Goal: Information Seeking & Learning: Compare options

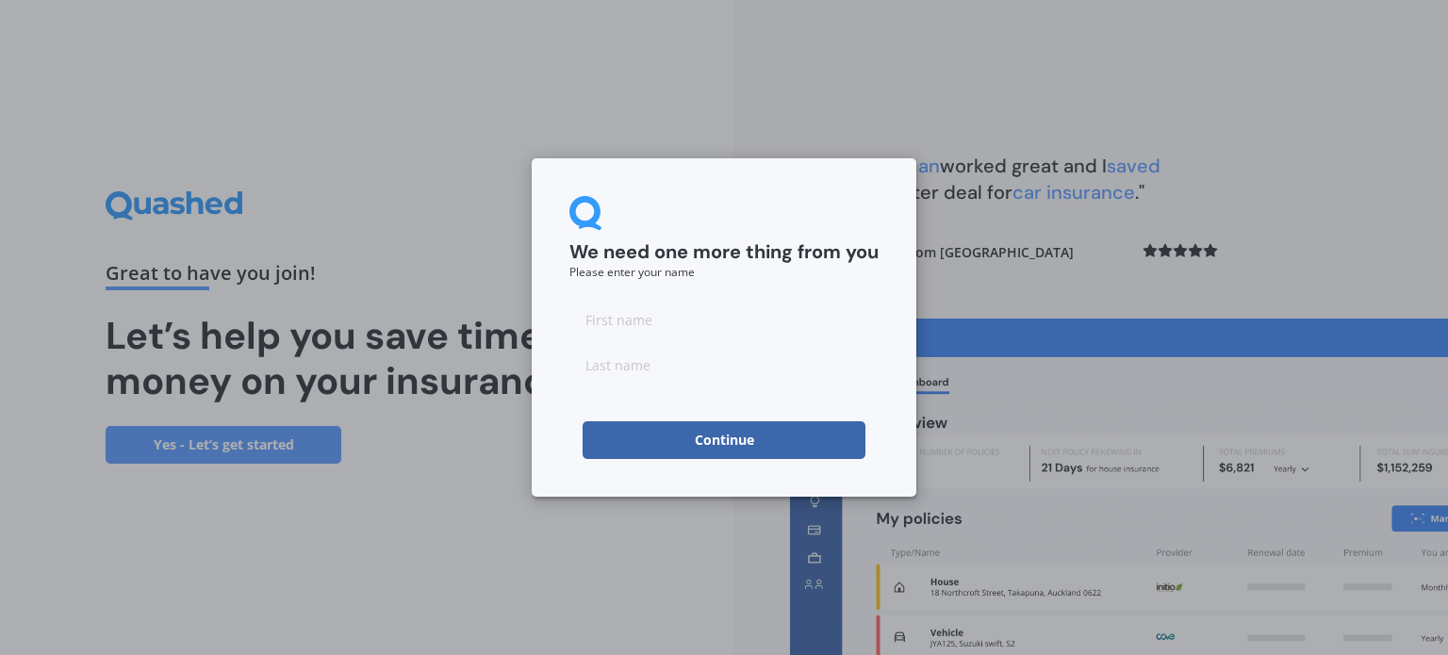
click at [664, 304] on input at bounding box center [723, 320] width 309 height 38
type input "AiWei"
click at [661, 369] on input at bounding box center [723, 365] width 309 height 38
type input "Kong"
click at [696, 429] on button "Continue" at bounding box center [723, 440] width 283 height 38
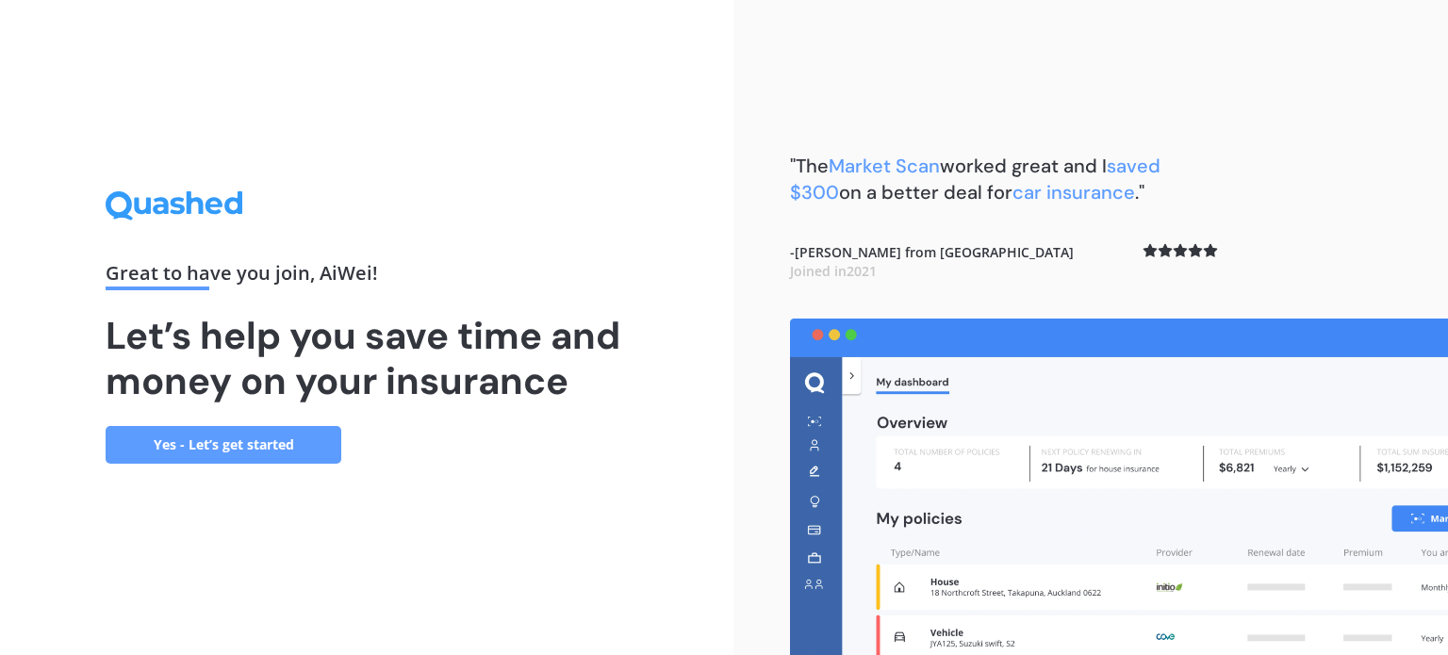
click at [280, 442] on link "Yes - Let’s get started" at bounding box center [224, 445] width 236 height 38
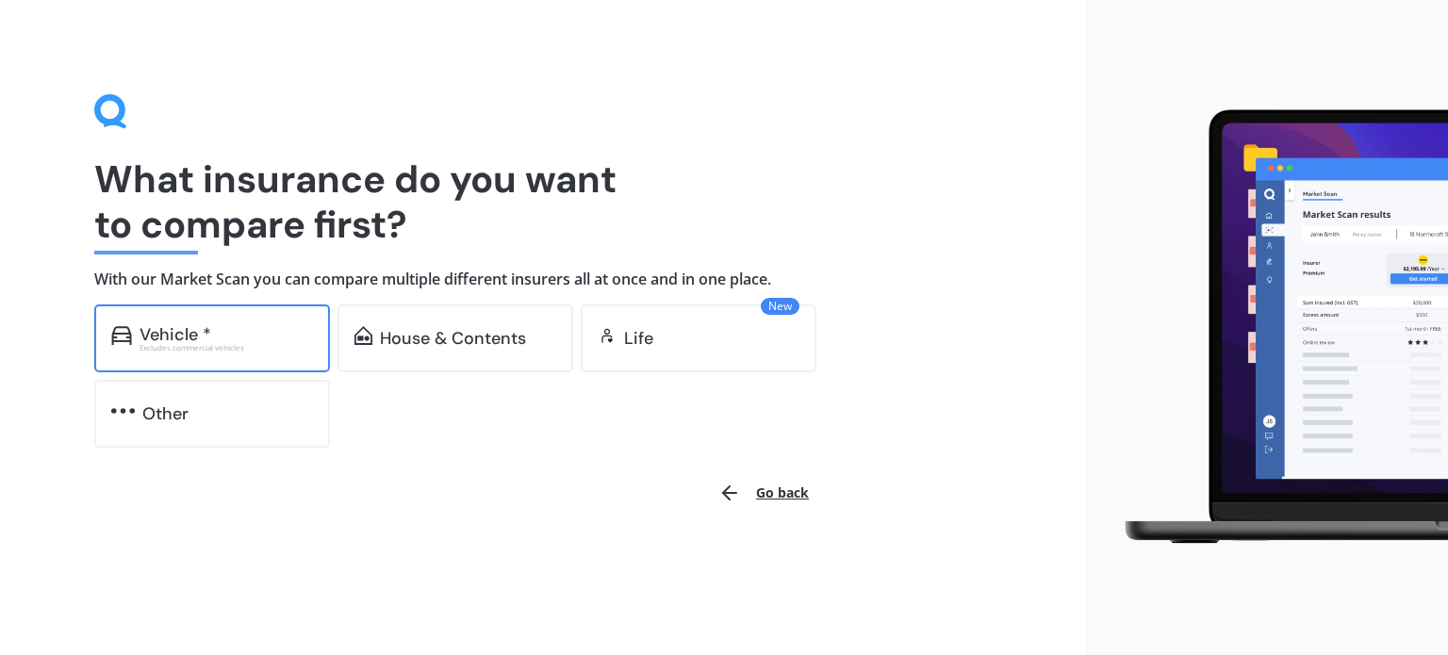
click at [275, 346] on div "Excludes commercial vehicles" at bounding box center [225, 348] width 173 height 8
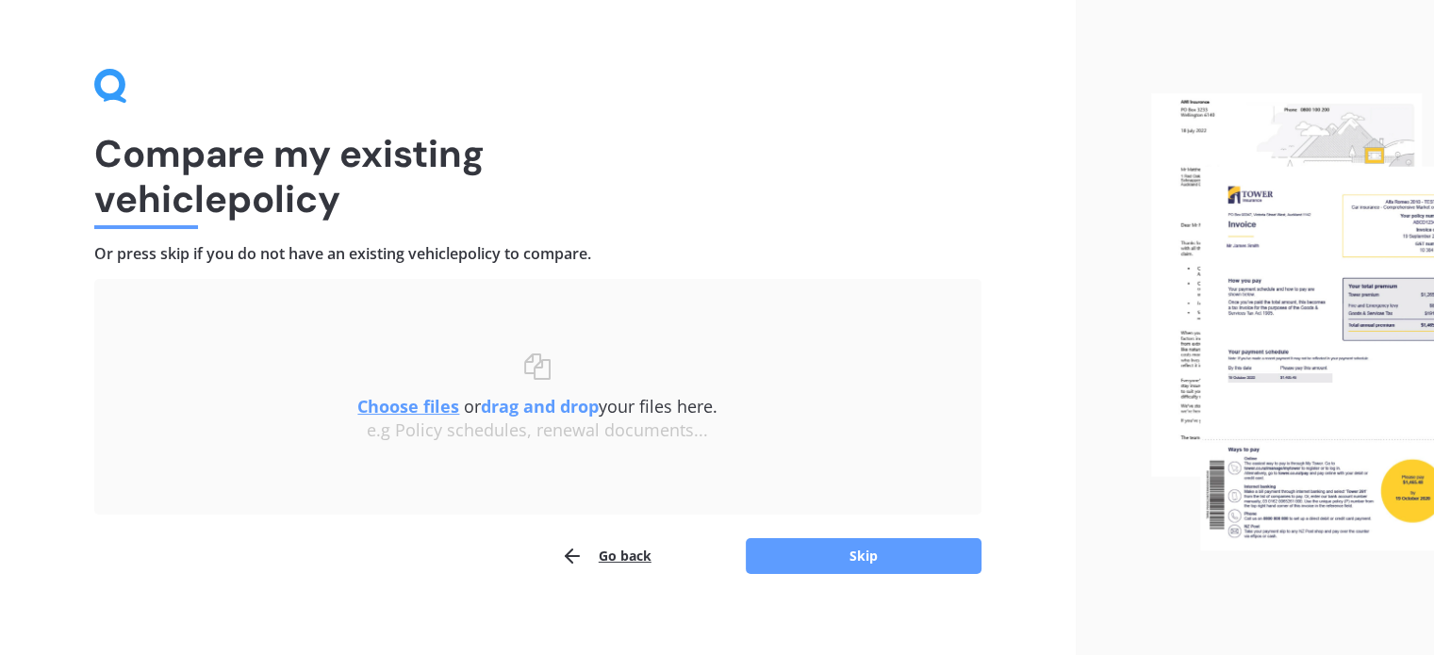
scroll to position [39, 0]
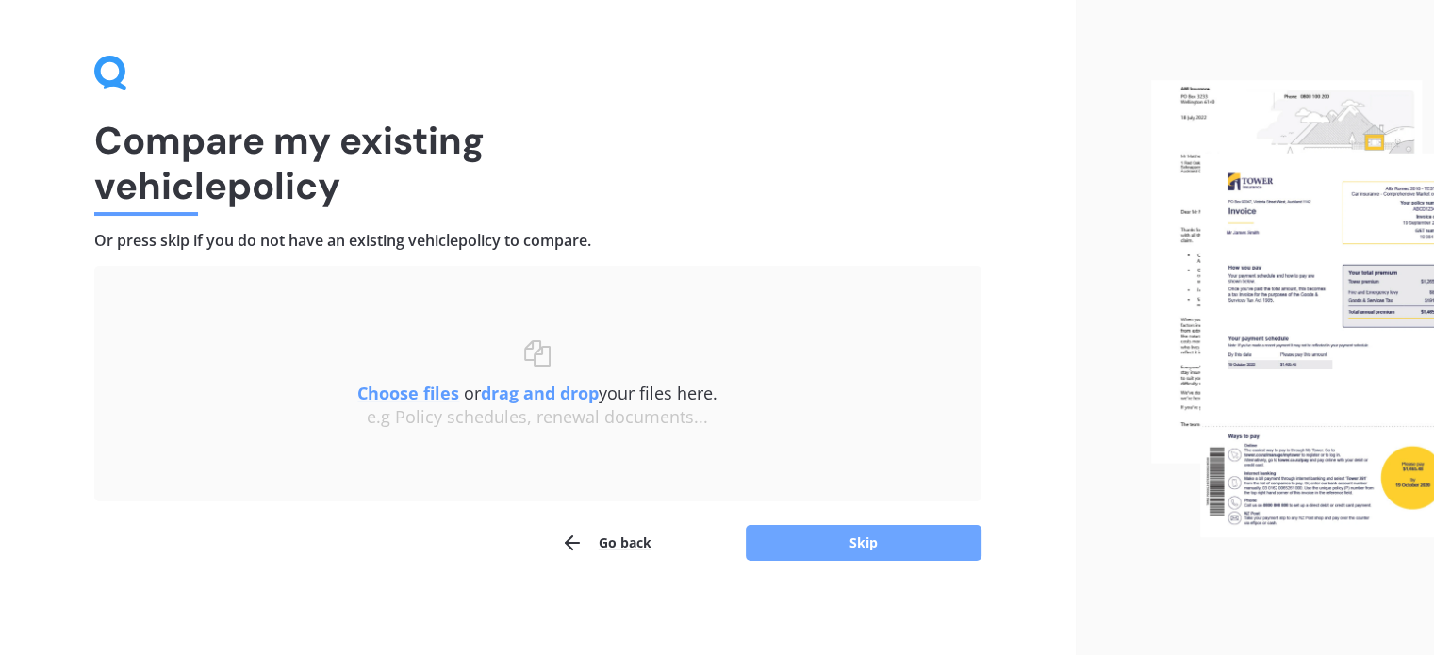
click at [781, 548] on button "Skip" at bounding box center [864, 543] width 236 height 36
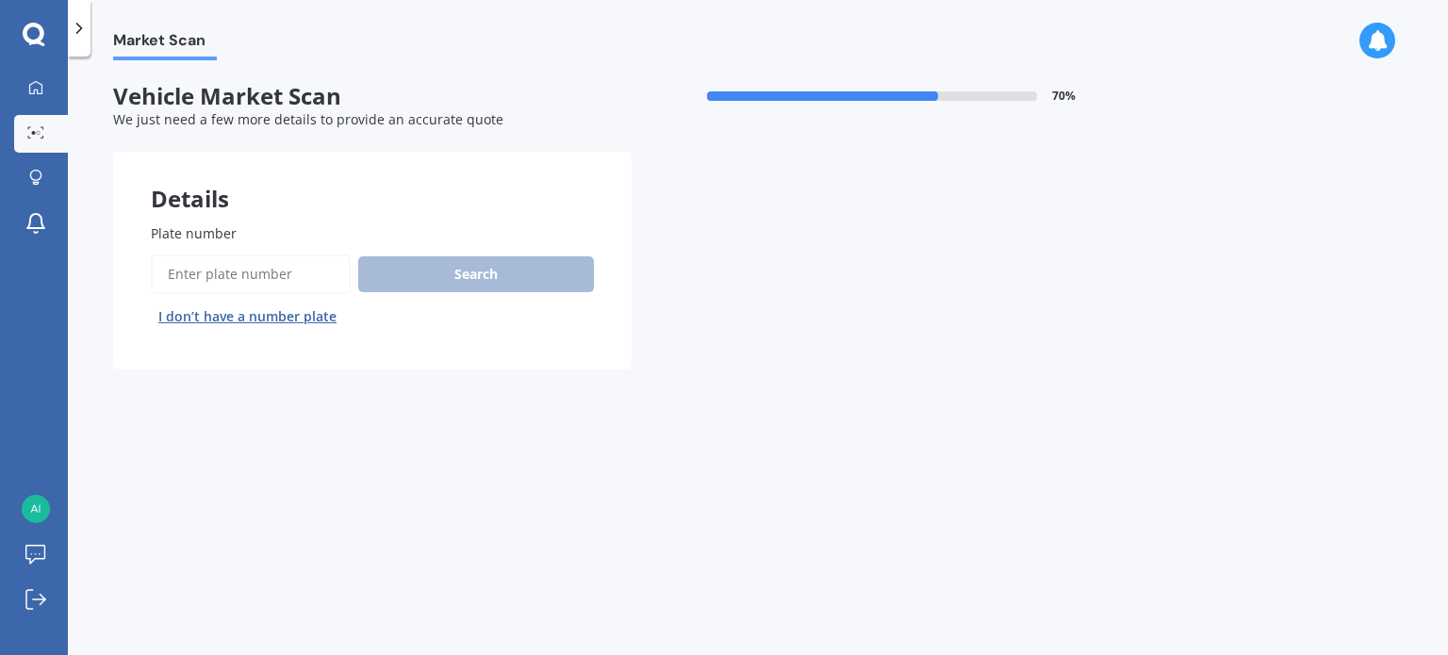
click at [270, 276] on input "Plate number" at bounding box center [251, 274] width 200 height 40
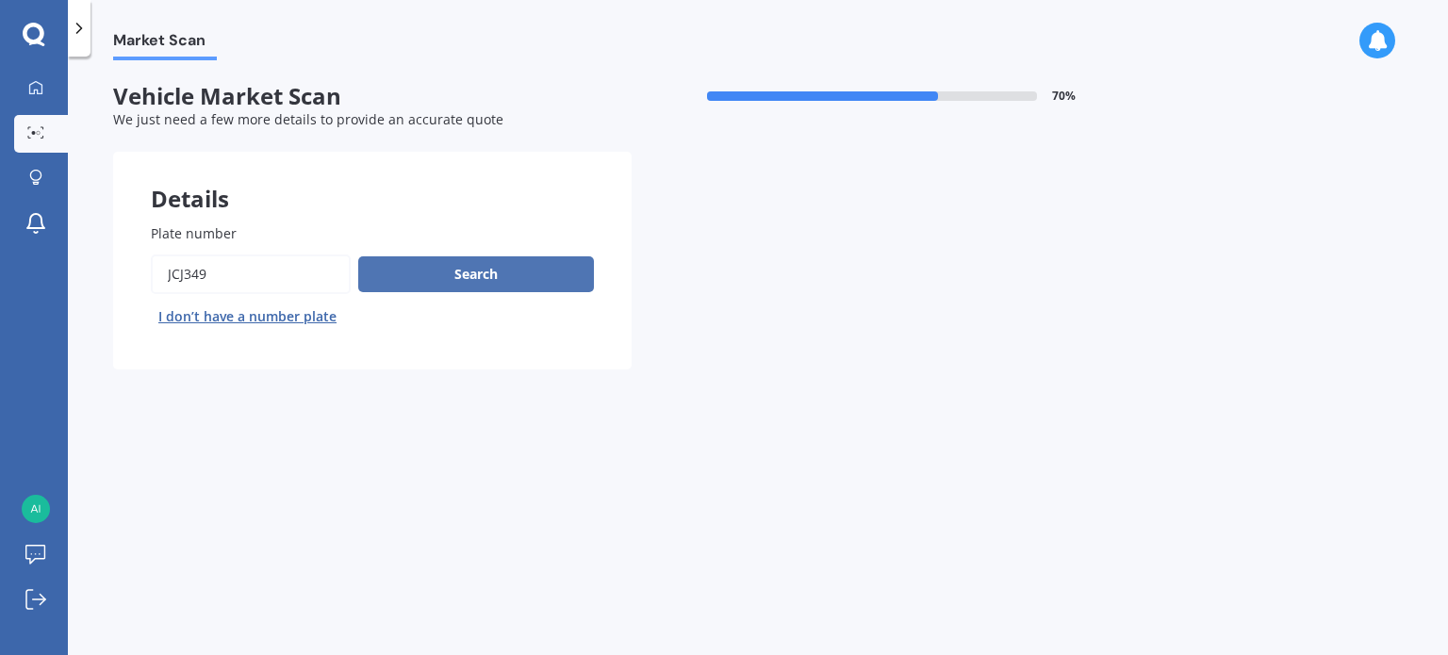
type input "jcj349"
click at [437, 278] on button "Search" at bounding box center [476, 274] width 236 height 36
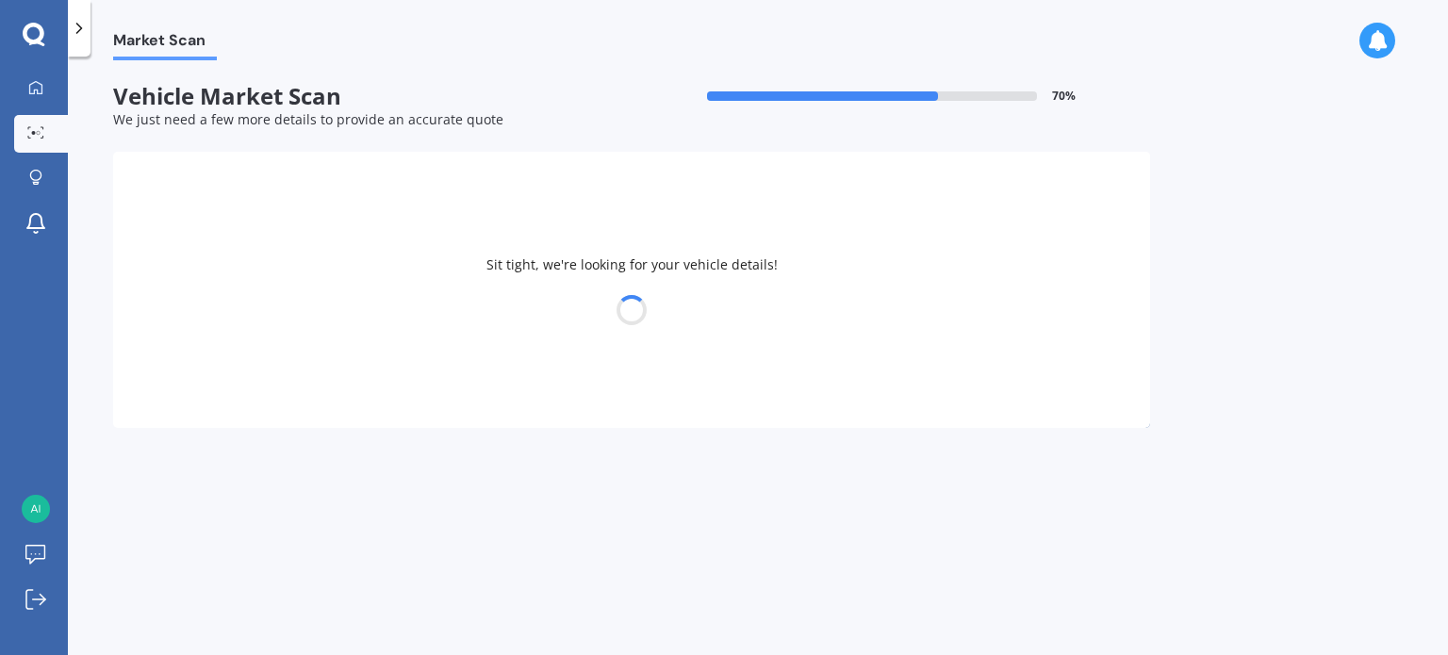
select select "MAZDA"
select select "DEMIO"
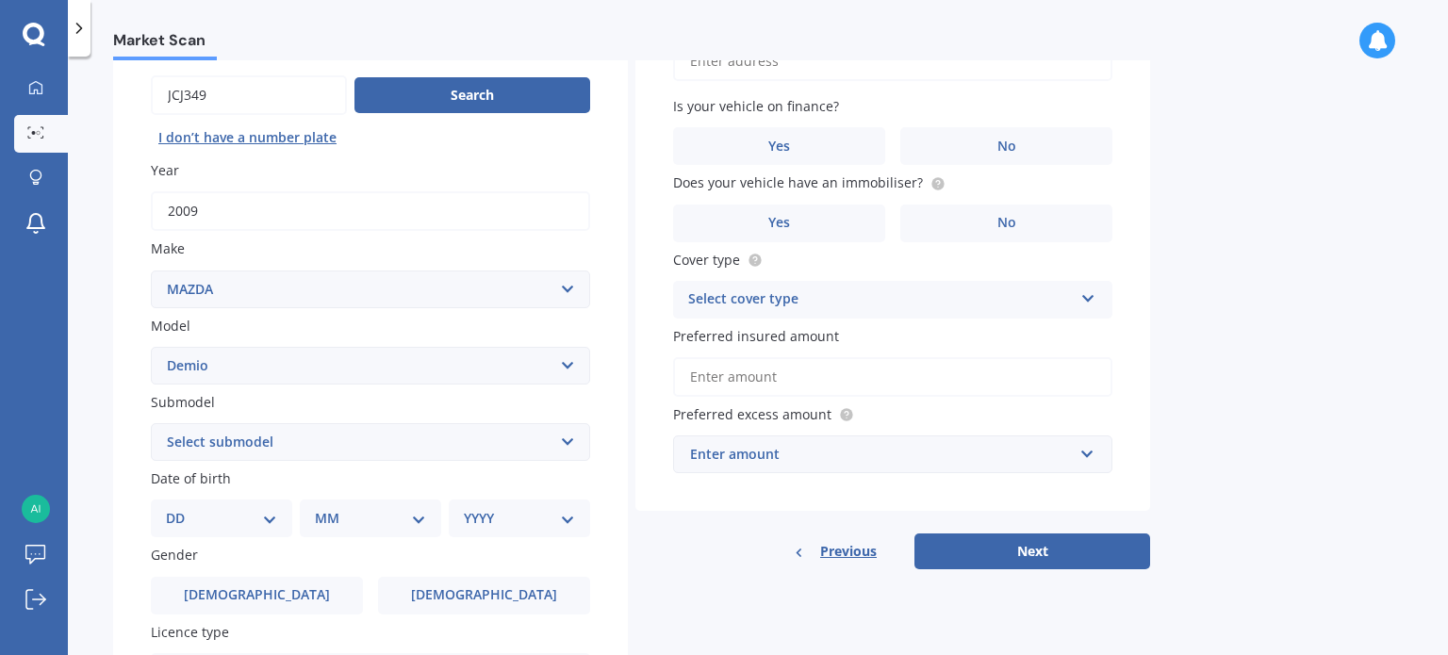
scroll to position [377, 0]
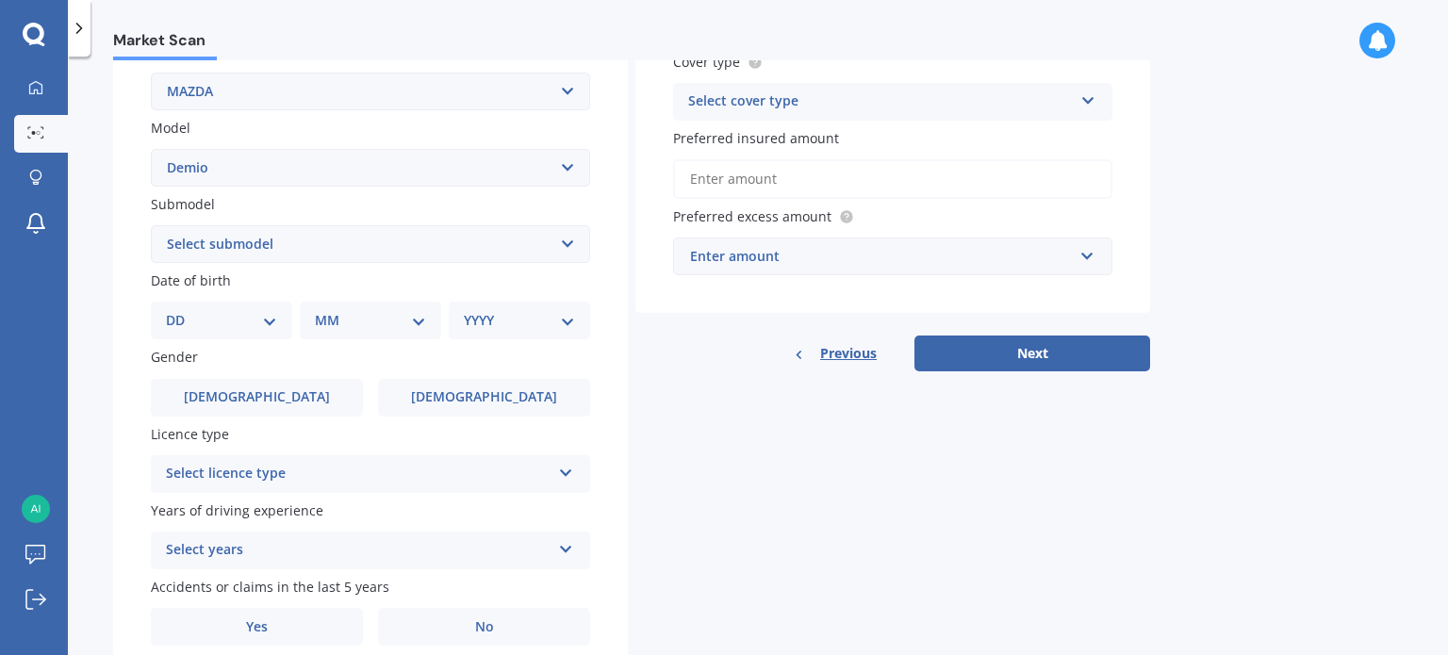
click at [223, 312] on select "DD 01 02 03 04 05 06 07 08 09 10 11 12 13 14 15 16 17 18 19 20 21 22 23 24 25 2…" at bounding box center [221, 320] width 111 height 21
select select "20"
click at [181, 310] on select "DD 01 02 03 04 05 06 07 08 09 10 11 12 13 14 15 16 17 18 19 20 21 22 23 24 25 2…" at bounding box center [221, 320] width 111 height 21
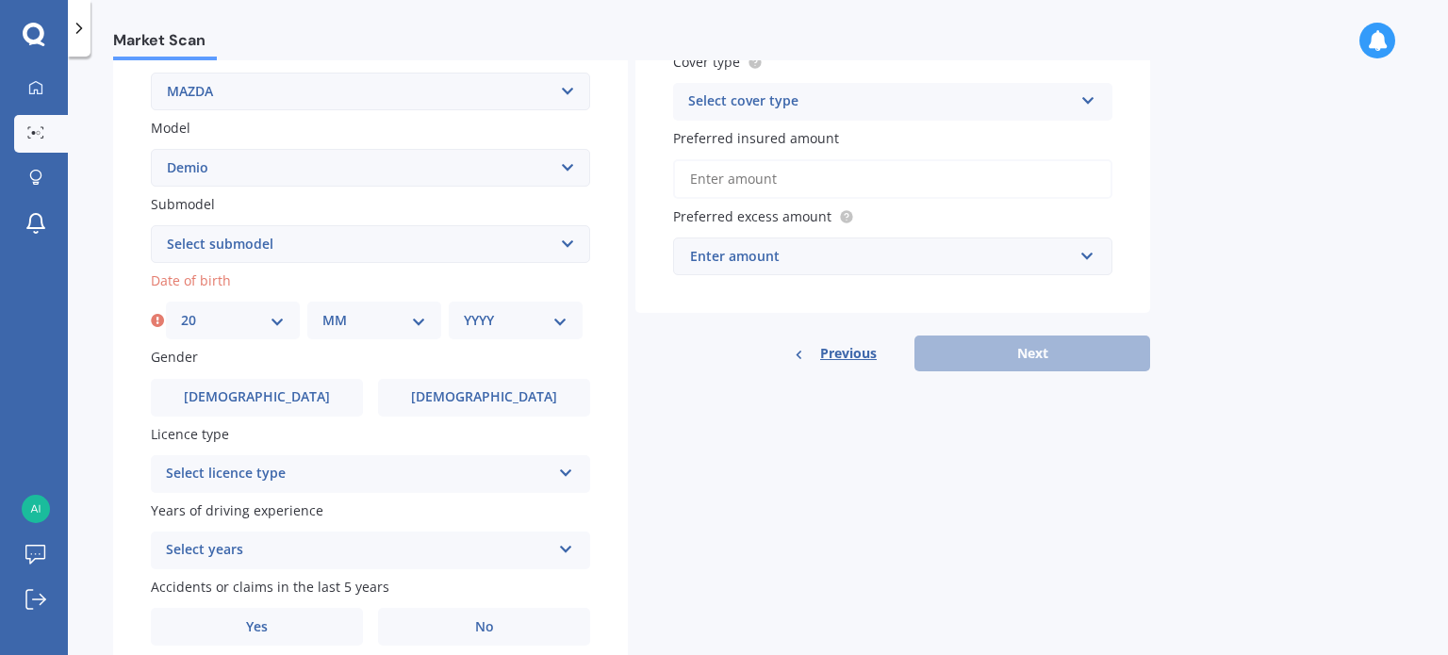
click at [348, 315] on select "MM 01 02 03 04 05 06 07 08 09 10 11 12" at bounding box center [374, 320] width 104 height 21
select select "04"
click at [322, 310] on select "MM 01 02 03 04 05 06 07 08 09 10 11 12" at bounding box center [374, 320] width 104 height 21
click at [518, 308] on div "YYYY 2025 2024 2023 2022 2021 2020 2019 2018 2017 2016 2015 2014 2013 2012 2011…" at bounding box center [516, 321] width 134 height 38
click at [539, 320] on select "YYYY 2025 2024 2023 2022 2021 2020 2019 2018 2017 2016 2015 2014 2013 2012 2011…" at bounding box center [516, 320] width 104 height 21
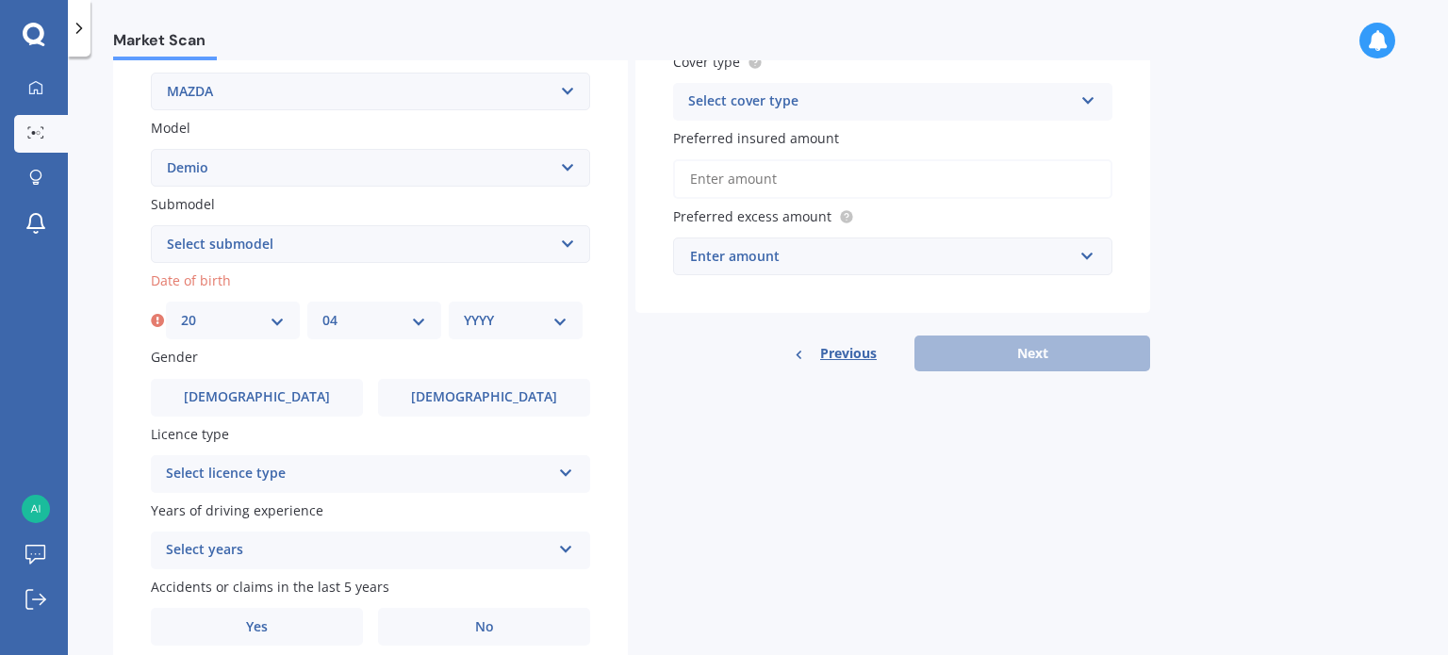
select select "1999"
click at [464, 310] on select "YYYY 2025 2024 2023 2022 2021 2020 2019 2018 2017 2016 2015 2014 2013 2012 2011…" at bounding box center [516, 320] width 104 height 21
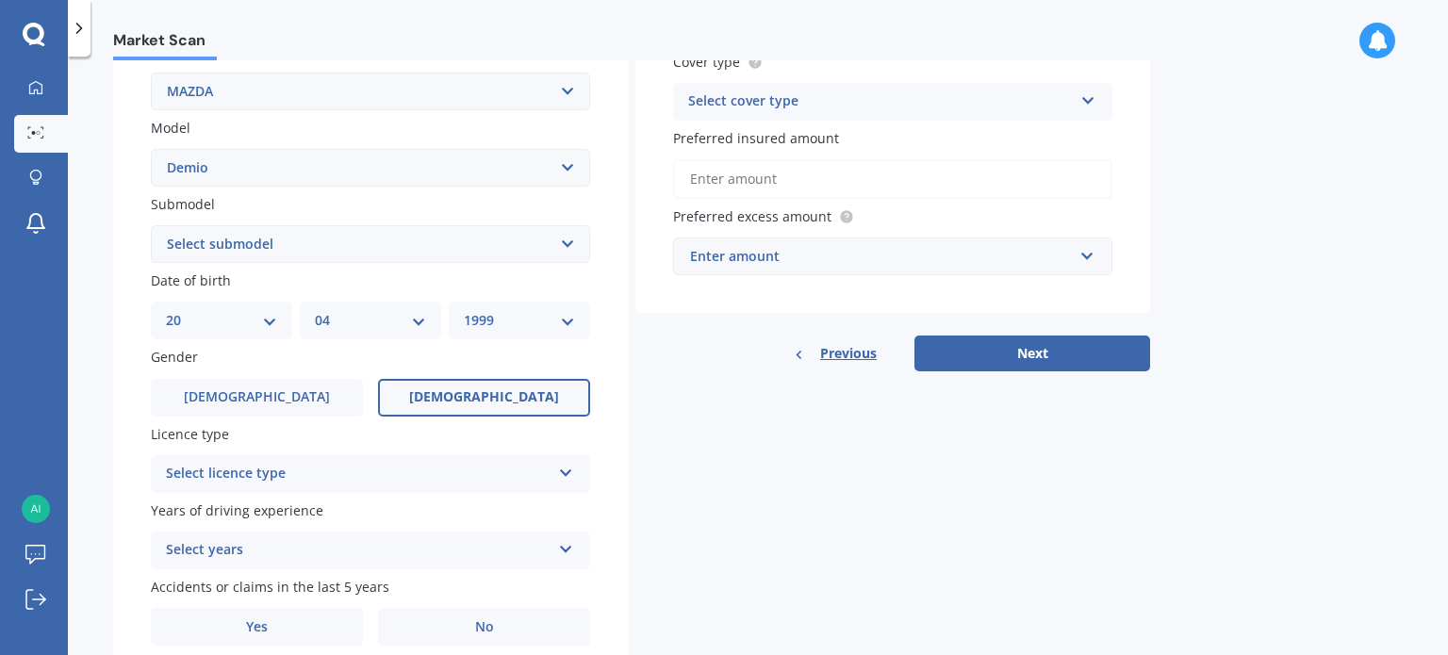
click at [532, 405] on label "[DEMOGRAPHIC_DATA]" at bounding box center [484, 398] width 212 height 38
click at [0, 0] on input "[DEMOGRAPHIC_DATA]" at bounding box center [0, 0] width 0 height 0
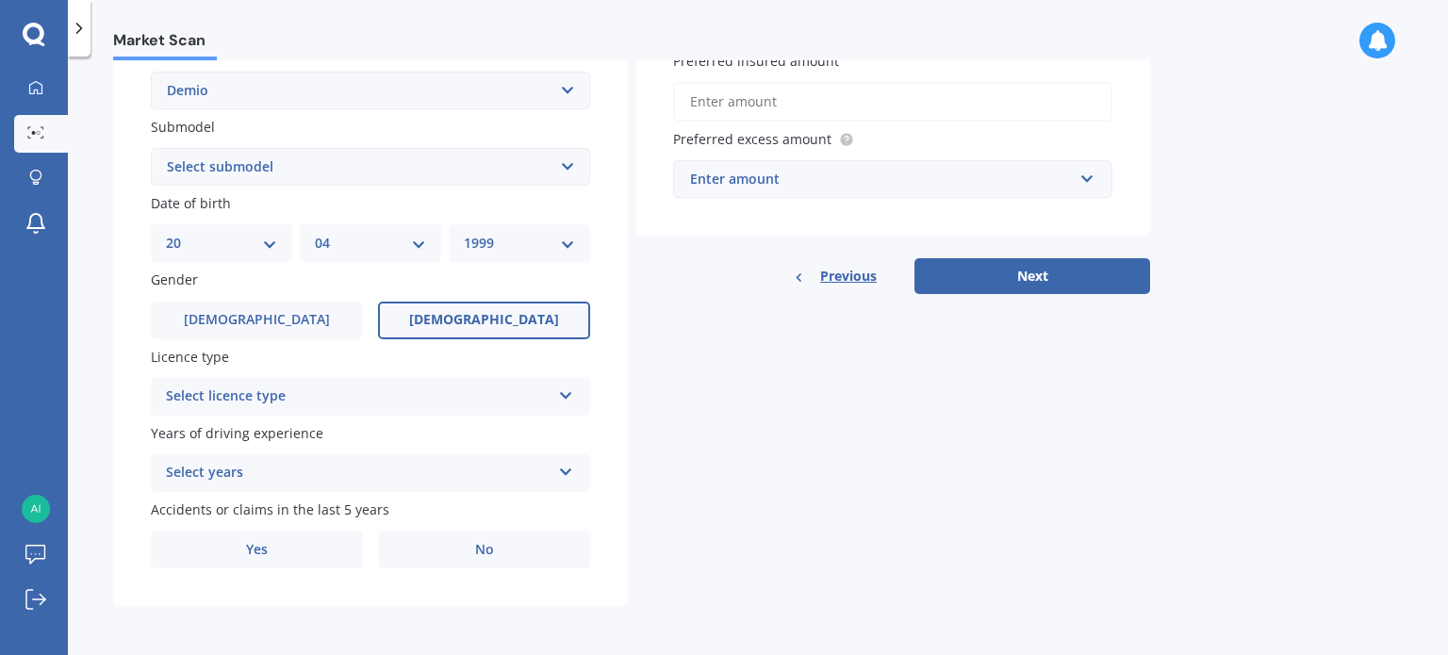
click at [416, 381] on div "Select licence type NZ Full NZ Restricted NZ Learners [GEOGRAPHIC_DATA] [GEOGRA…" at bounding box center [370, 397] width 439 height 38
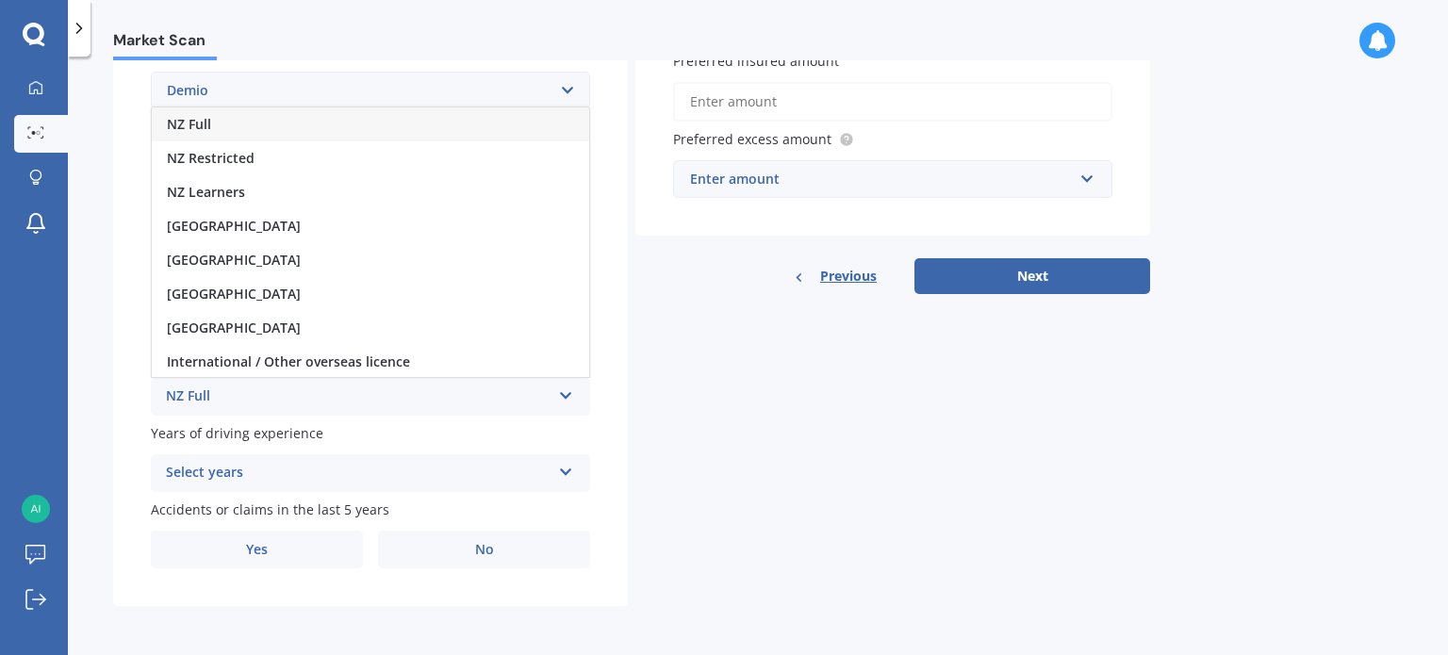
click at [273, 123] on div "NZ Full" at bounding box center [370, 124] width 437 height 34
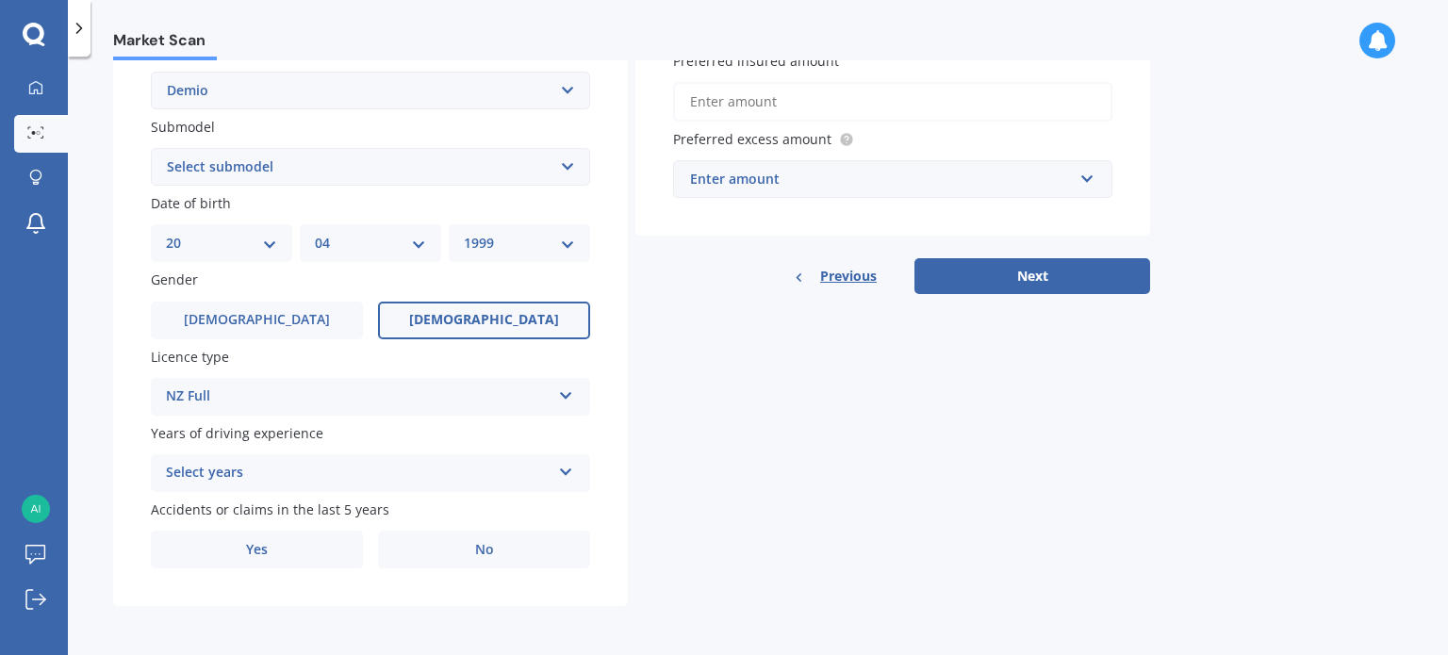
click at [369, 470] on div "Select years" at bounding box center [358, 473] width 385 height 23
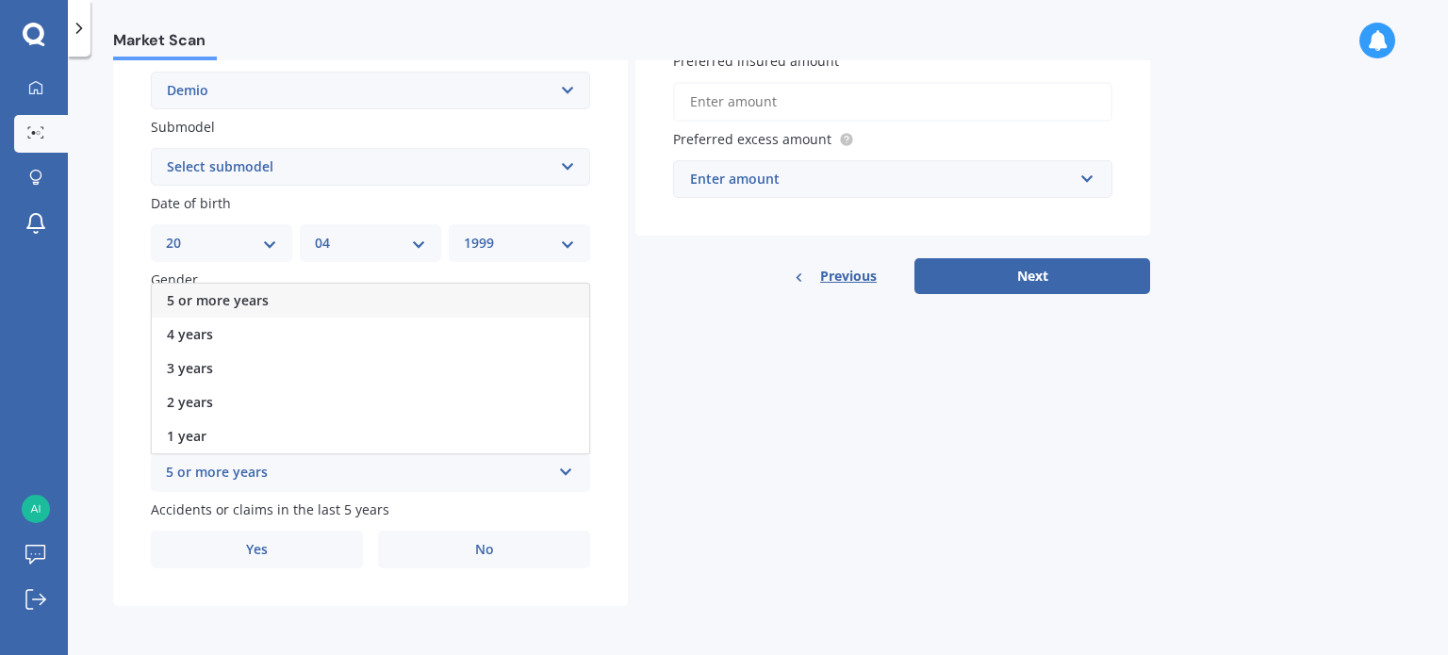
click at [369, 470] on div "5 or more years" at bounding box center [358, 473] width 385 height 23
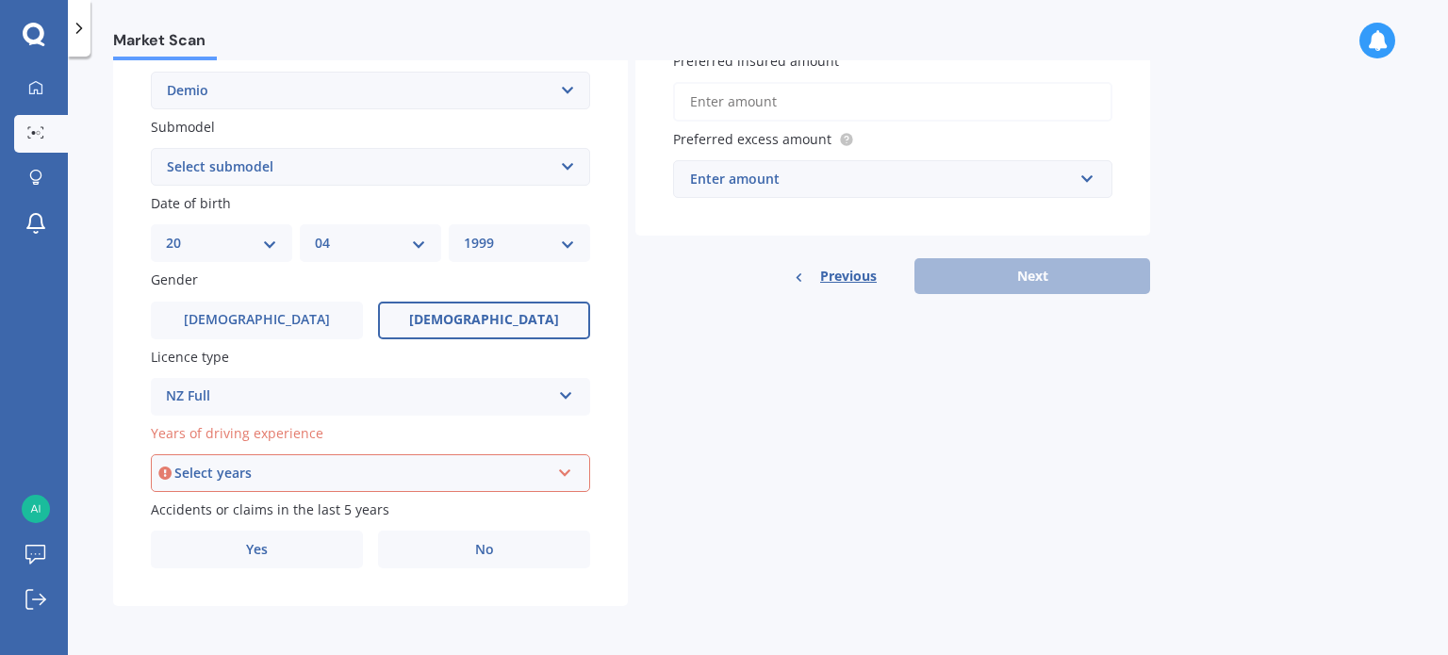
click at [343, 398] on div "NZ Full" at bounding box center [358, 396] width 385 height 23
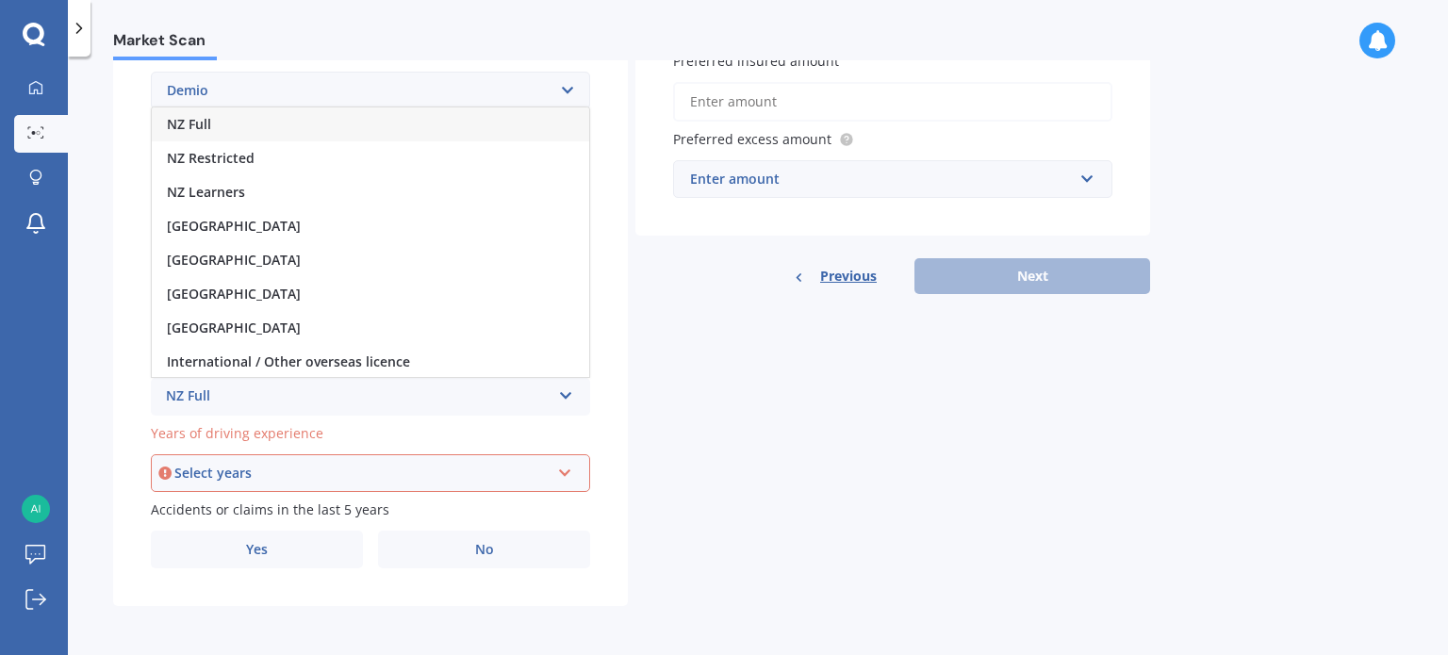
click at [343, 398] on div "NZ Full" at bounding box center [358, 396] width 385 height 23
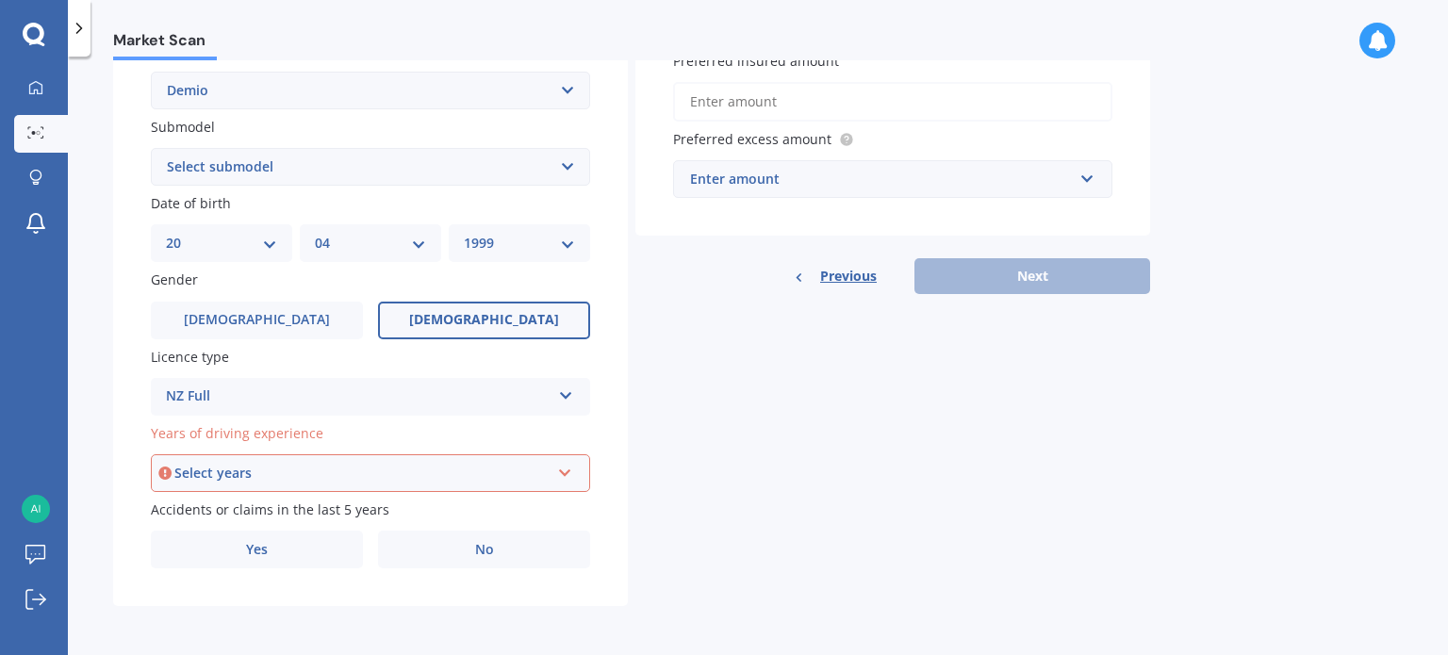
click at [341, 460] on div "Select years 5 or more years 4 years 3 years 2 years 1 year" at bounding box center [370, 473] width 439 height 38
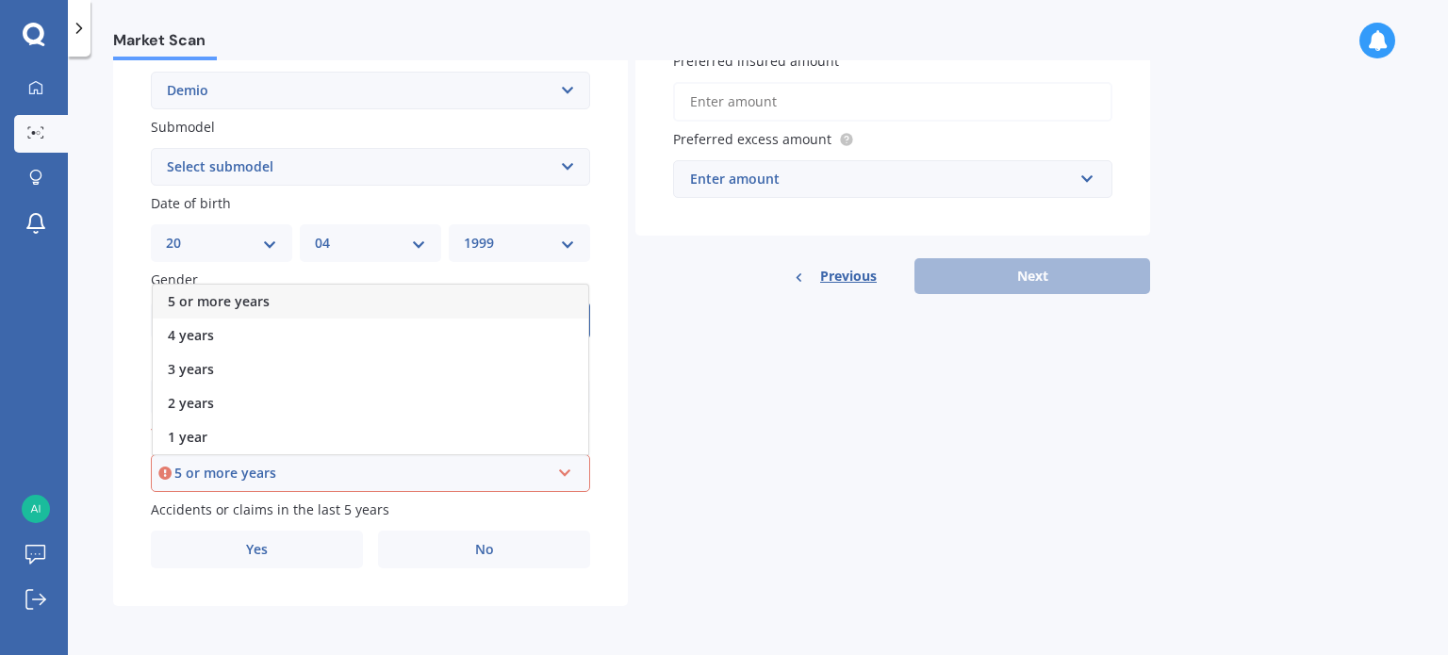
click at [314, 305] on div "5 or more years" at bounding box center [370, 302] width 435 height 34
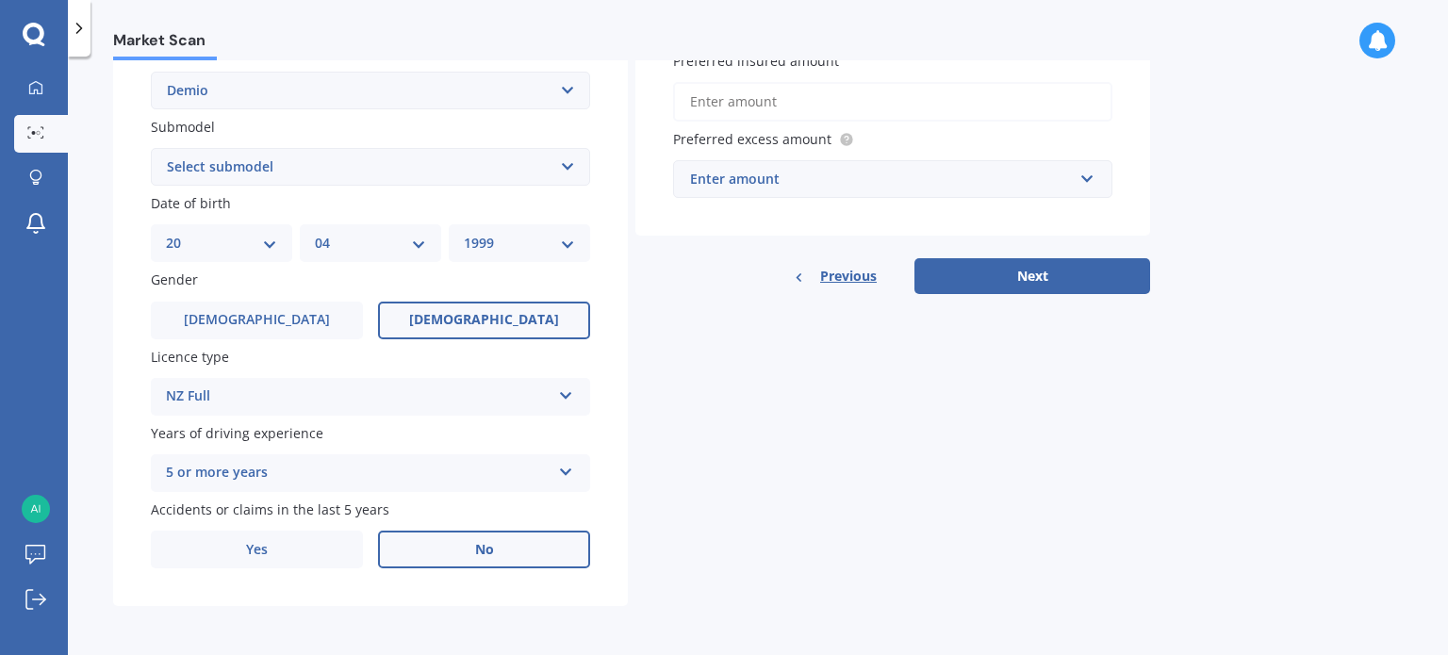
click at [460, 542] on label "No" at bounding box center [484, 550] width 212 height 38
click at [0, 0] on input "No" at bounding box center [0, 0] width 0 height 0
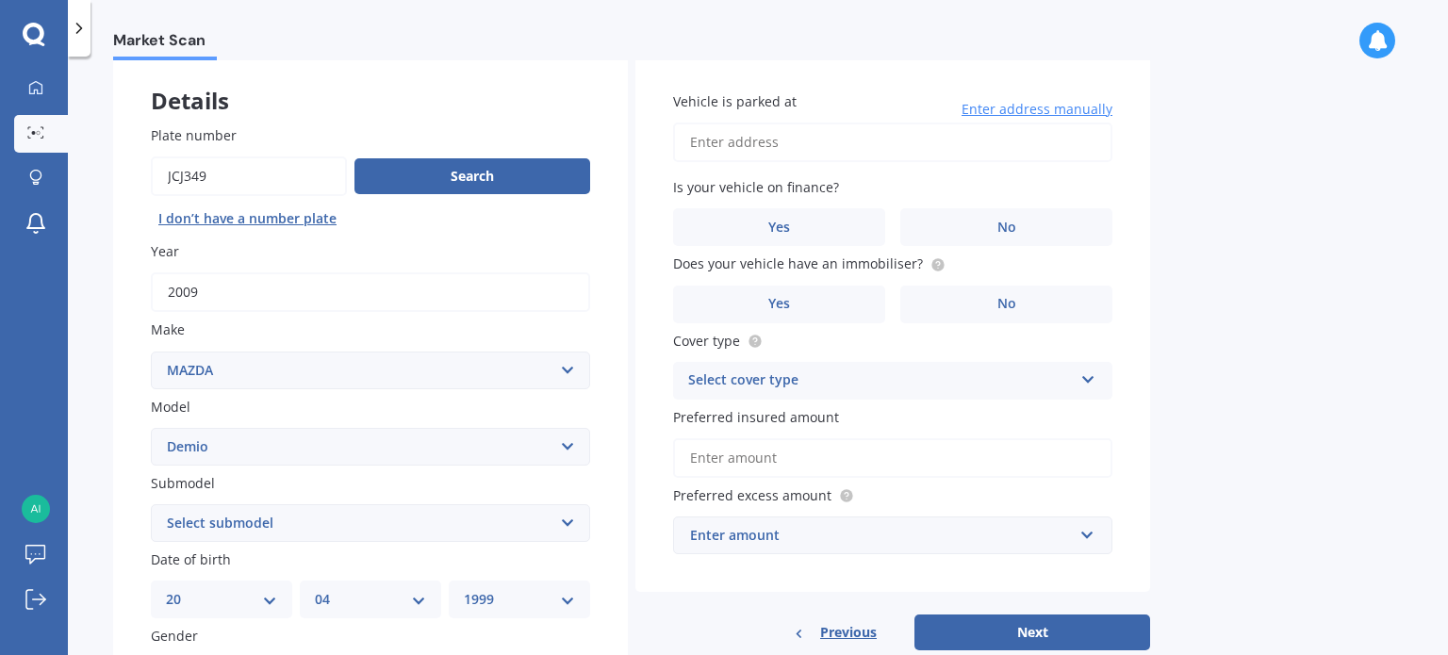
scroll to position [77, 0]
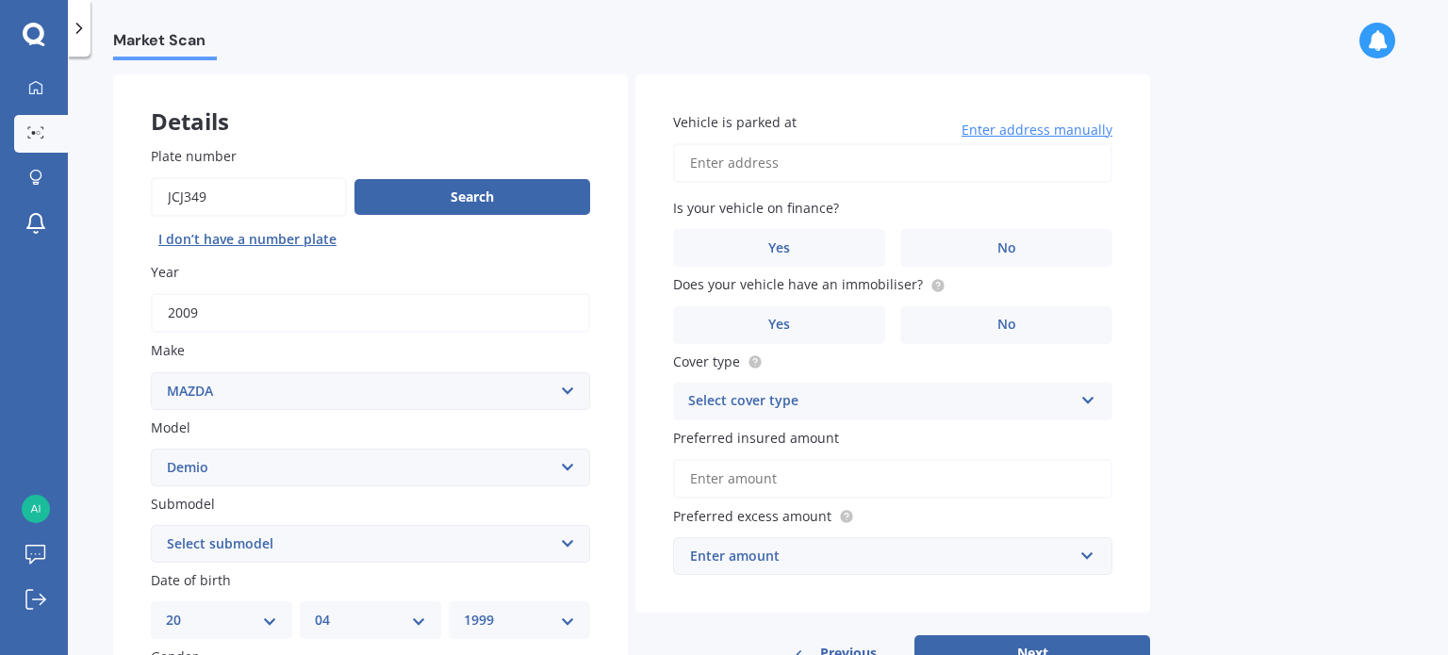
click at [798, 170] on input "Vehicle is parked at" at bounding box center [892, 163] width 439 height 40
type input "[STREET_ADDRESS][PERSON_NAME]"
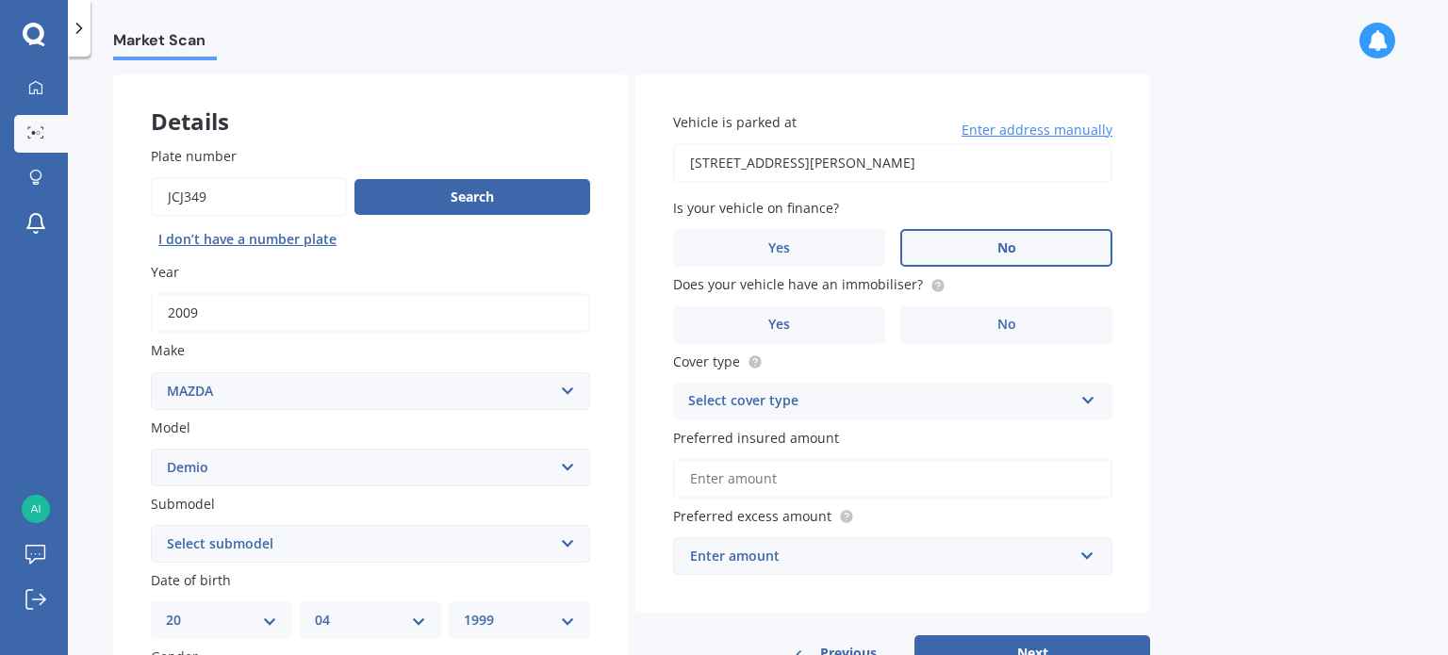
click at [992, 241] on label "No" at bounding box center [1006, 248] width 212 height 38
click at [0, 0] on input "No" at bounding box center [0, 0] width 0 height 0
click at [999, 330] on span "No" at bounding box center [1006, 325] width 19 height 16
click at [0, 0] on input "No" at bounding box center [0, 0] width 0 height 0
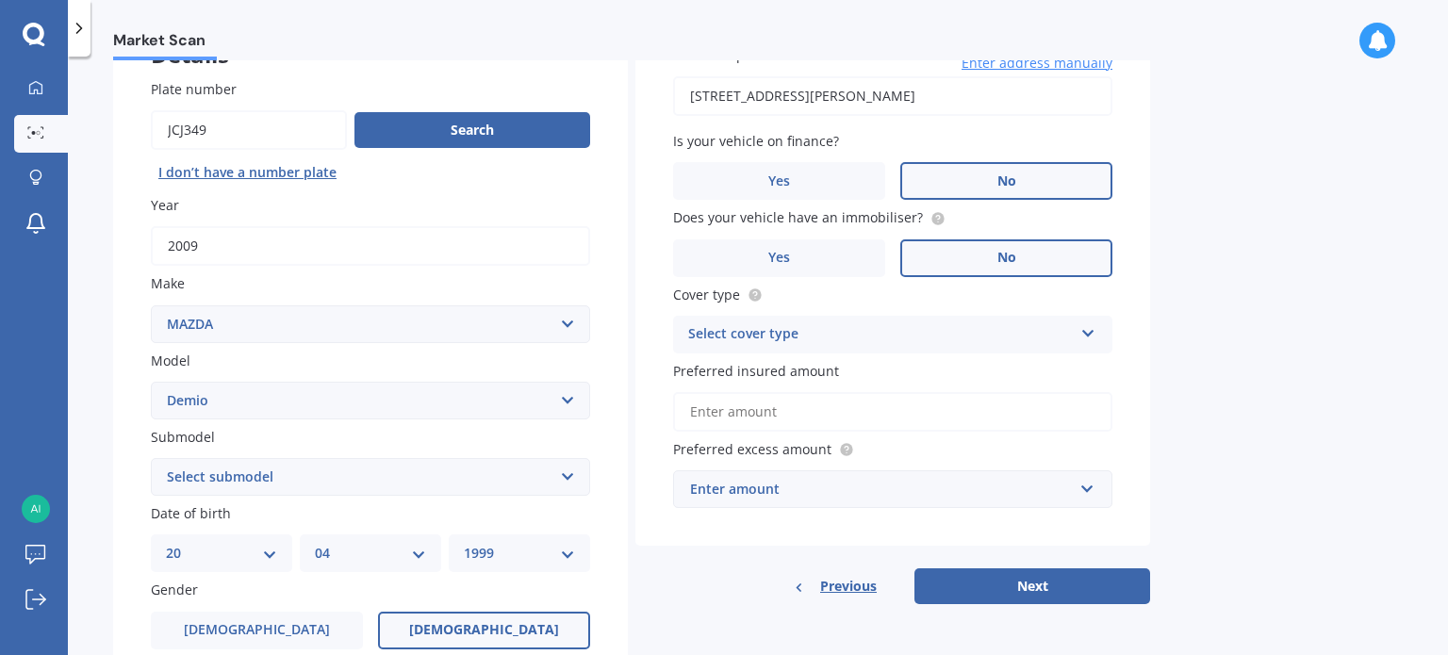
scroll to position [172, 0]
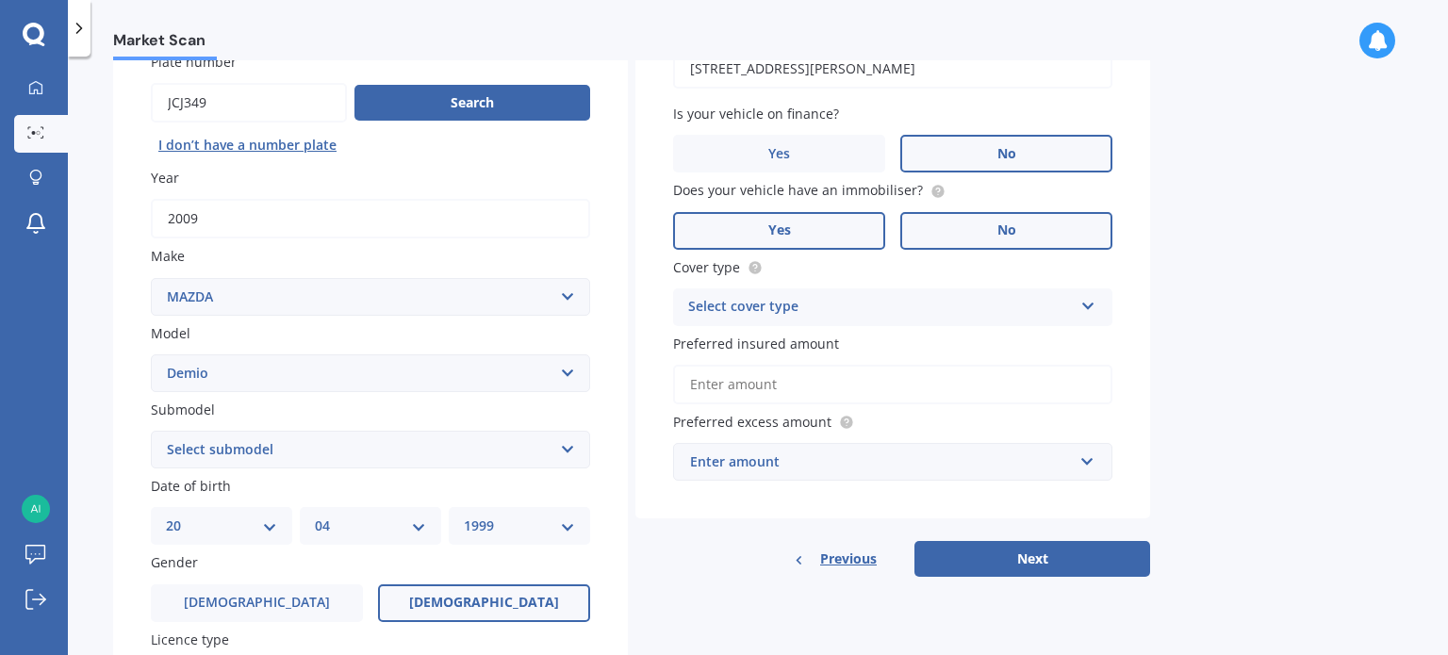
click at [837, 244] on label "Yes" at bounding box center [779, 231] width 212 height 38
click at [0, 0] on input "Yes" at bounding box center [0, 0] width 0 height 0
click at [762, 305] on div "Select cover type" at bounding box center [880, 307] width 385 height 23
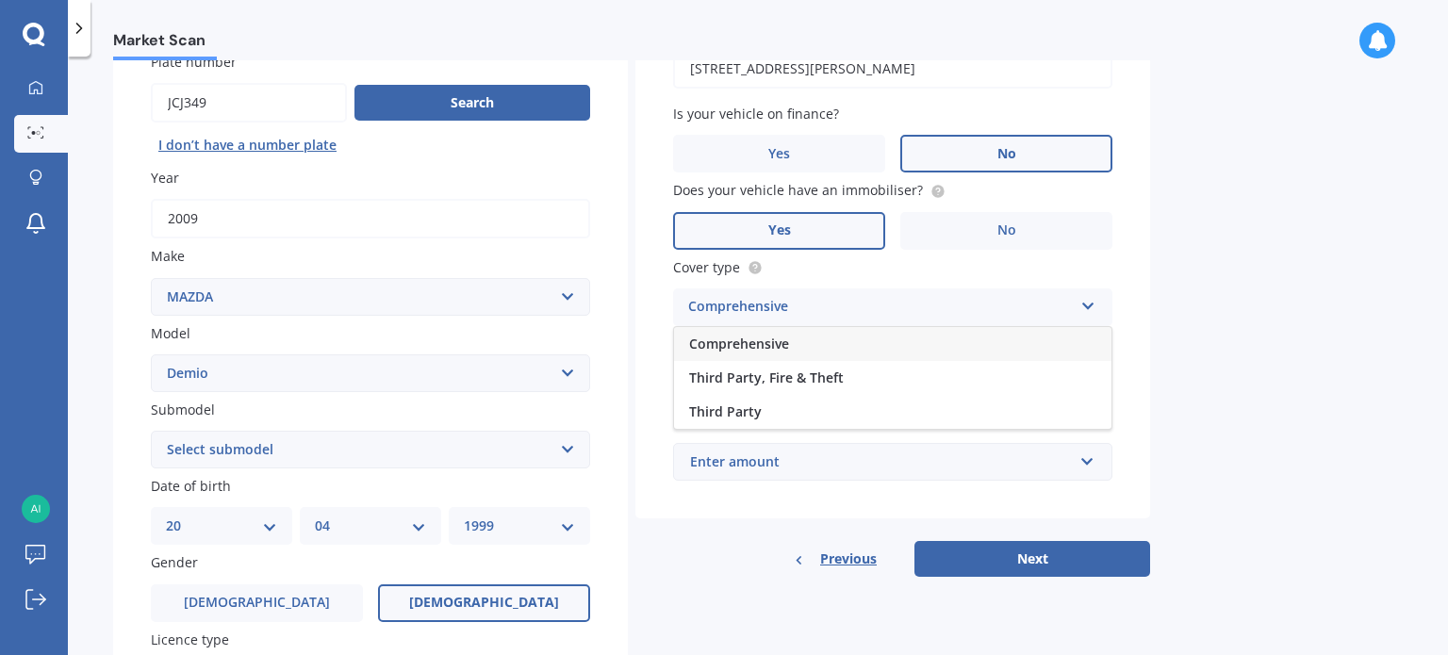
click at [758, 336] on span "Comprehensive" at bounding box center [739, 344] width 100 height 18
click at [821, 384] on input "Preferred insured amount" at bounding box center [892, 385] width 439 height 40
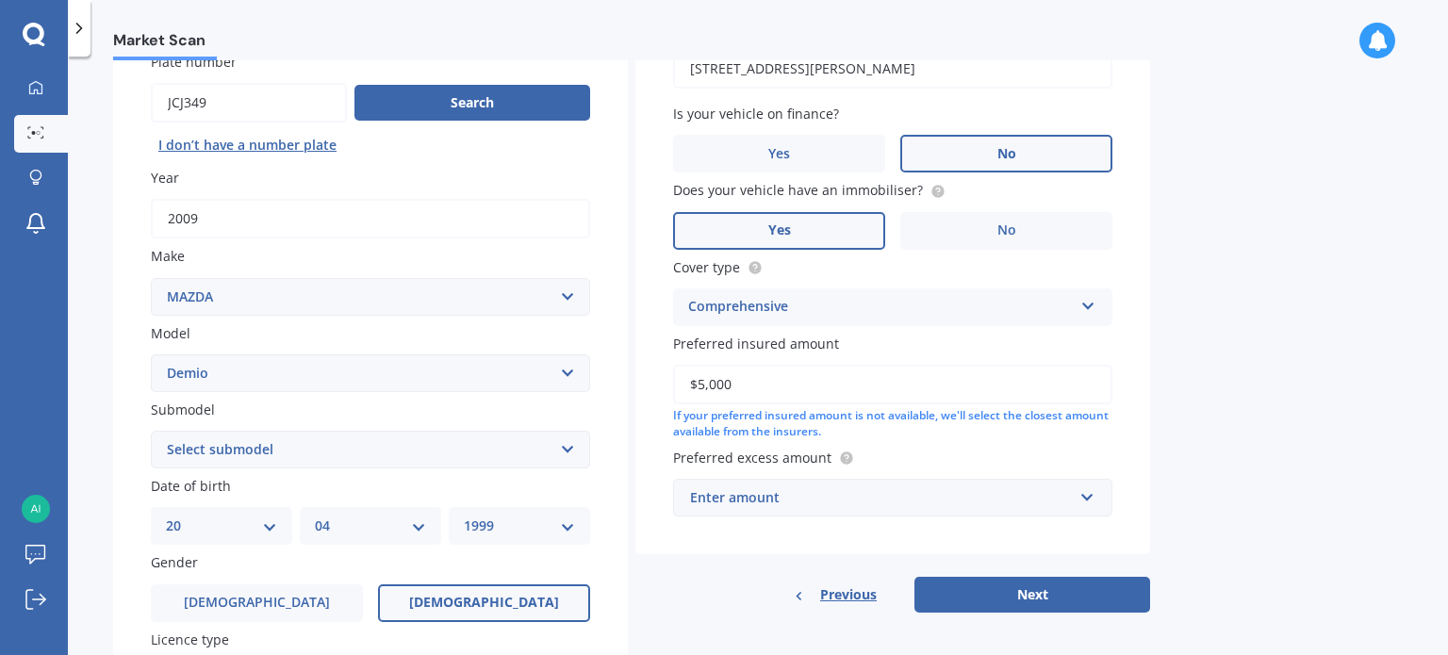
type input "$5,000"
click at [1364, 351] on div "Market Scan Vehicle Market Scan 70 % We just need a few more details to provide…" at bounding box center [758, 359] width 1380 height 598
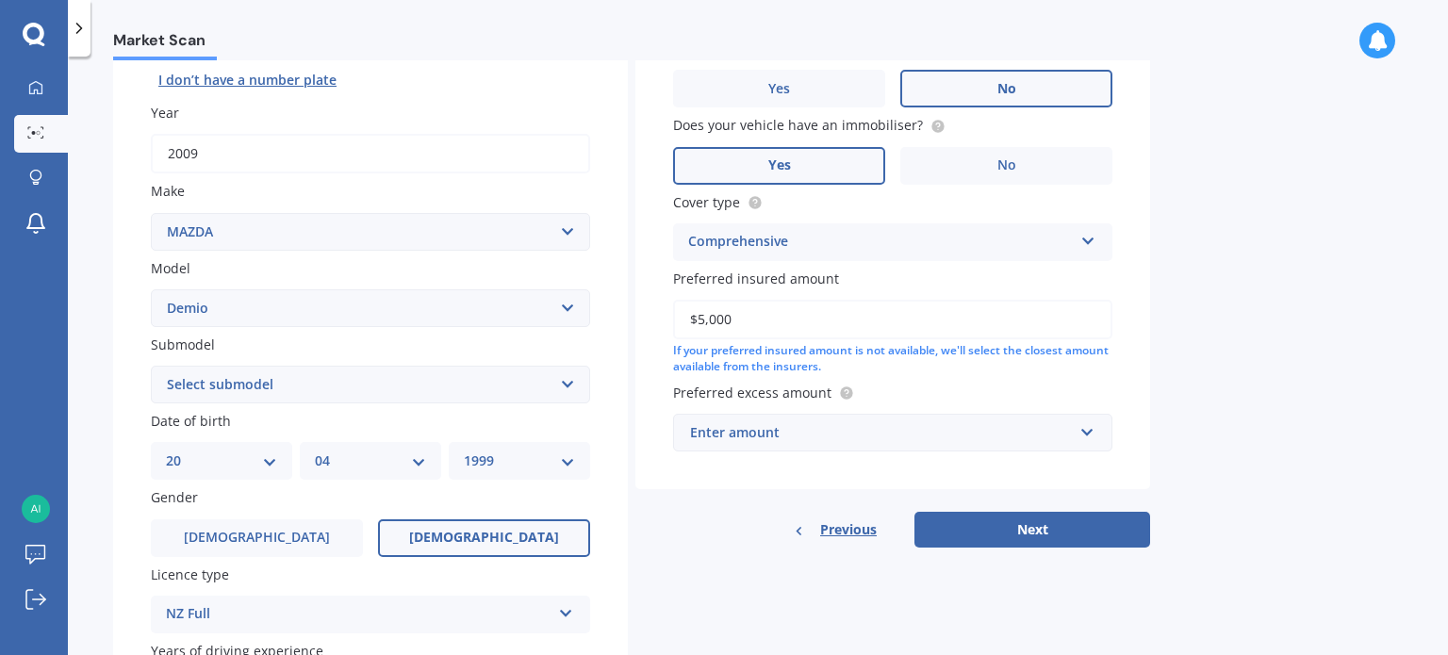
scroll to position [266, 0]
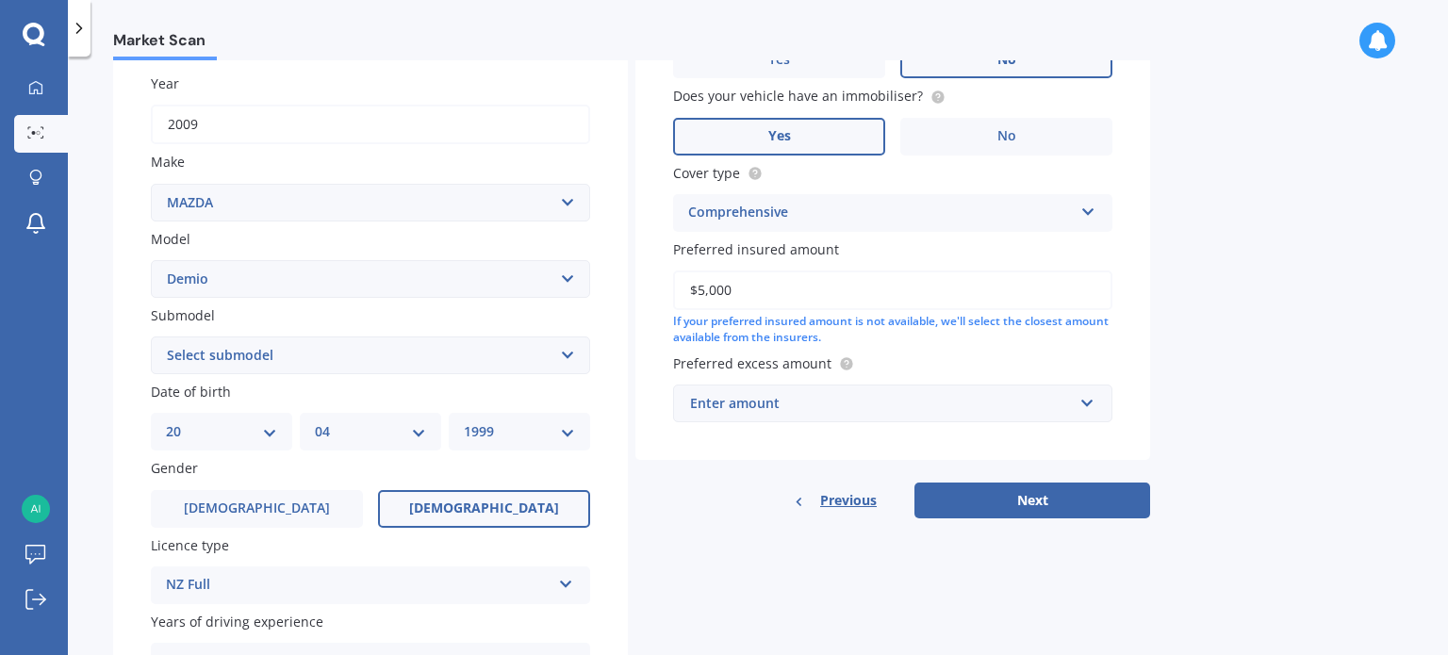
click at [897, 396] on div "Enter amount" at bounding box center [881, 403] width 383 height 21
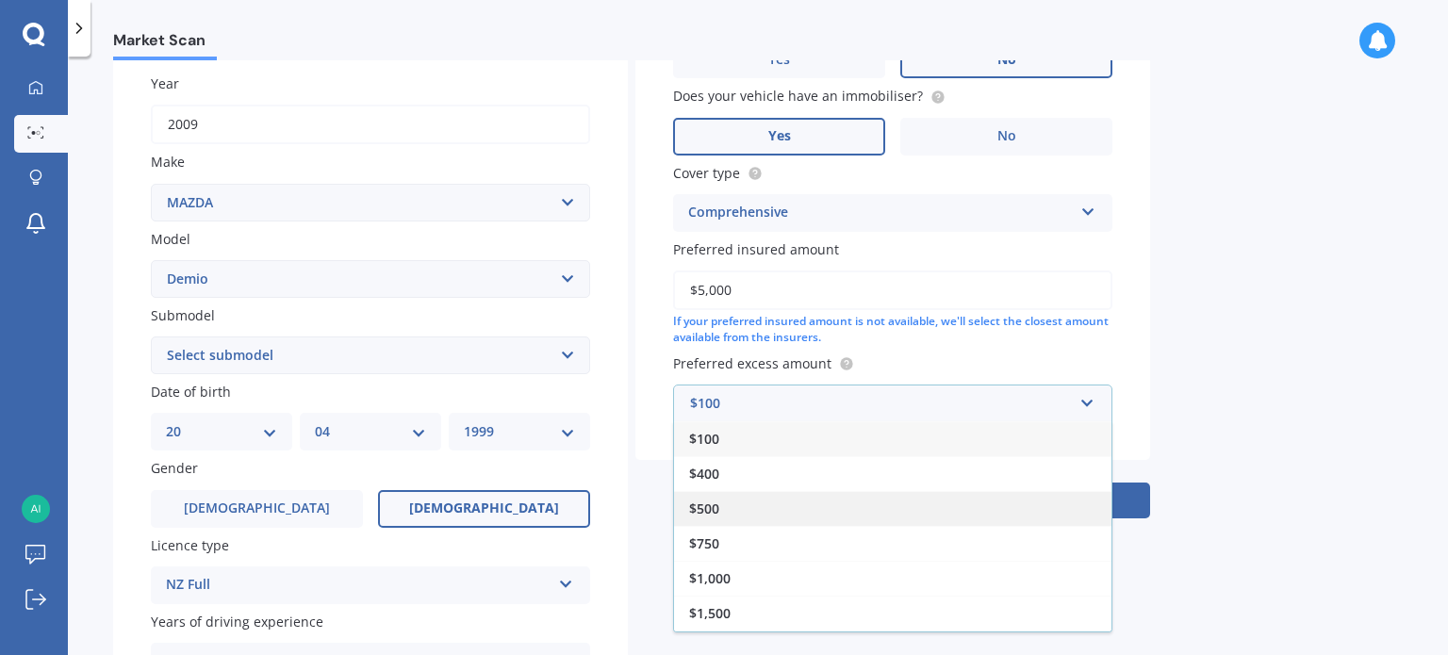
click at [750, 507] on div "$500" at bounding box center [892, 508] width 437 height 35
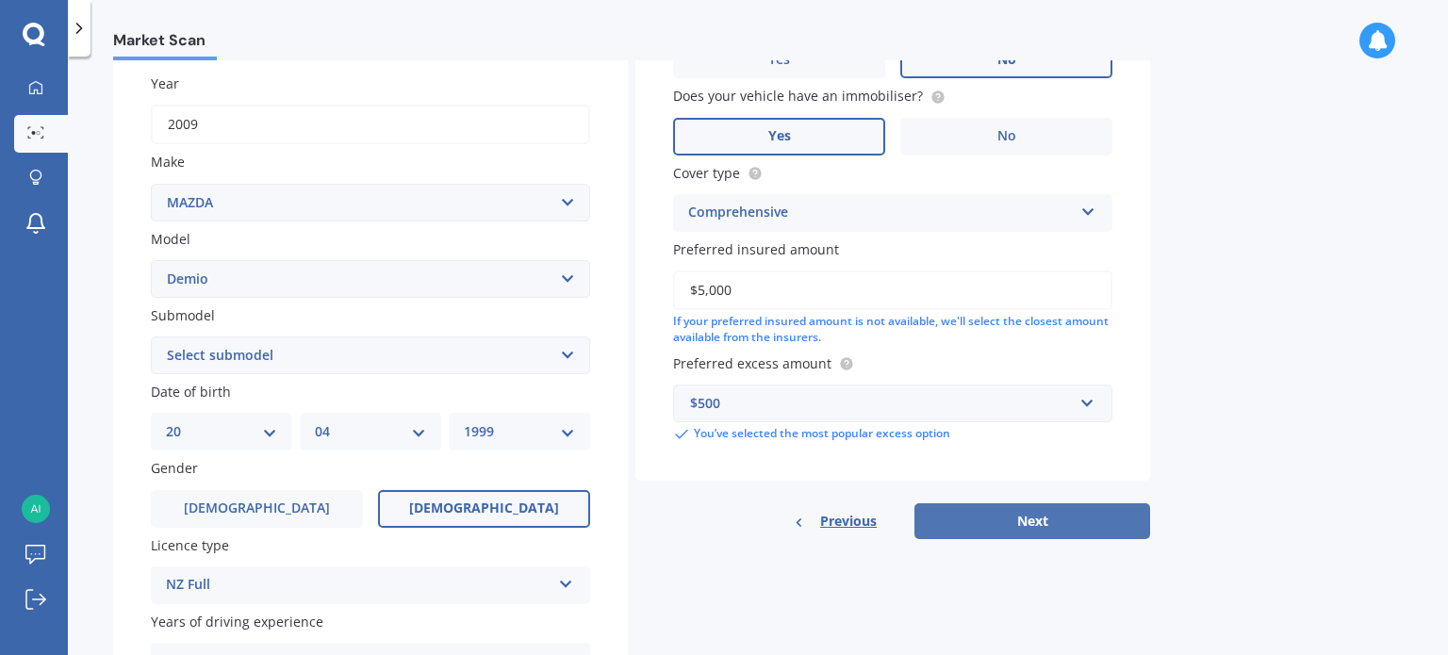
click at [999, 516] on button "Next" at bounding box center [1032, 521] width 236 height 36
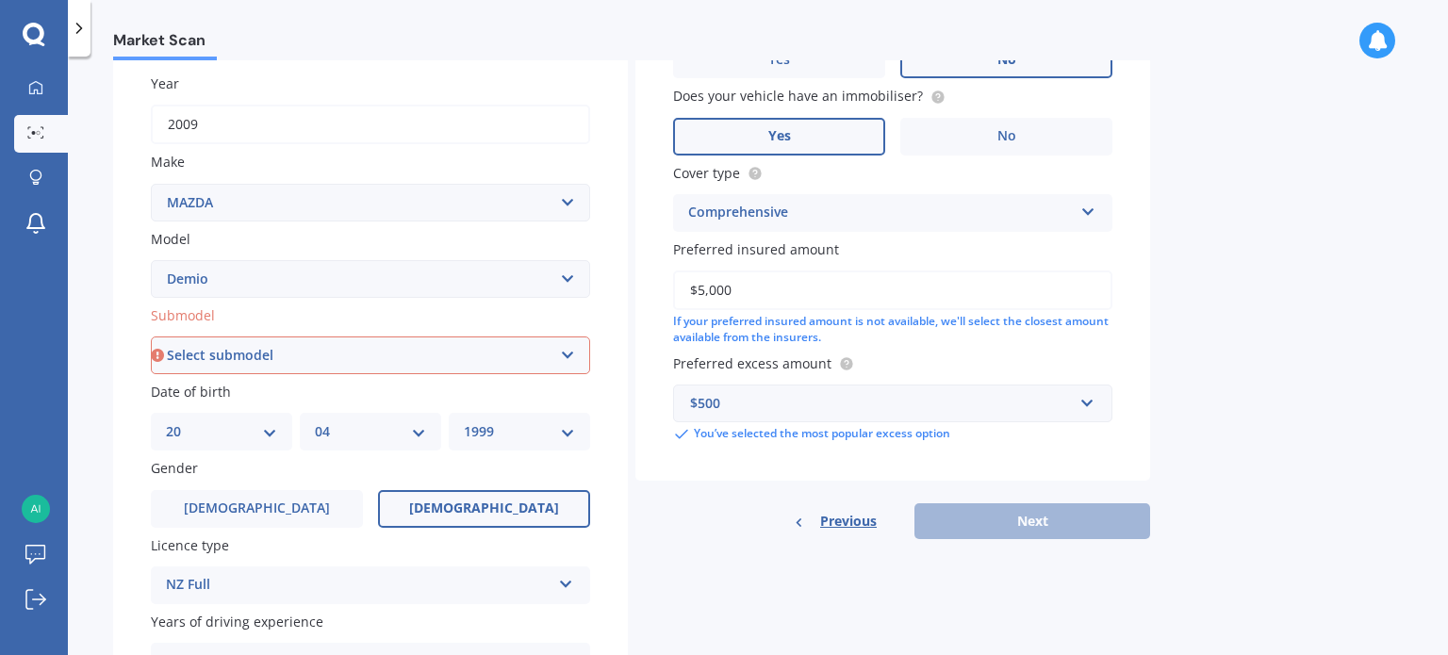
click at [409, 353] on select "Select submodel (All) Diesel Petrol XD Touring Turbo Diesel" at bounding box center [370, 355] width 439 height 38
select select "PETROL"
click at [151, 336] on select "Select submodel (All) Diesel Petrol XD Touring Turbo Diesel" at bounding box center [370, 355] width 439 height 38
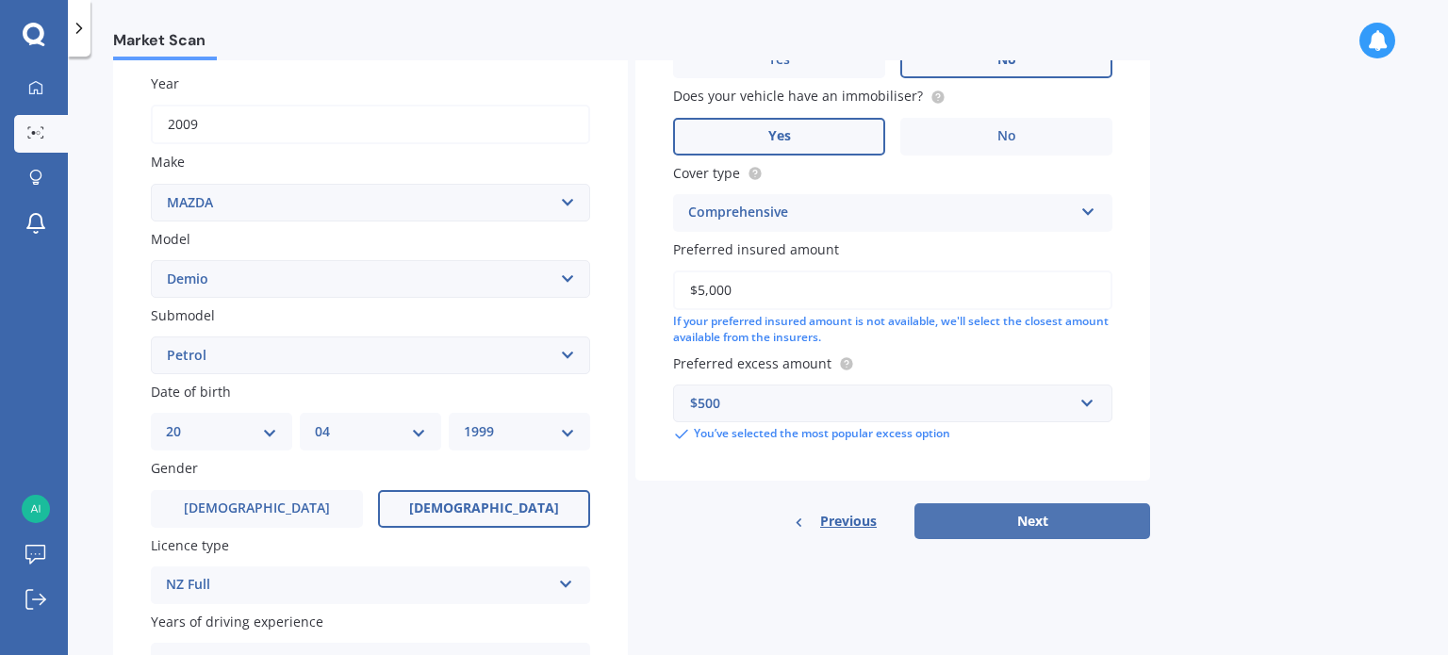
click at [1087, 512] on button "Next" at bounding box center [1032, 521] width 236 height 36
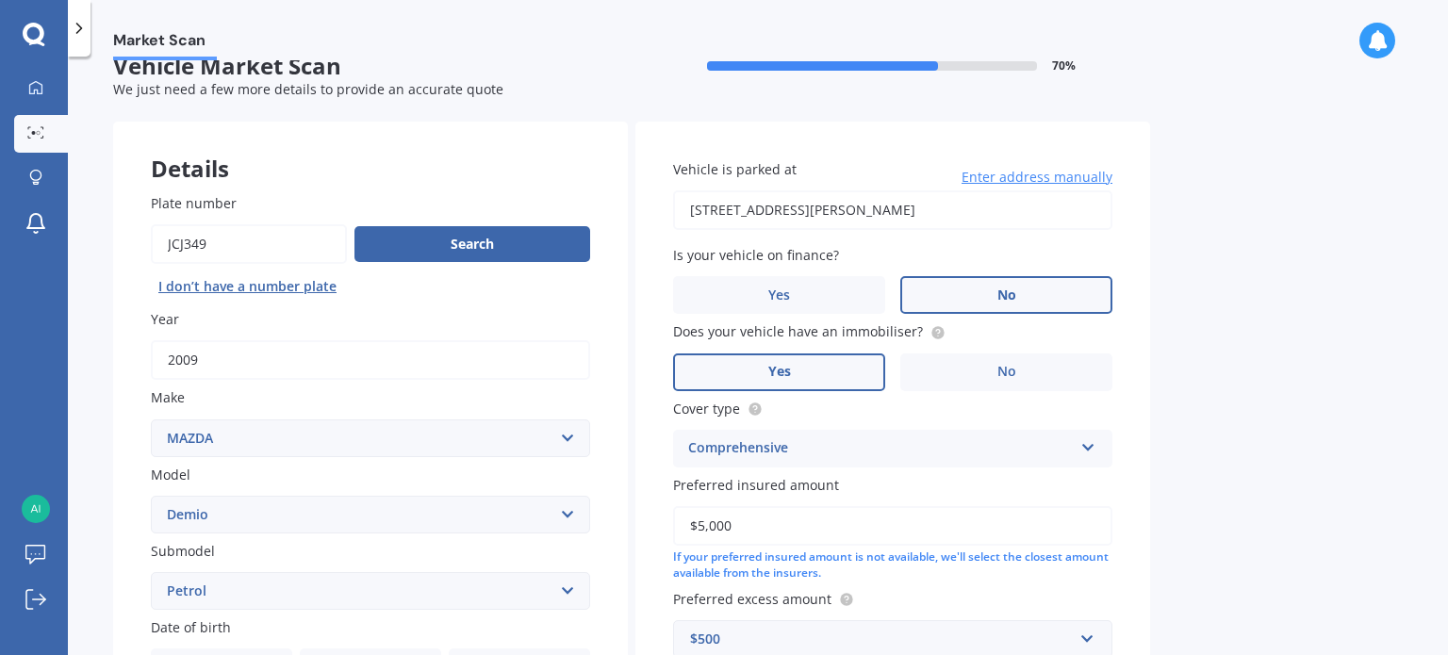
select select "20"
select select "04"
select select "1999"
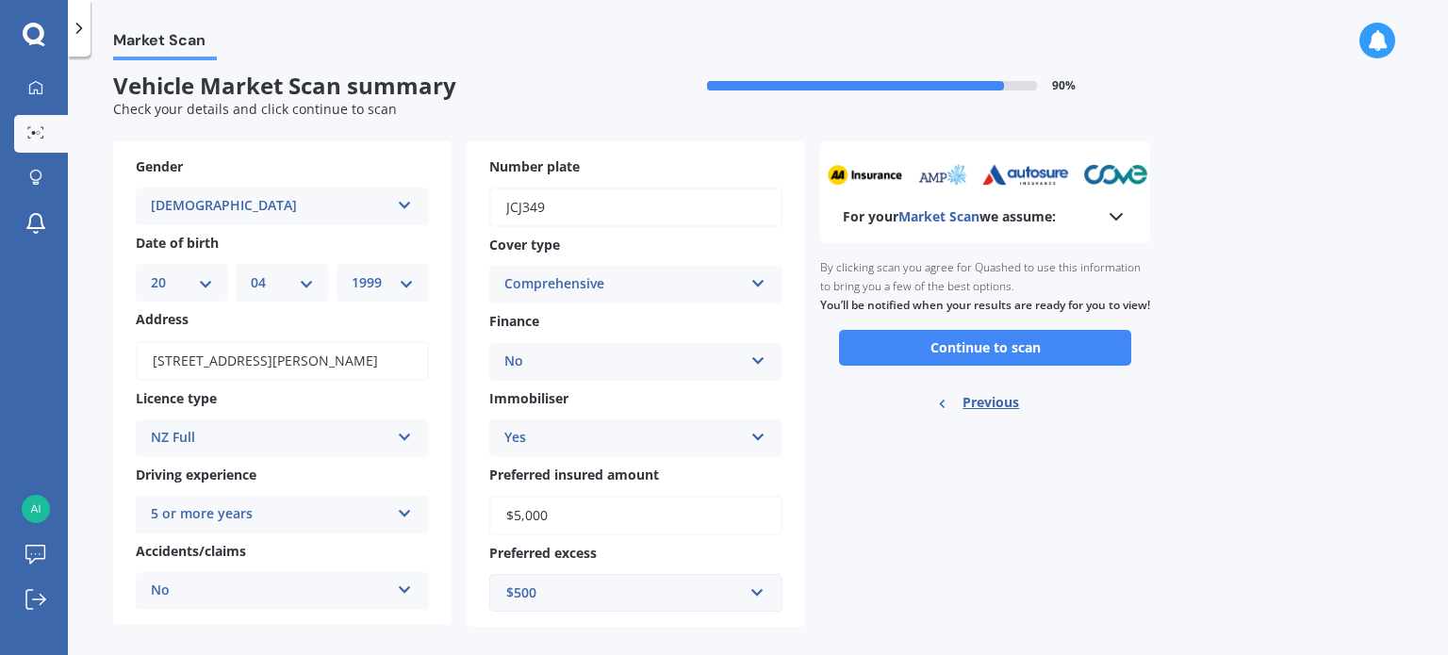
scroll to position [0, 0]
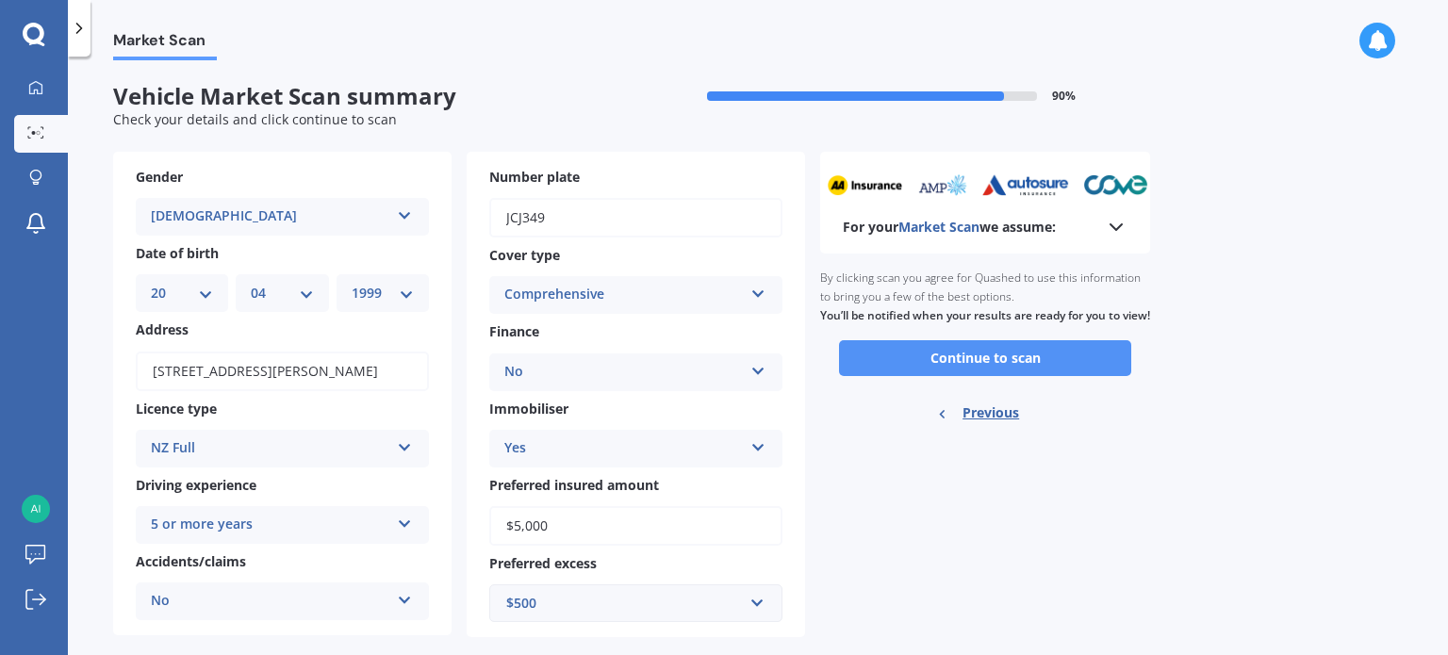
click at [948, 376] on button "Continue to scan" at bounding box center [985, 358] width 292 height 36
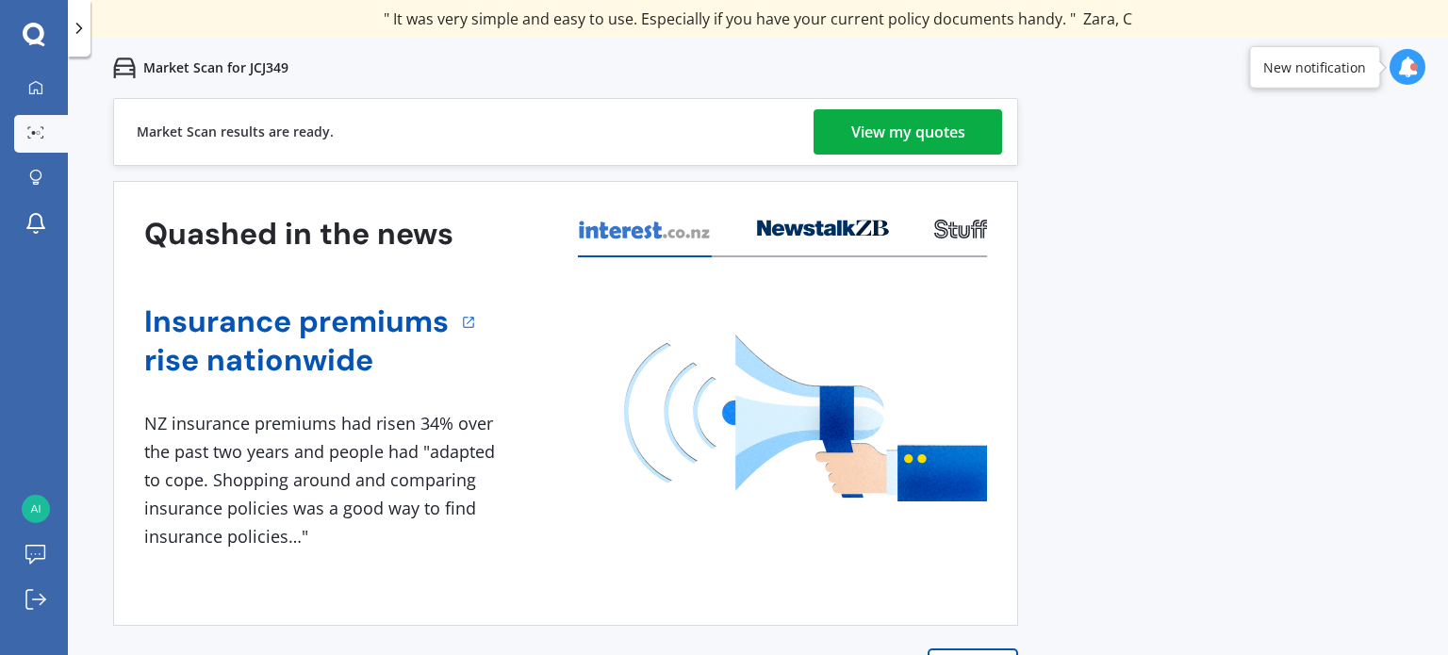
click at [876, 135] on div "View my quotes" at bounding box center [908, 131] width 114 height 45
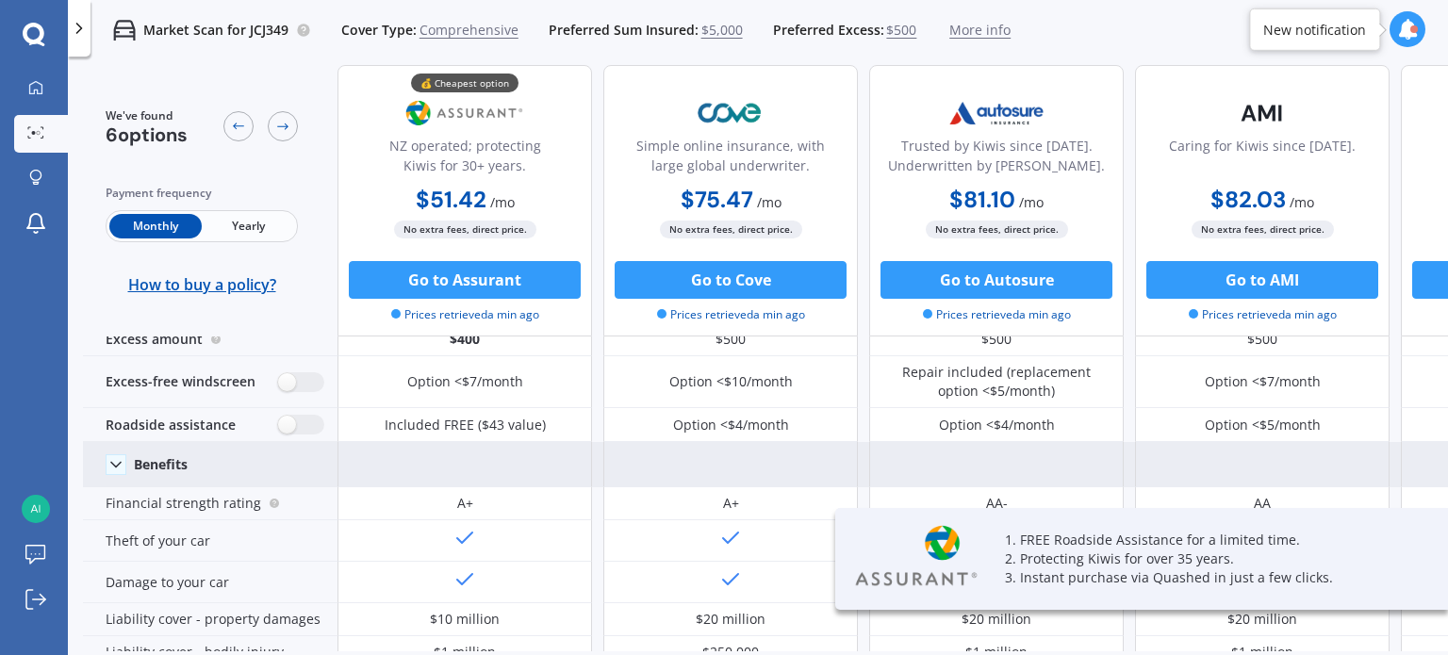
scroll to position [94, 0]
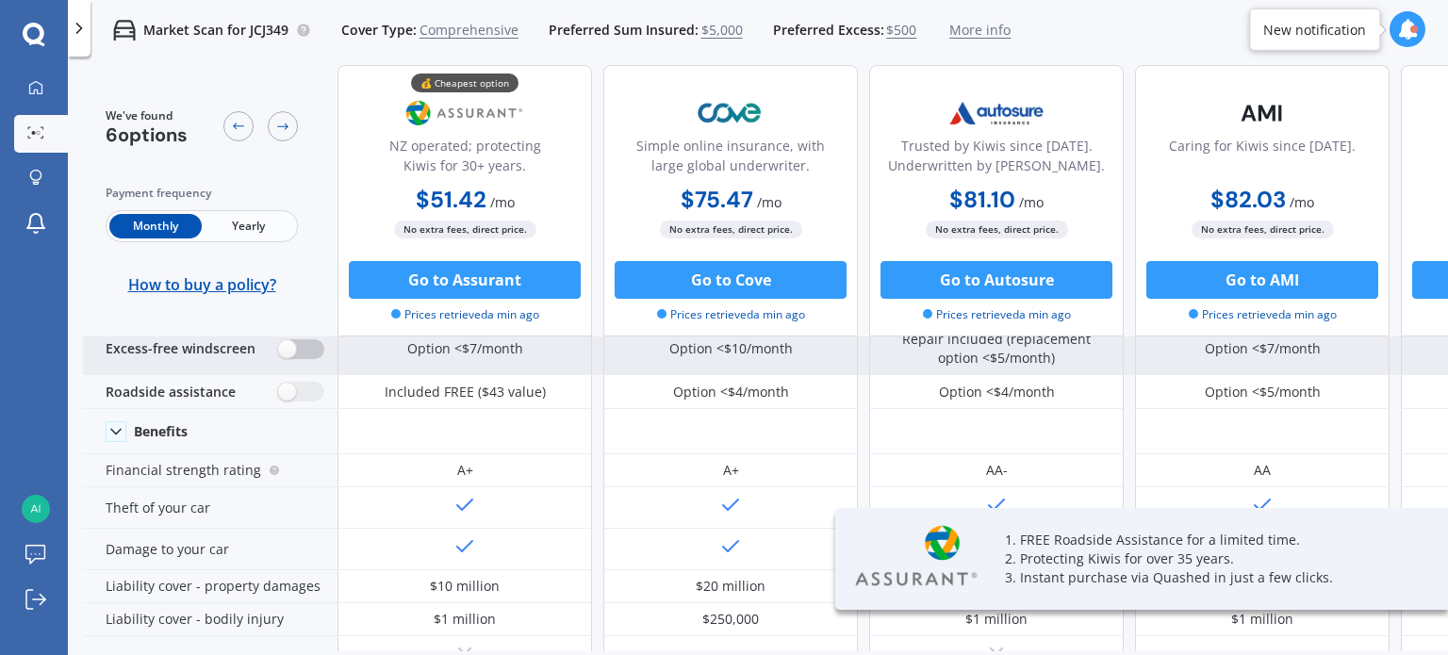
click at [294, 352] on label at bounding box center [301, 349] width 46 height 20
radio input "true"
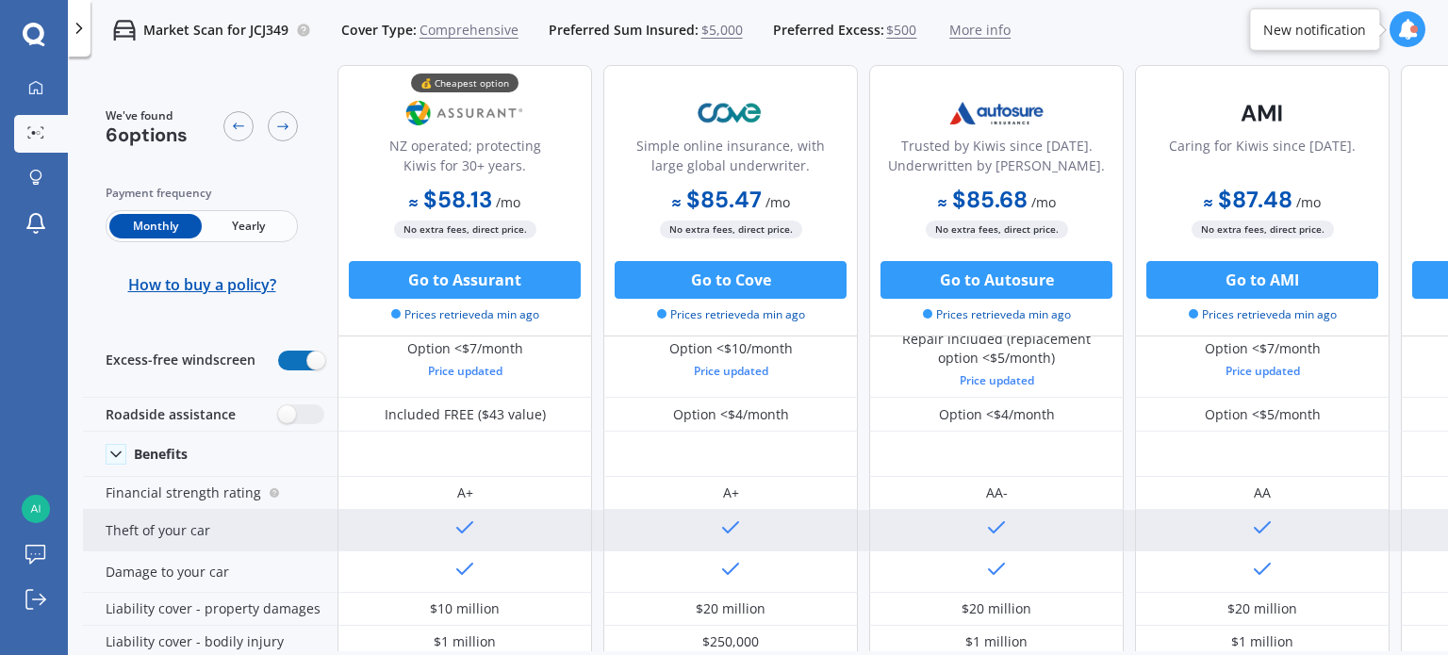
scroll to position [188, 0]
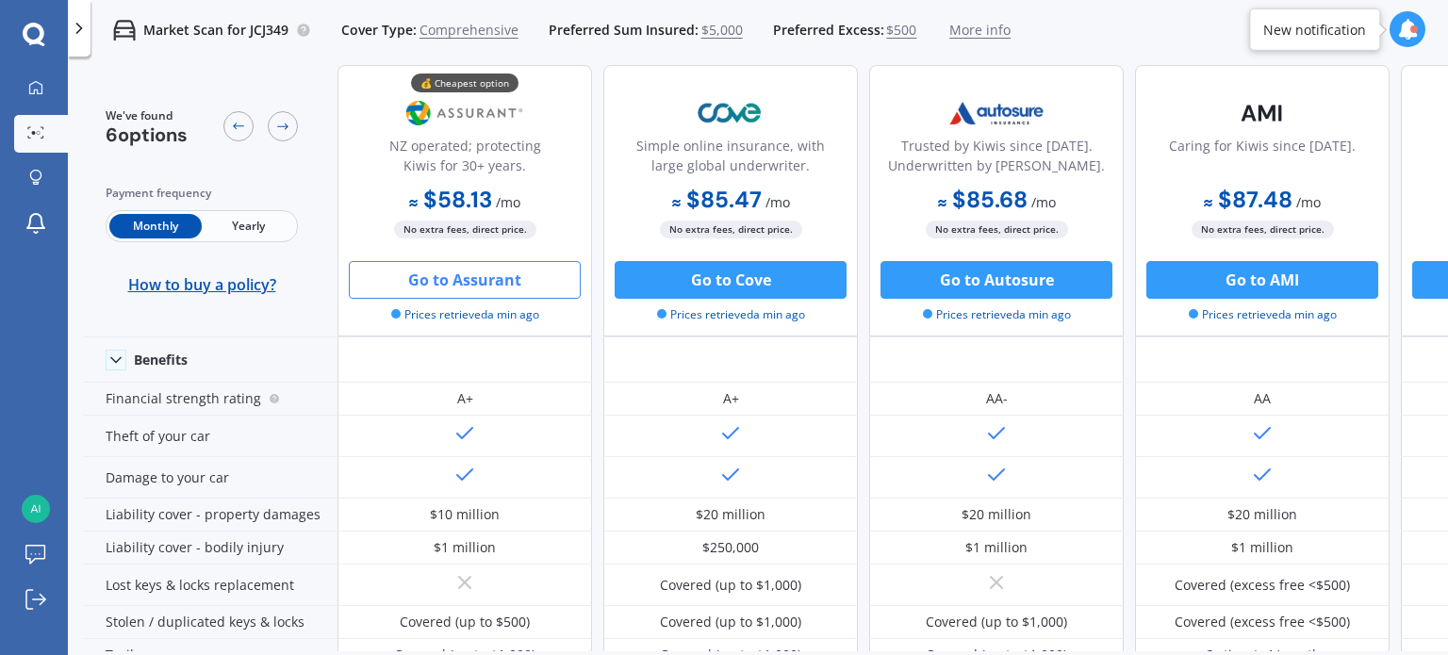
click at [483, 285] on button "Go to Assurant" at bounding box center [465, 280] width 232 height 38
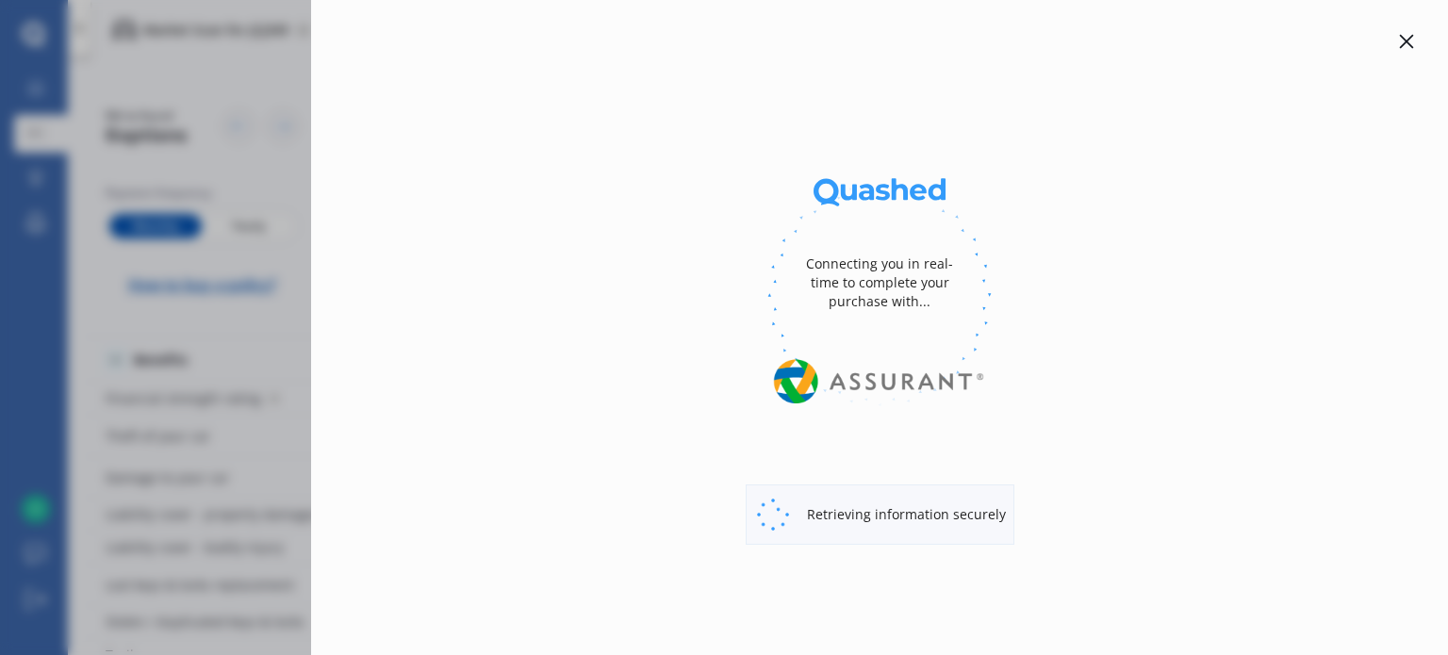
select select "Monthly"
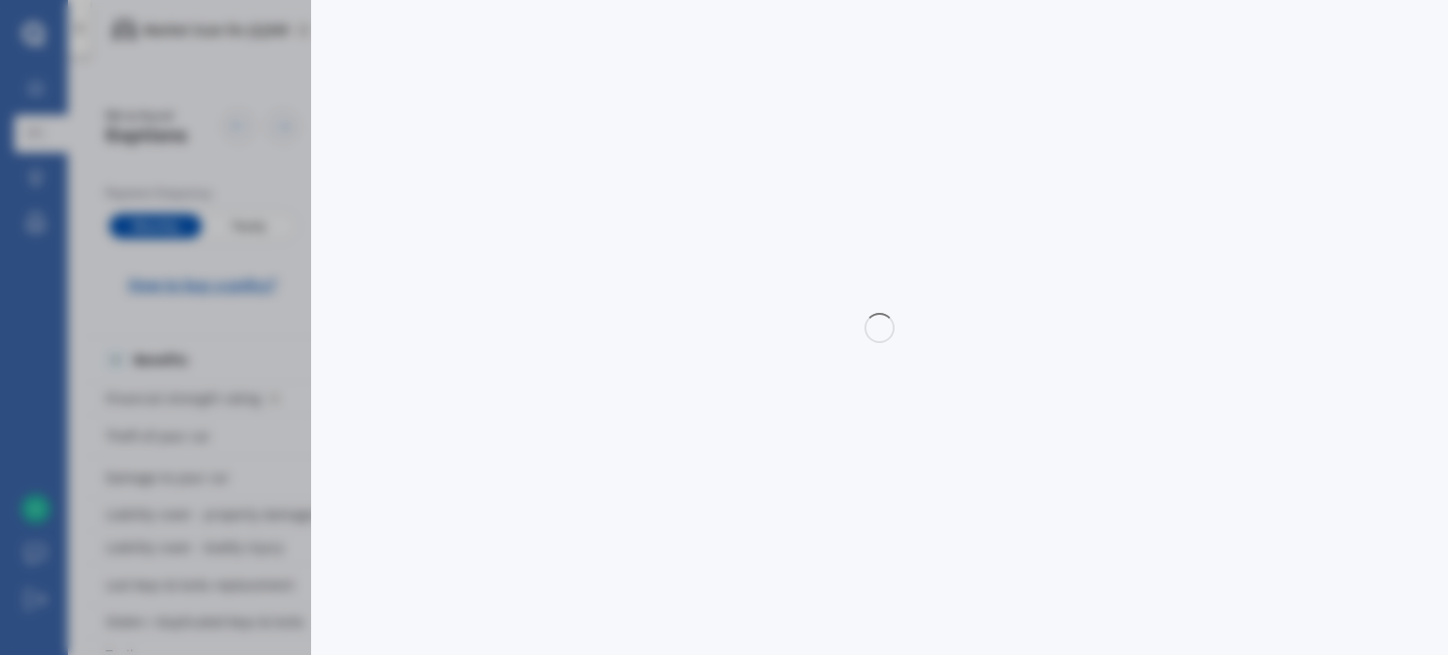
select select "full"
select select "0"
select select "[GEOGRAPHIC_DATA]"
select select "MAZDA"
select select "DEMIO"
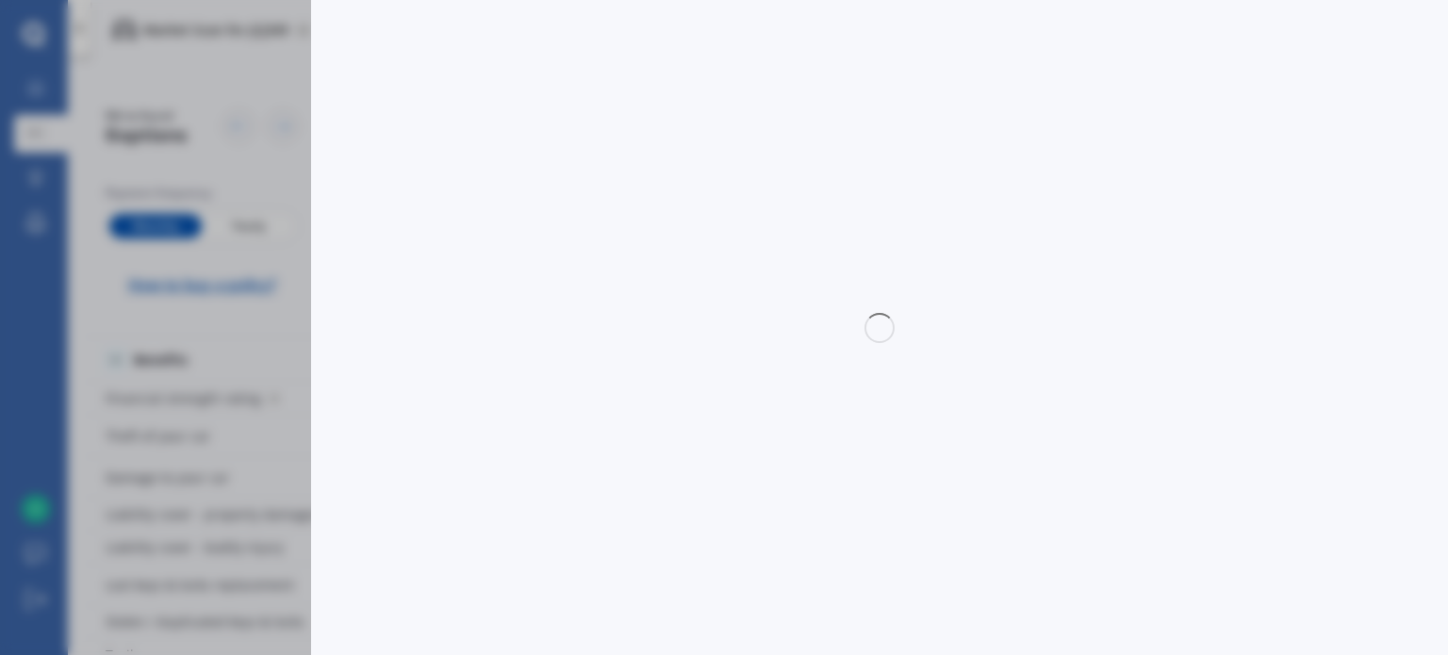
select select "PETROL"
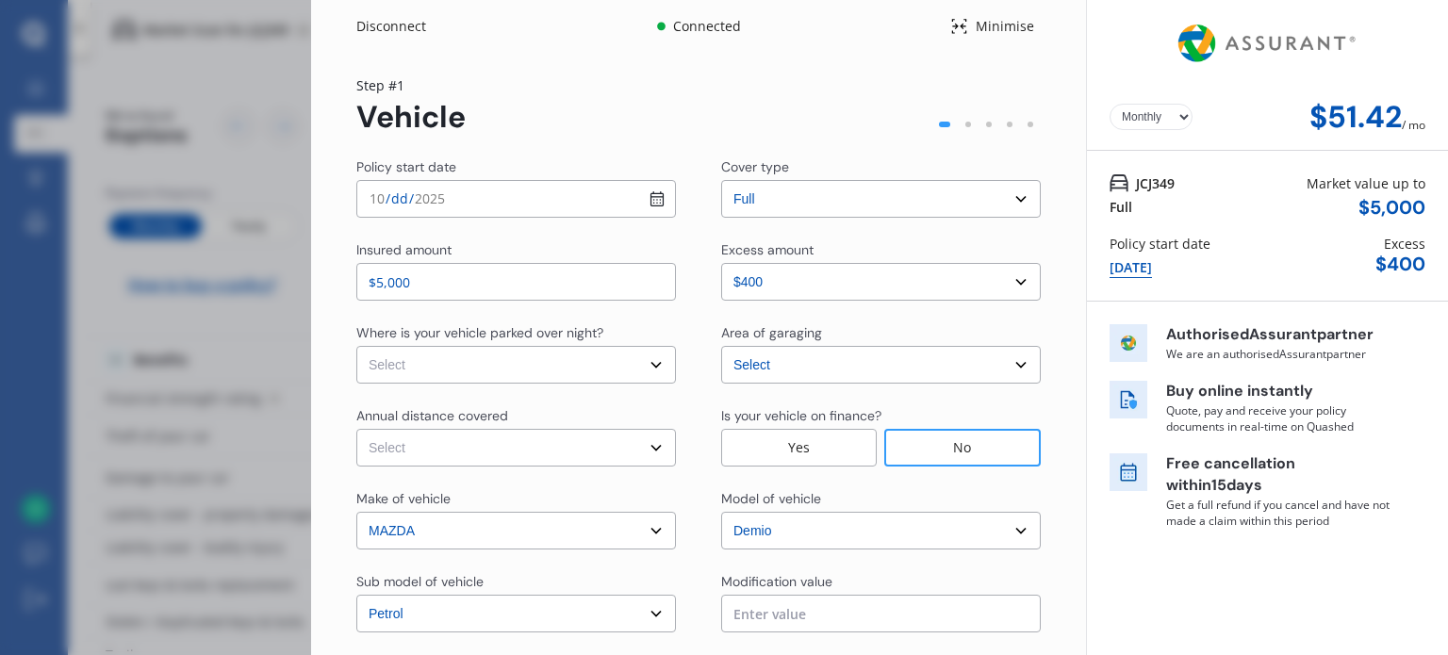
click at [230, 315] on div "Disconnect Connected Minimise Yearly Monthly $51.42 / mo Step # 1 Vehicle Polic…" at bounding box center [724, 327] width 1448 height 655
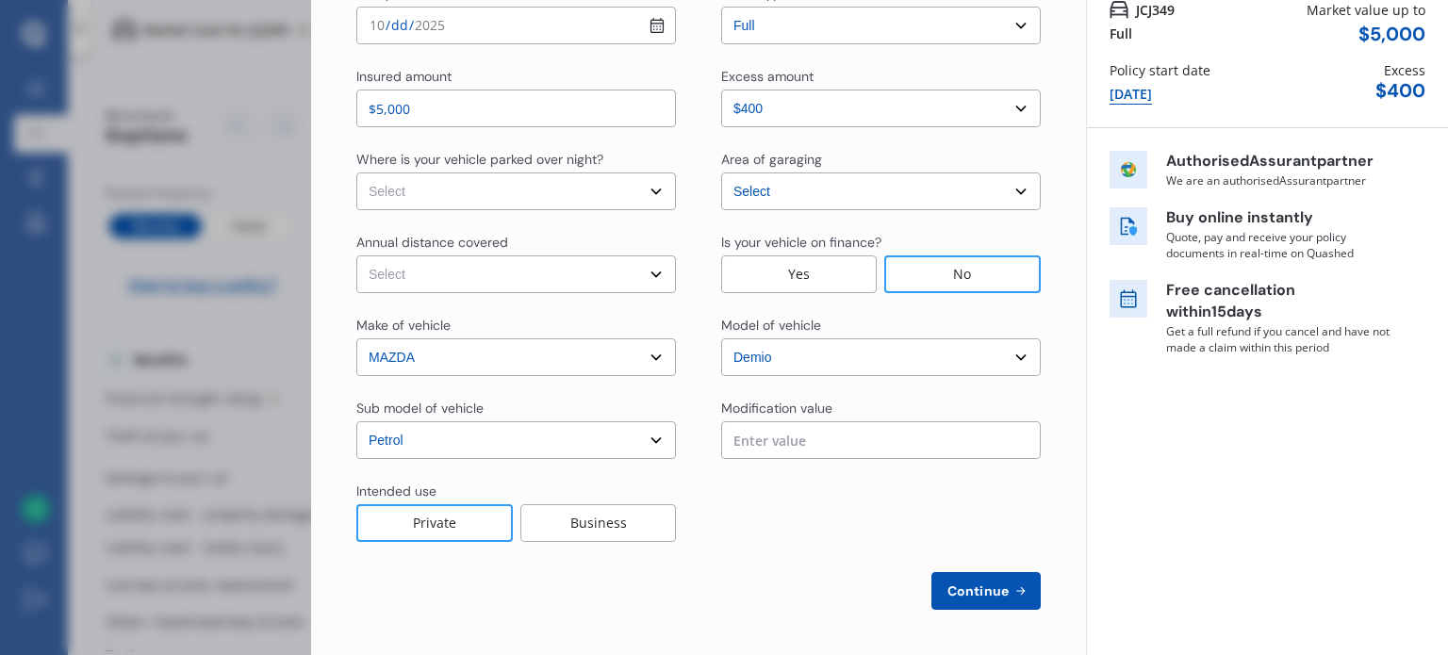
scroll to position [0, 0]
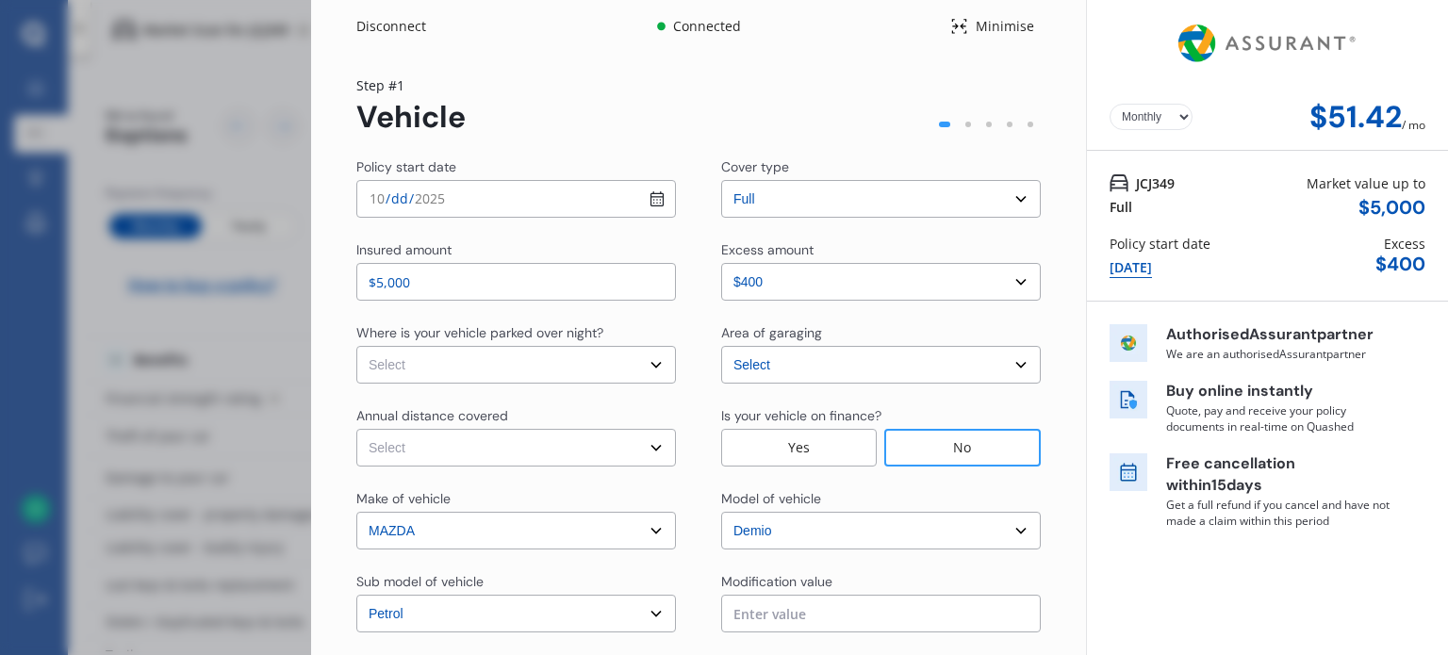
click at [953, 34] on icon at bounding box center [959, 26] width 18 height 23
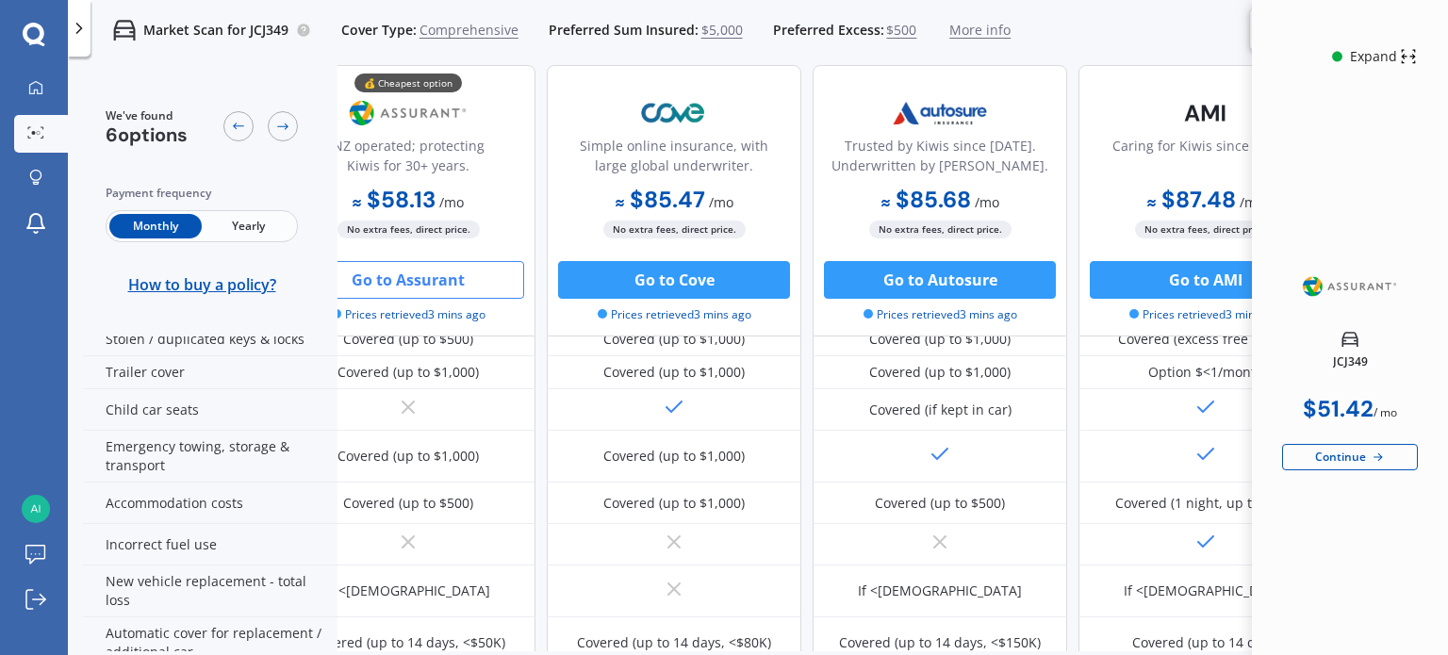
scroll to position [377, 57]
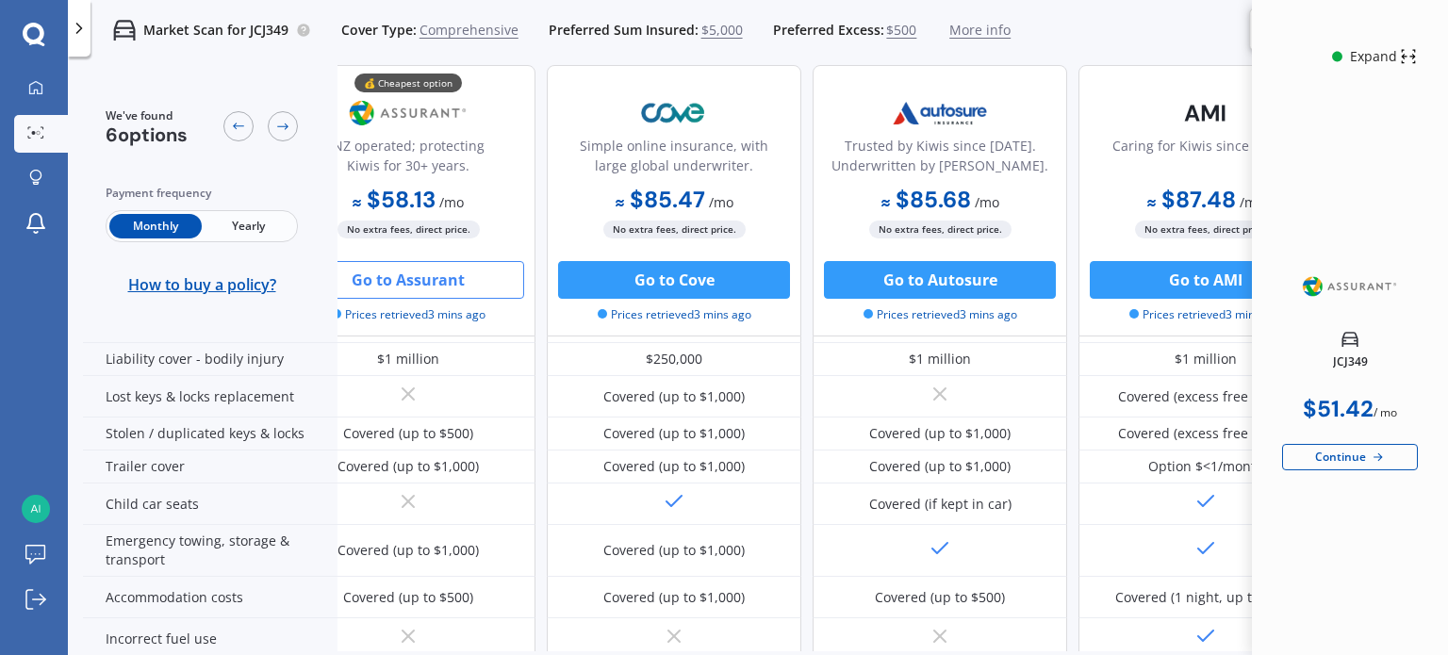
click at [992, 38] on span "More info" at bounding box center [979, 30] width 61 height 19
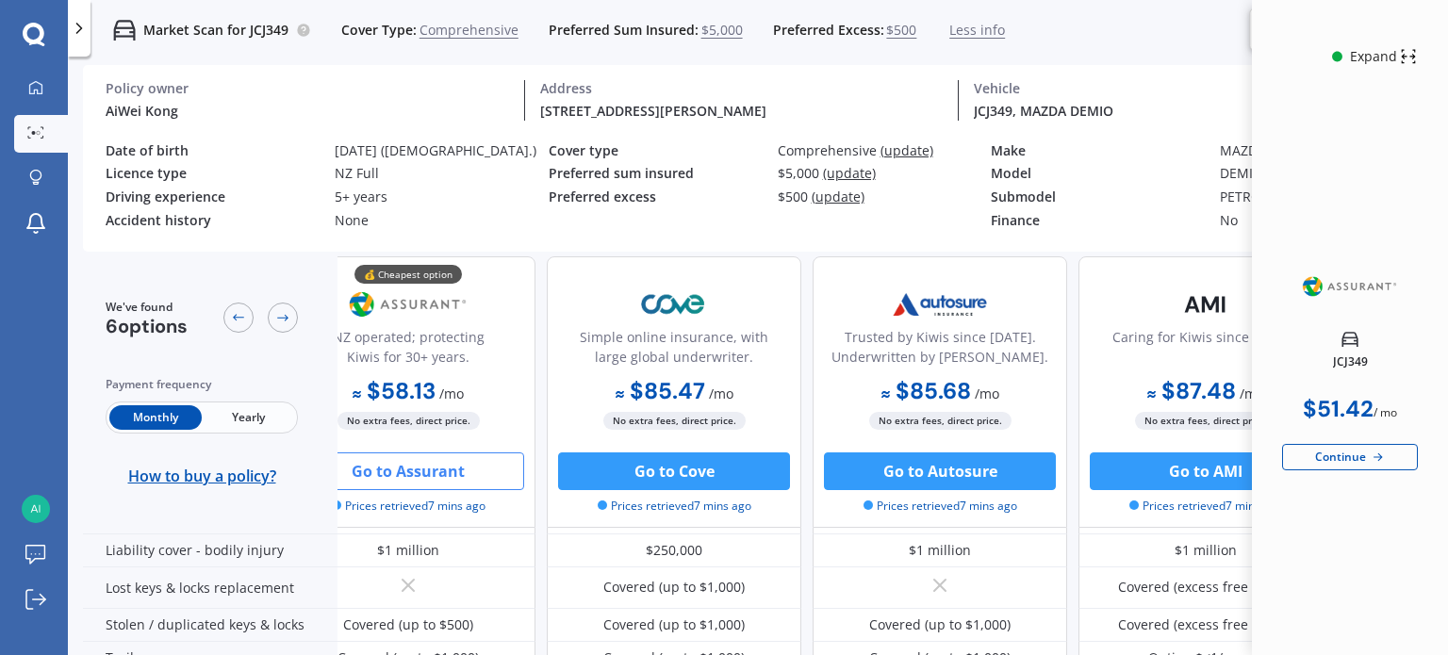
click at [992, 38] on span "Less info" at bounding box center [977, 30] width 56 height 19
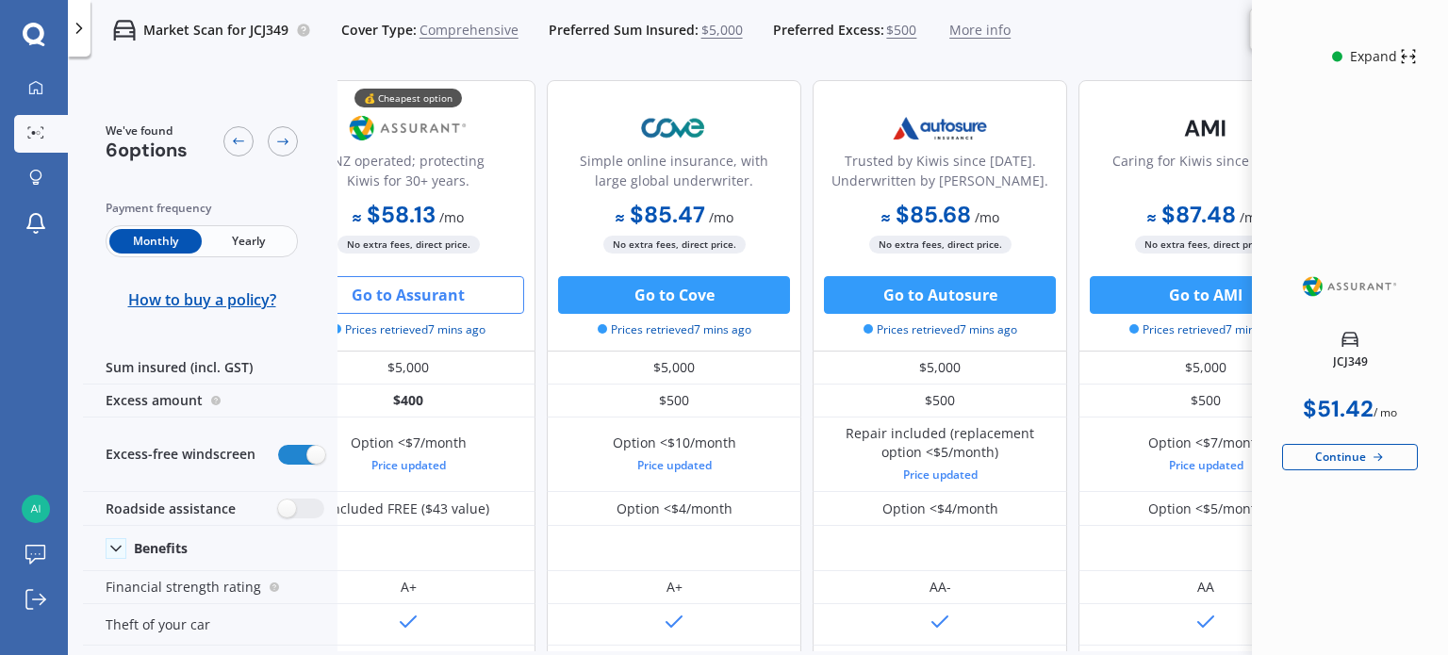
scroll to position [0, 57]
click at [283, 145] on icon at bounding box center [282, 141] width 15 height 15
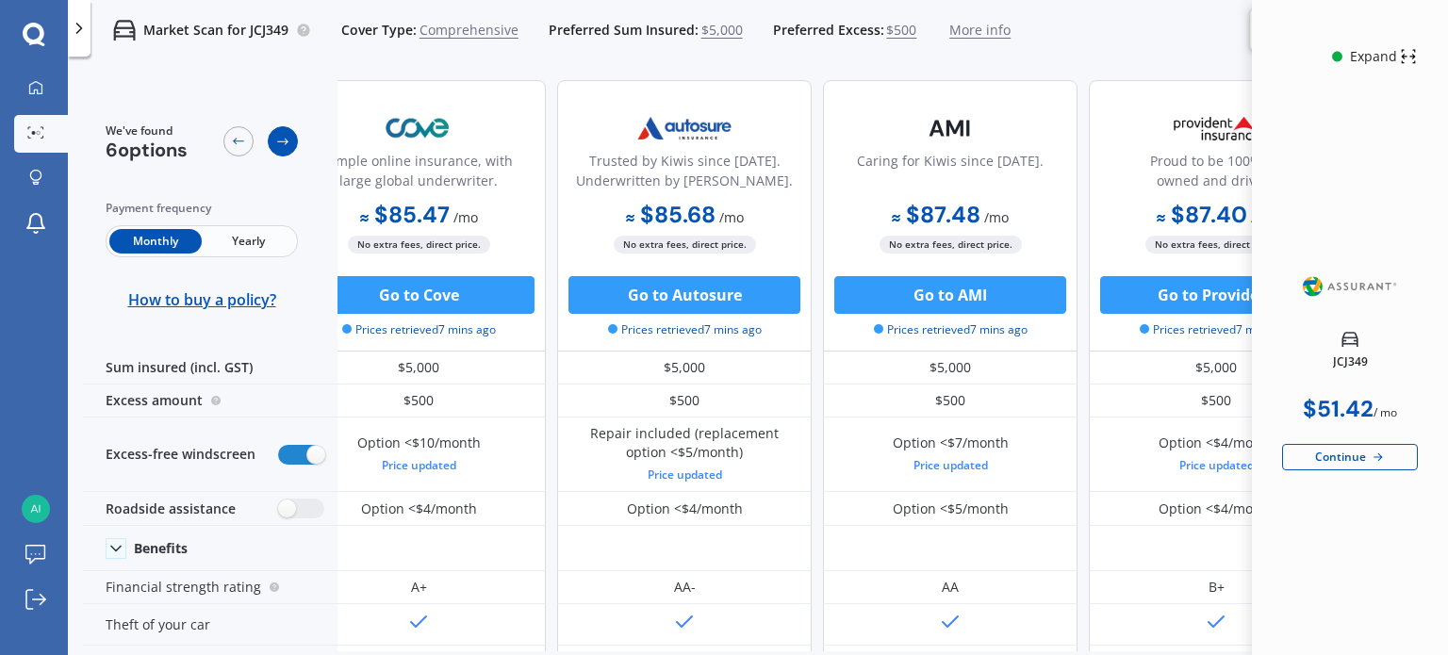
click at [283, 145] on icon at bounding box center [282, 141] width 15 height 15
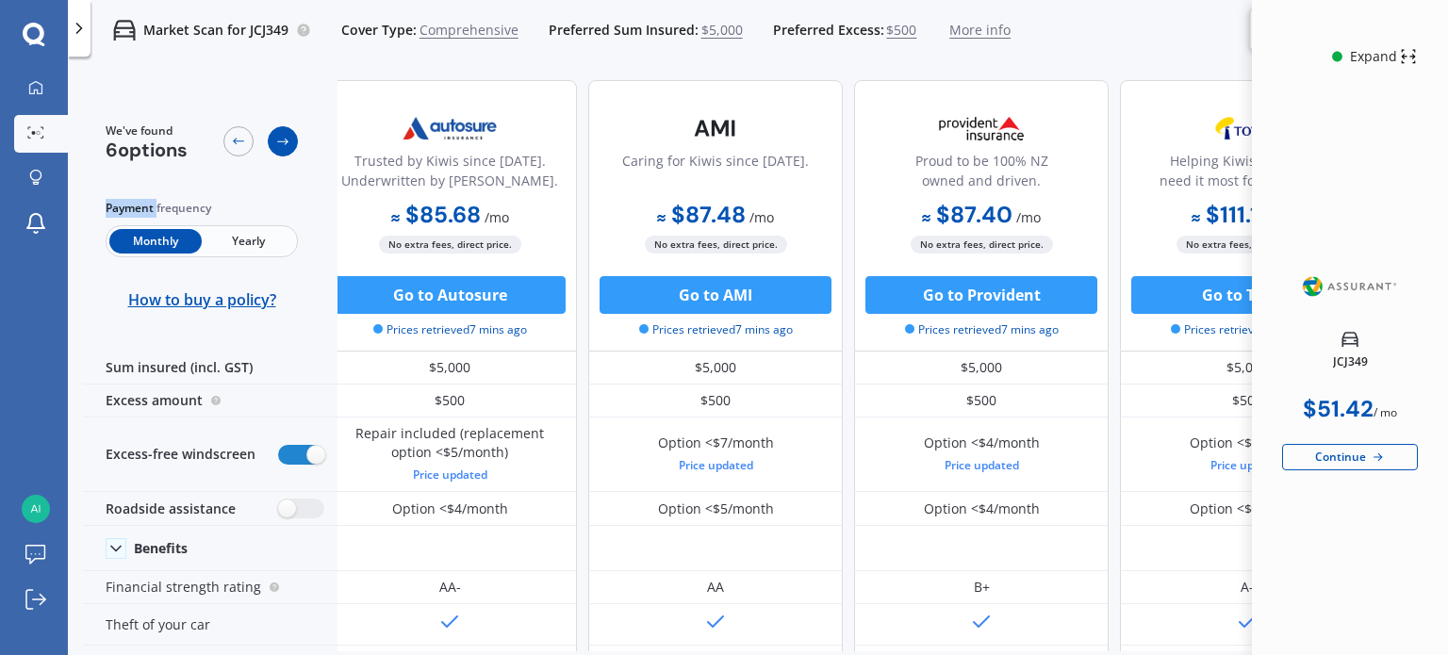
click at [283, 145] on icon at bounding box center [282, 141] width 15 height 15
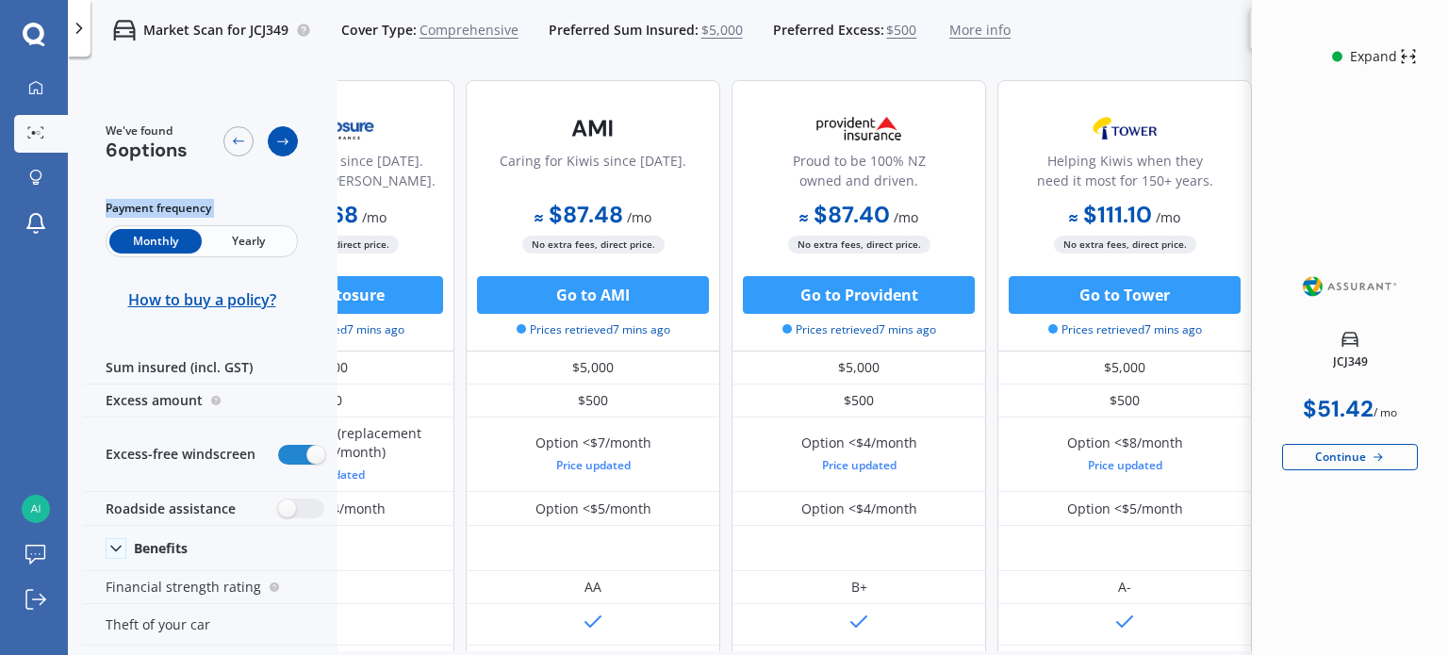
click at [283, 145] on icon at bounding box center [282, 141] width 15 height 15
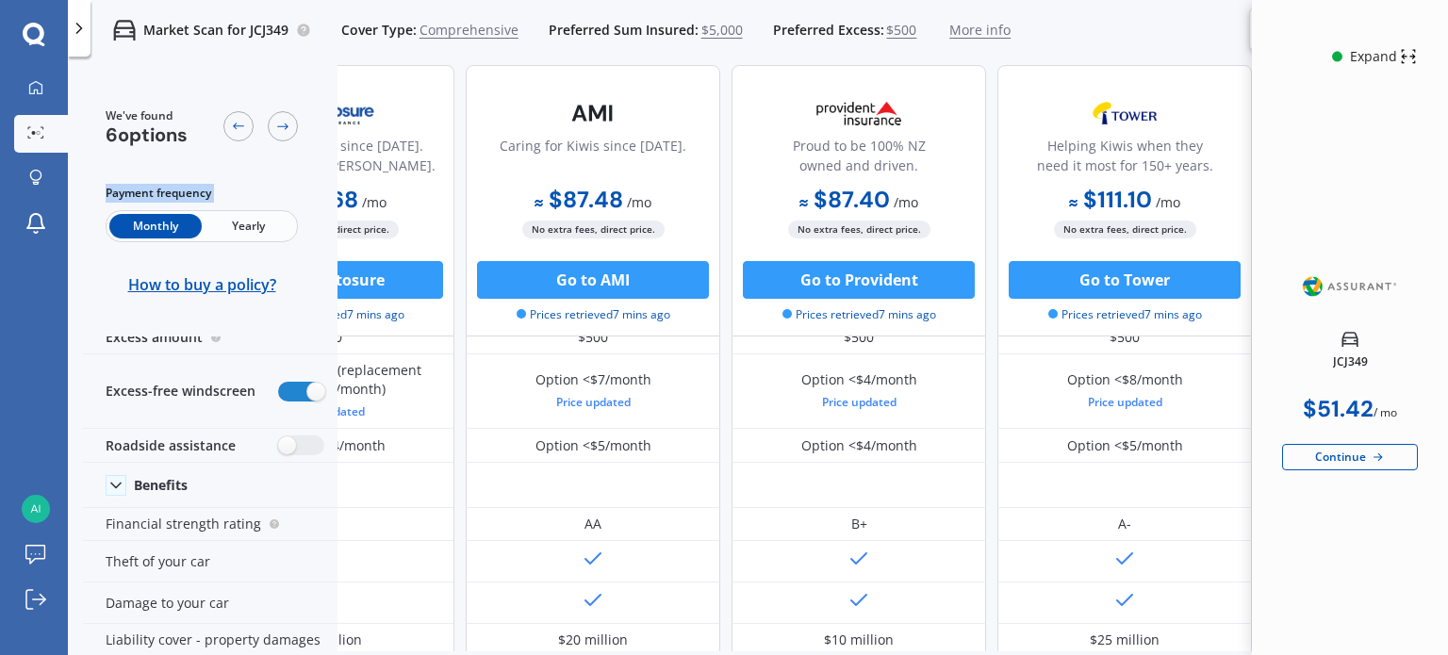
scroll to position [377, 679]
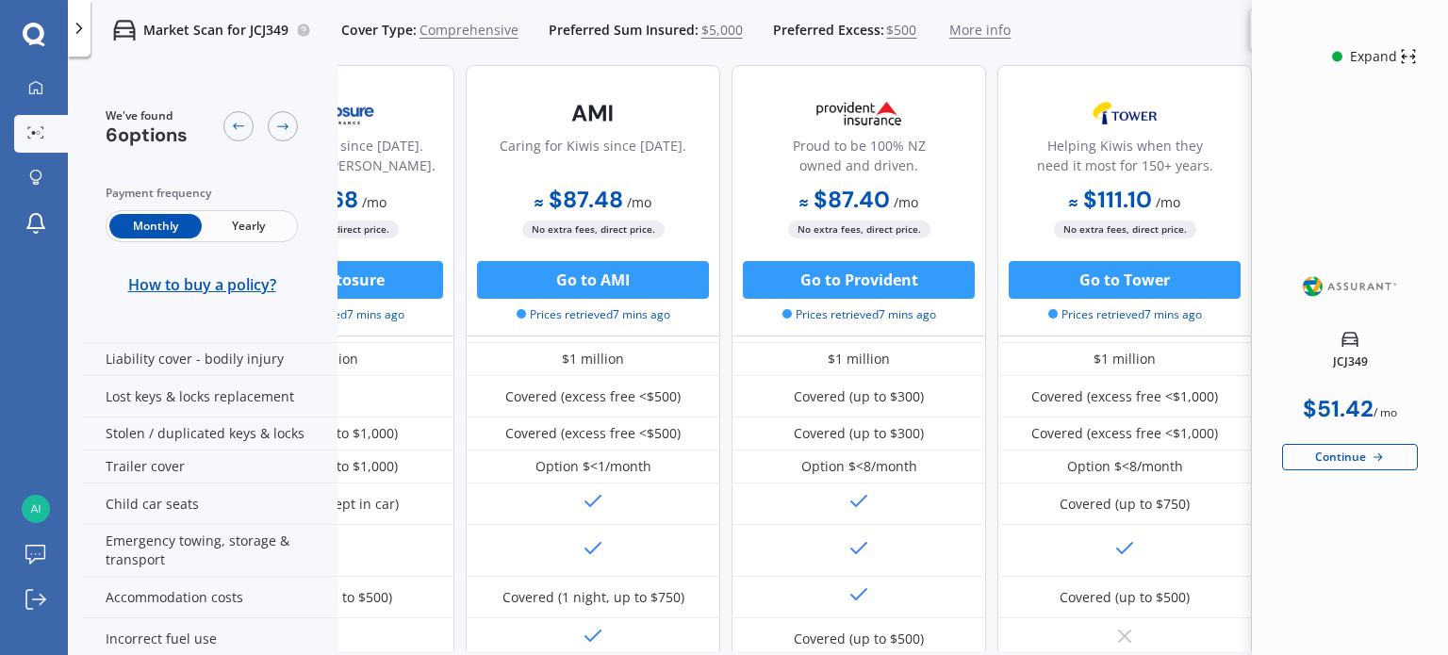
click at [1400, 65] on icon at bounding box center [1408, 56] width 17 height 23
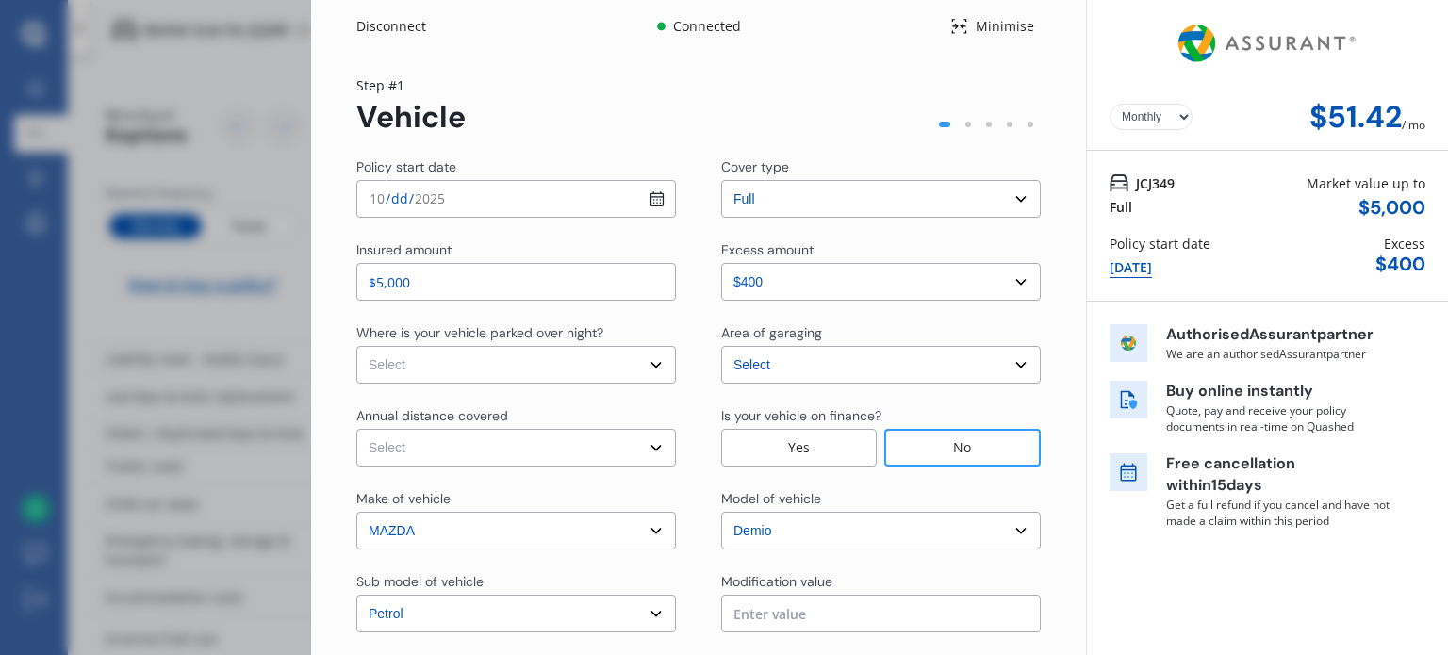
click at [978, 31] on div "Minimise" at bounding box center [1004, 26] width 73 height 19
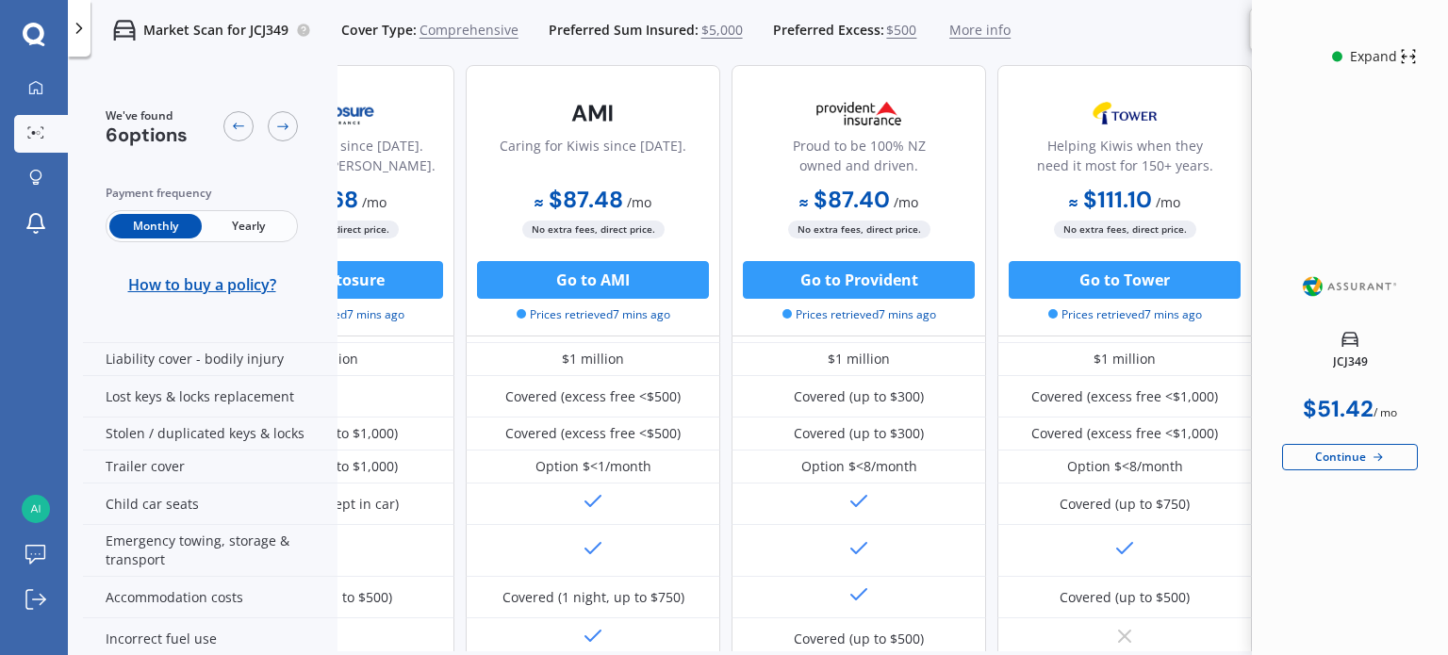
click at [1414, 59] on icon at bounding box center [1408, 56] width 17 height 23
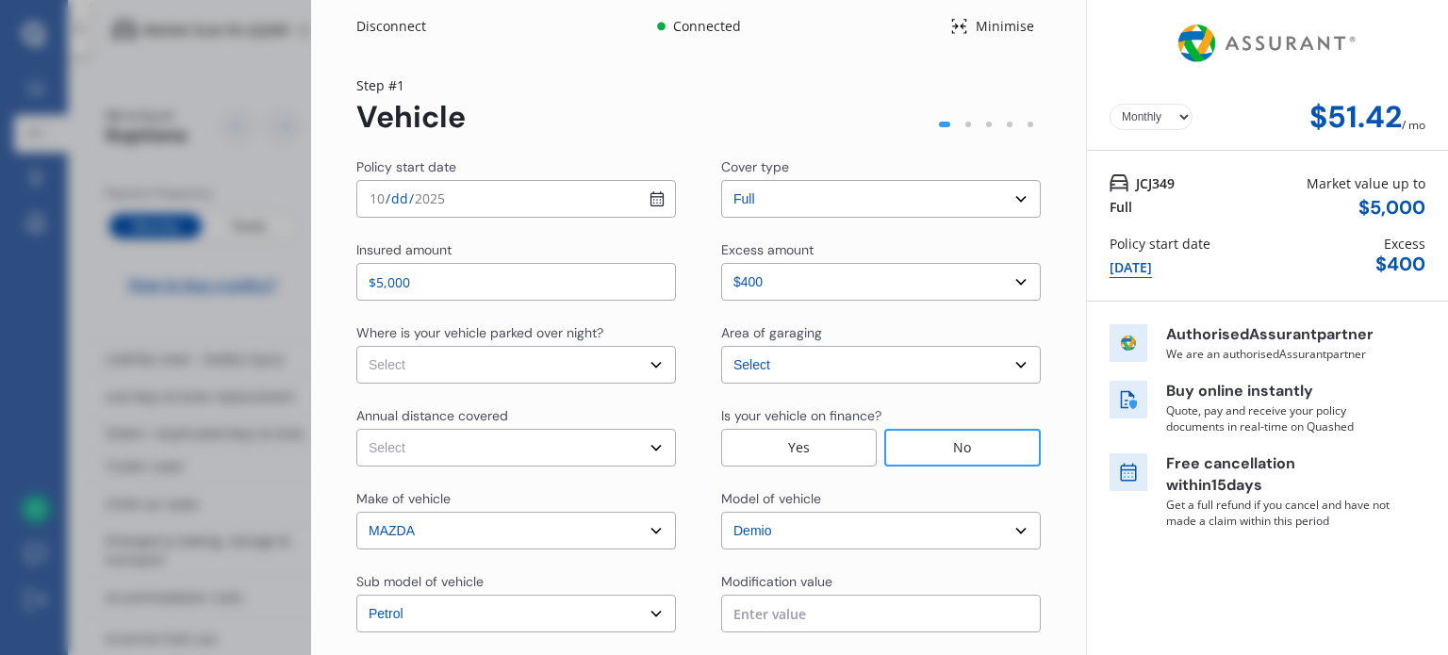
click at [965, 123] on div at bounding box center [968, 125] width 6 height 6
drag, startPoint x: 981, startPoint y: 120, endPoint x: 988, endPoint y: 89, distance: 31.8
click at [982, 120] on div at bounding box center [988, 124] width 21 height 21
click at [968, 26] on div "Minimise" at bounding box center [1004, 26] width 73 height 19
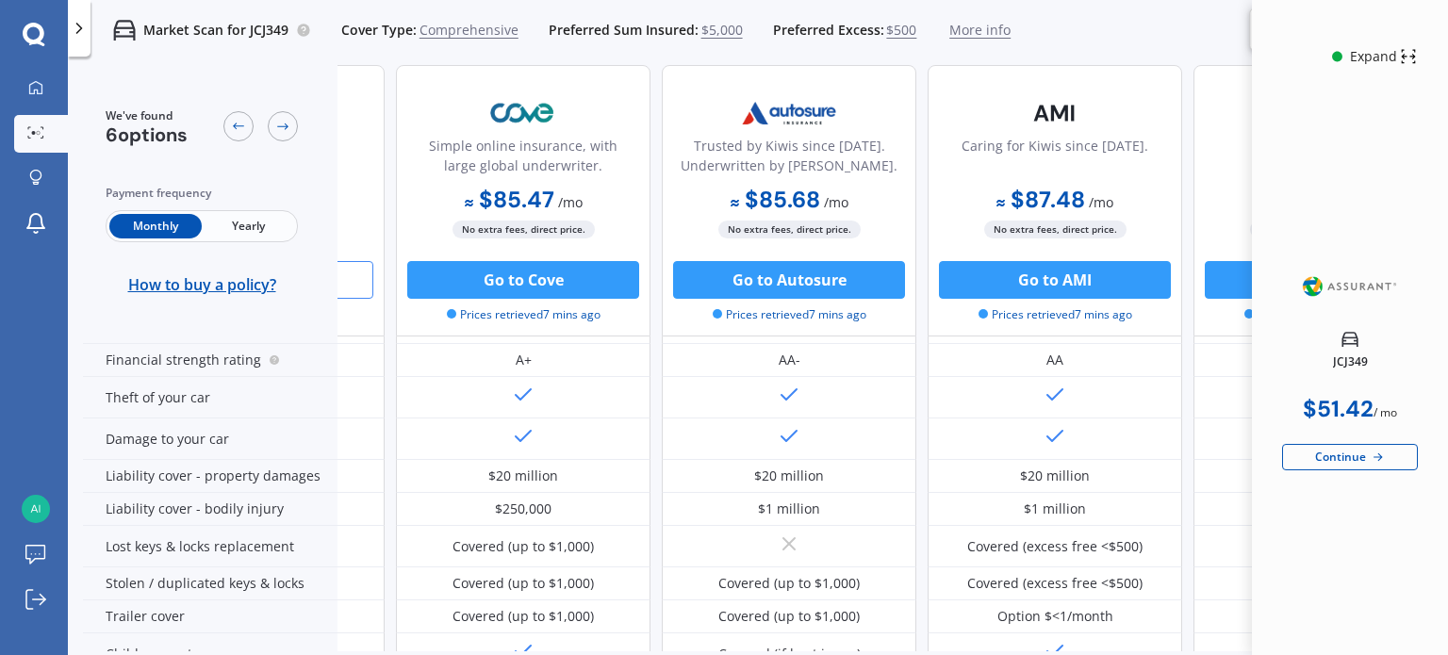
scroll to position [0, 207]
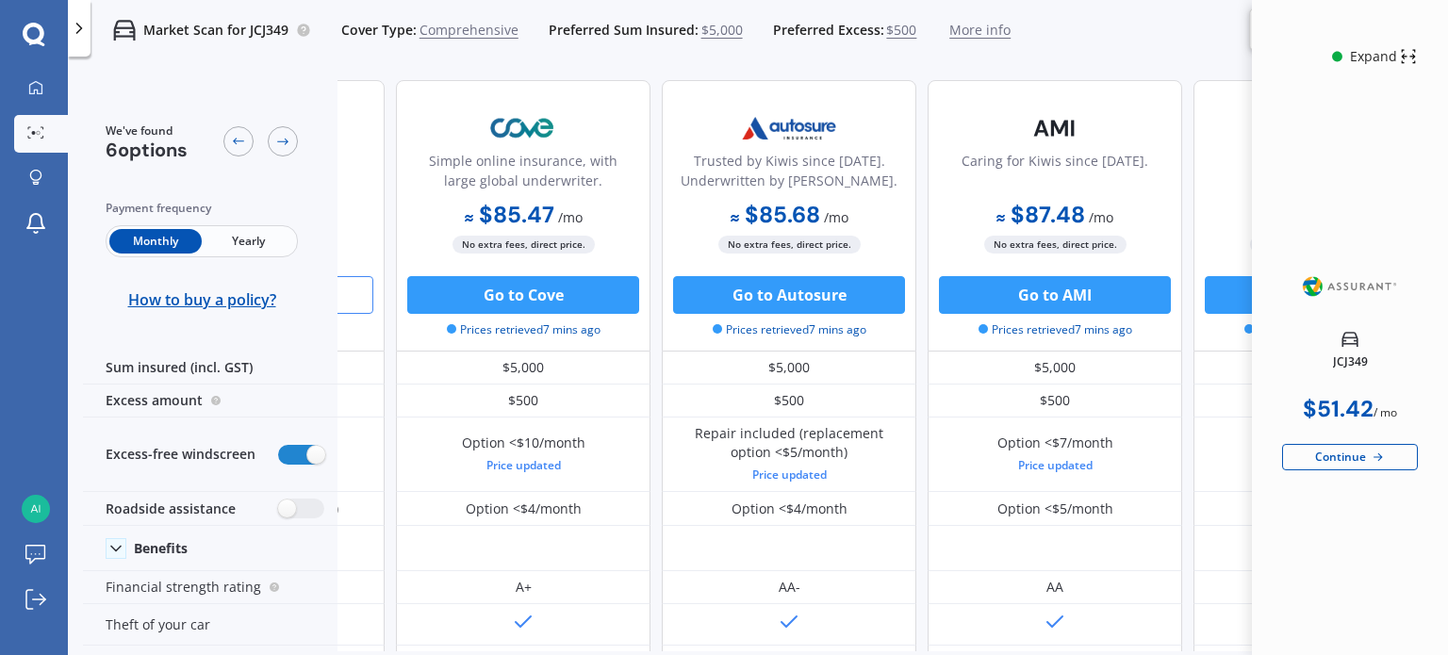
click at [264, 240] on span "Yearly" at bounding box center [248, 241] width 92 height 25
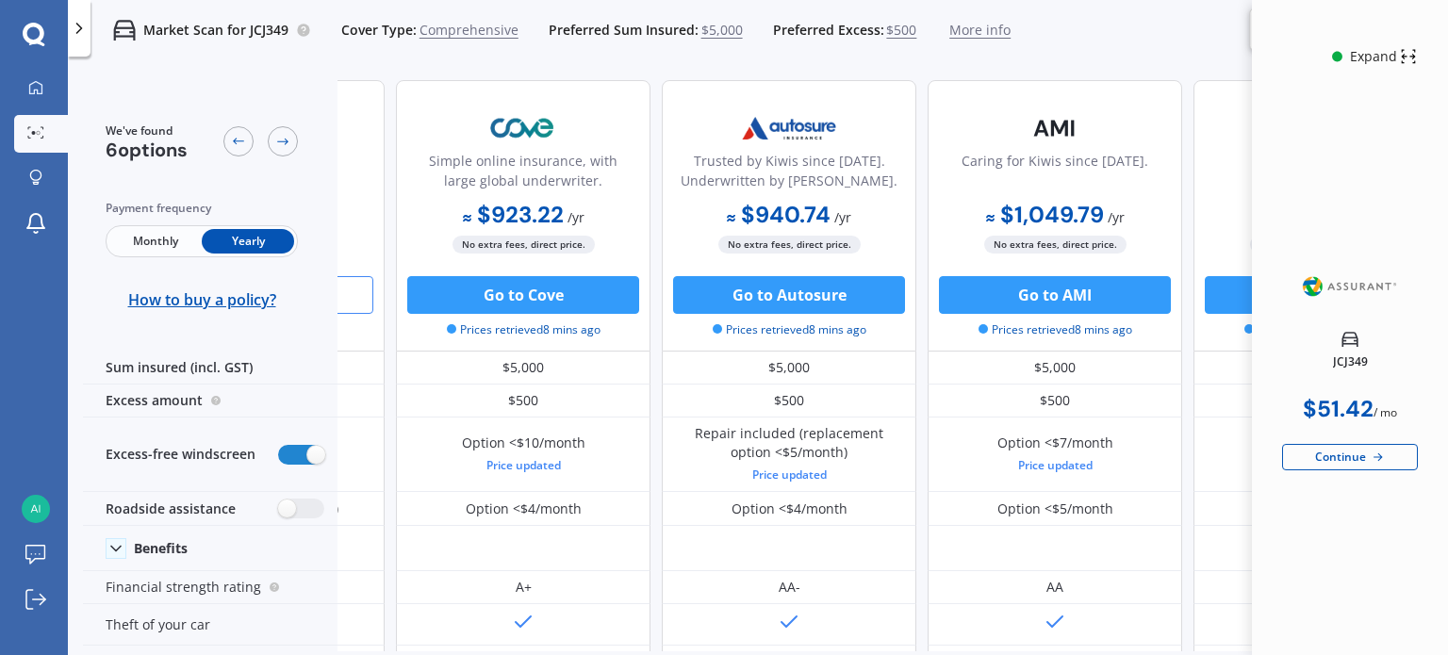
click at [166, 241] on span "Monthly" at bounding box center [155, 241] width 92 height 25
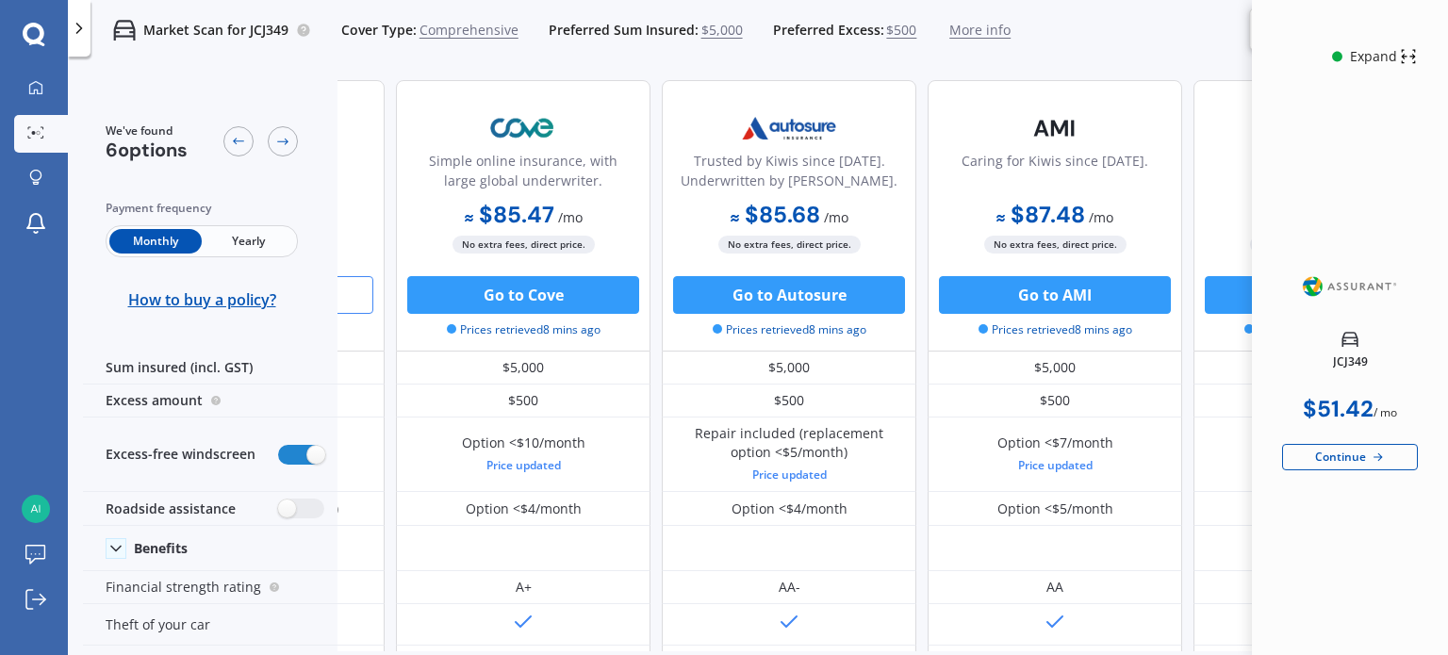
click at [239, 240] on span "Yearly" at bounding box center [248, 241] width 92 height 25
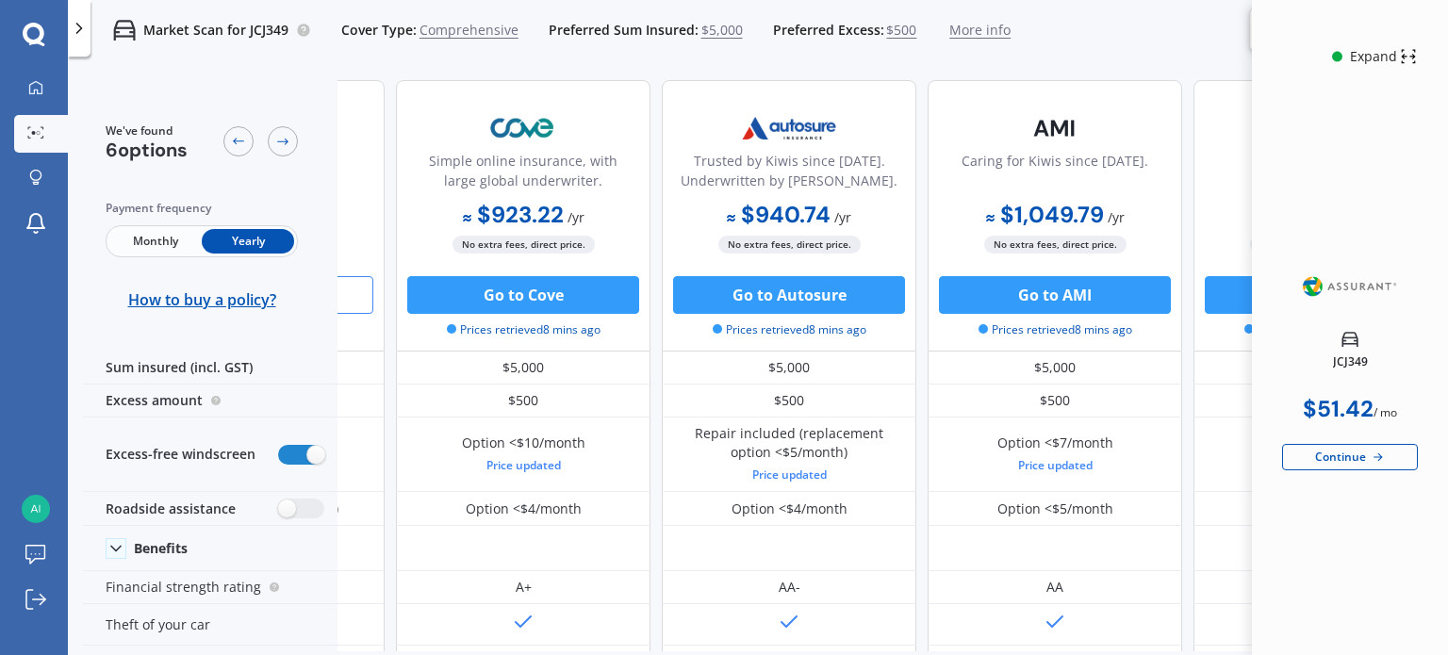
scroll to position [0, 0]
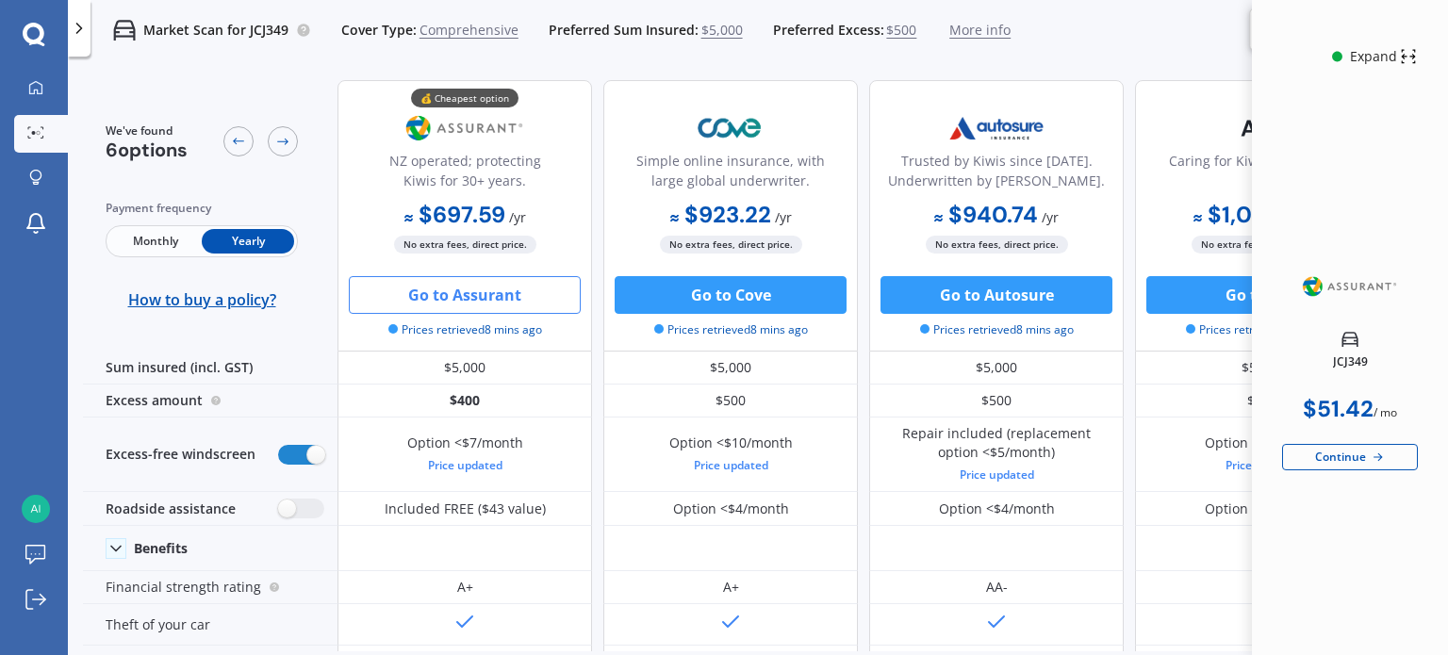
click at [69, 37] on div at bounding box center [79, 28] width 23 height 57
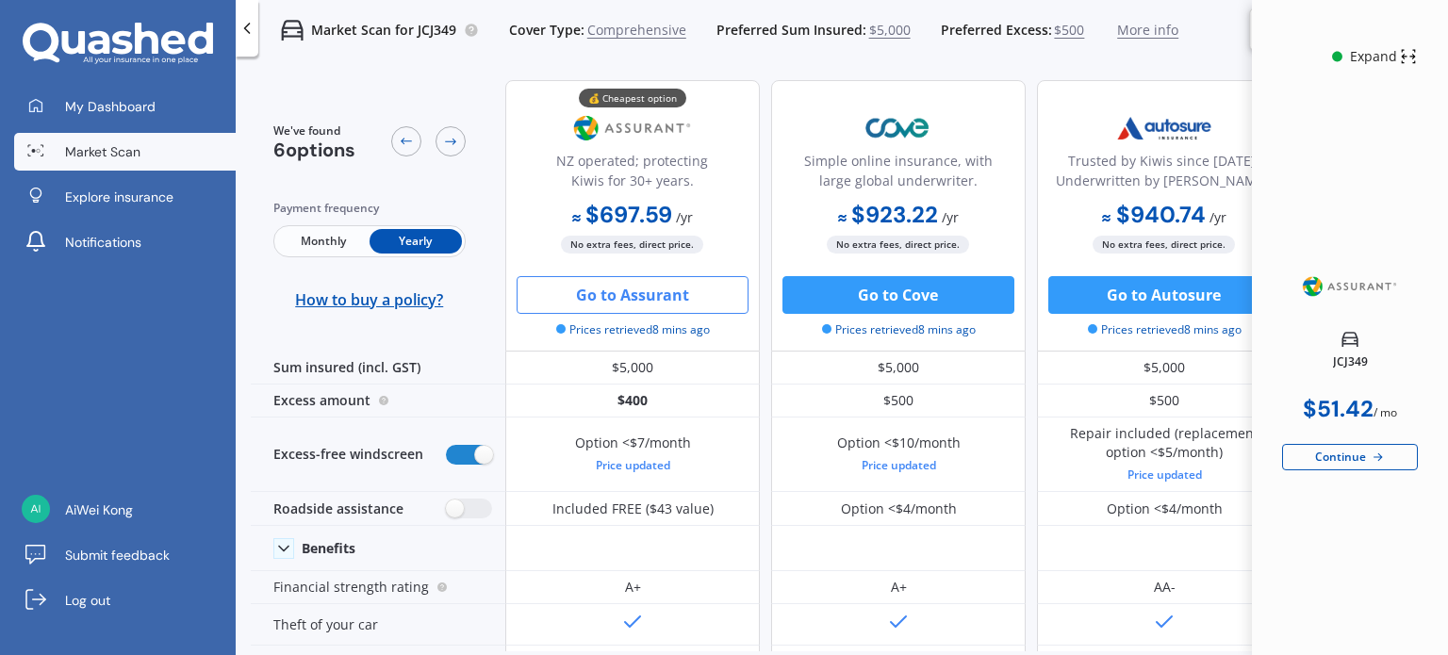
click at [107, 146] on span "Market Scan" at bounding box center [102, 151] width 75 height 19
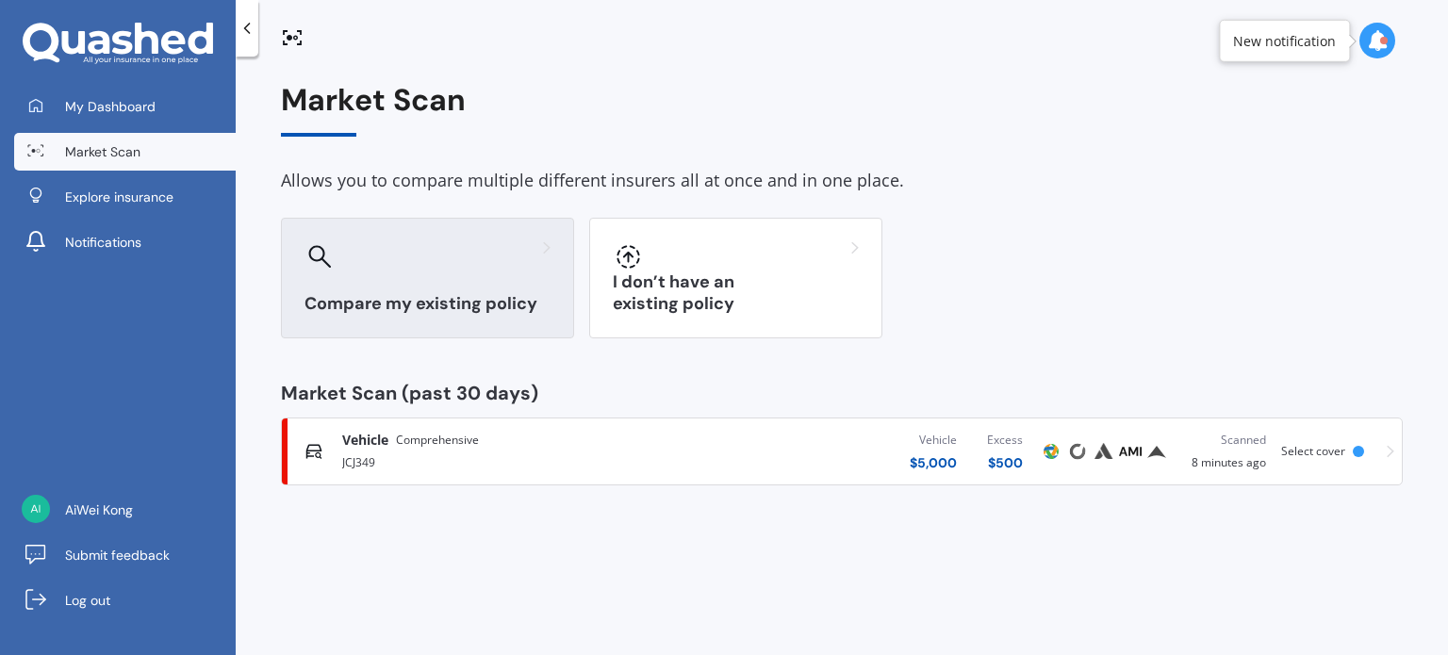
click at [444, 289] on div "Compare my existing policy" at bounding box center [427, 278] width 293 height 121
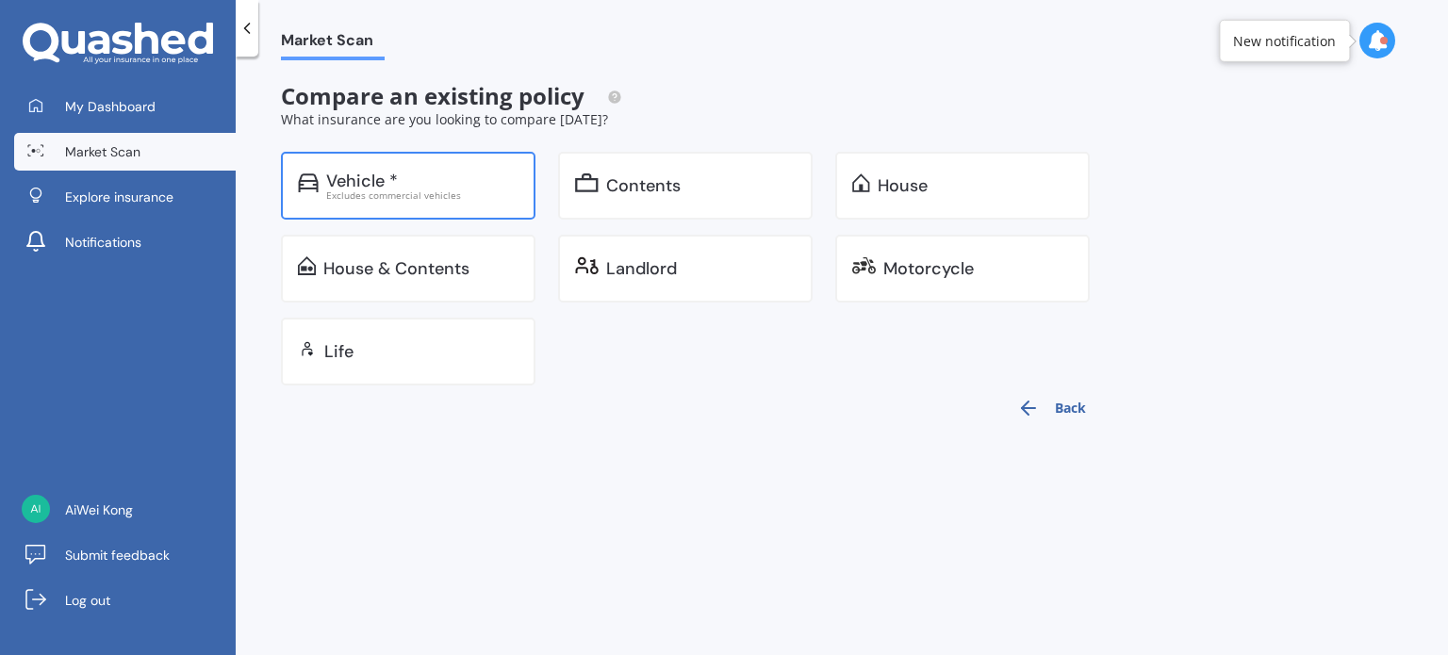
click at [445, 203] on div "Vehicle * Excludes commercial vehicles" at bounding box center [408, 186] width 254 height 68
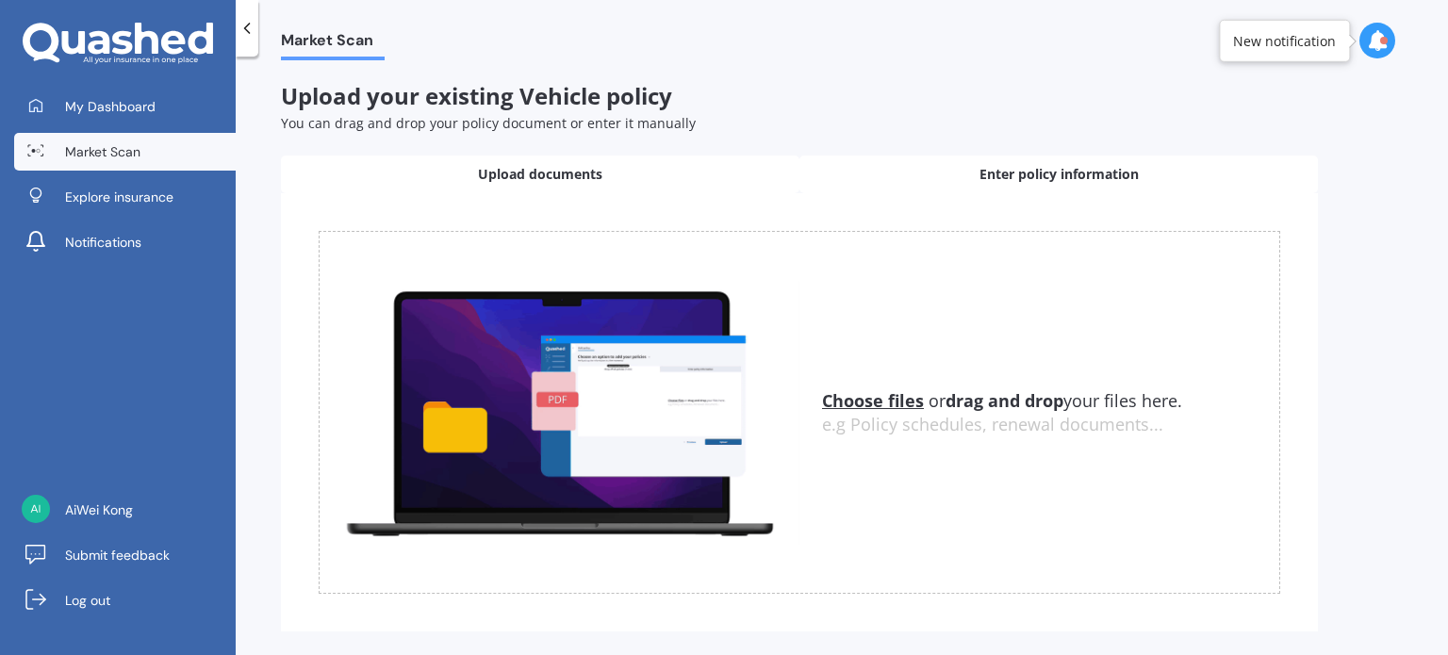
click at [944, 188] on div "Enter policy information" at bounding box center [1058, 175] width 518 height 38
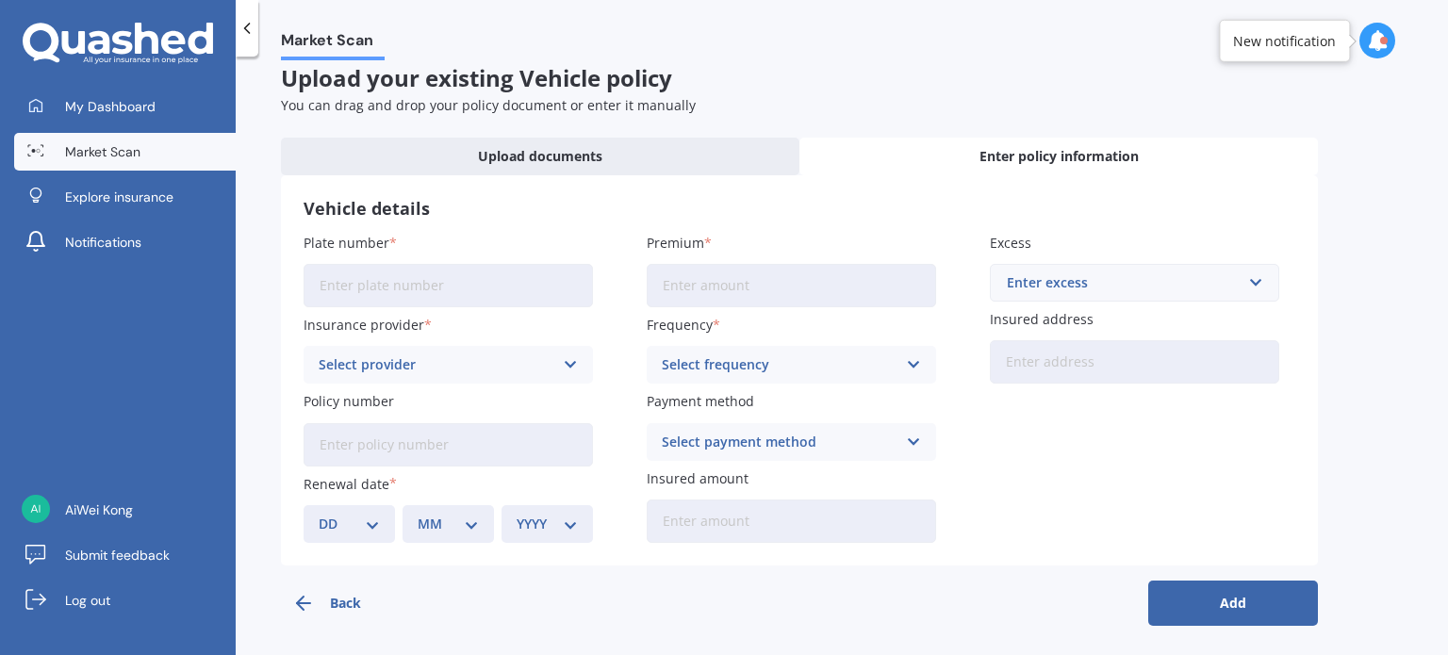
scroll to position [23, 0]
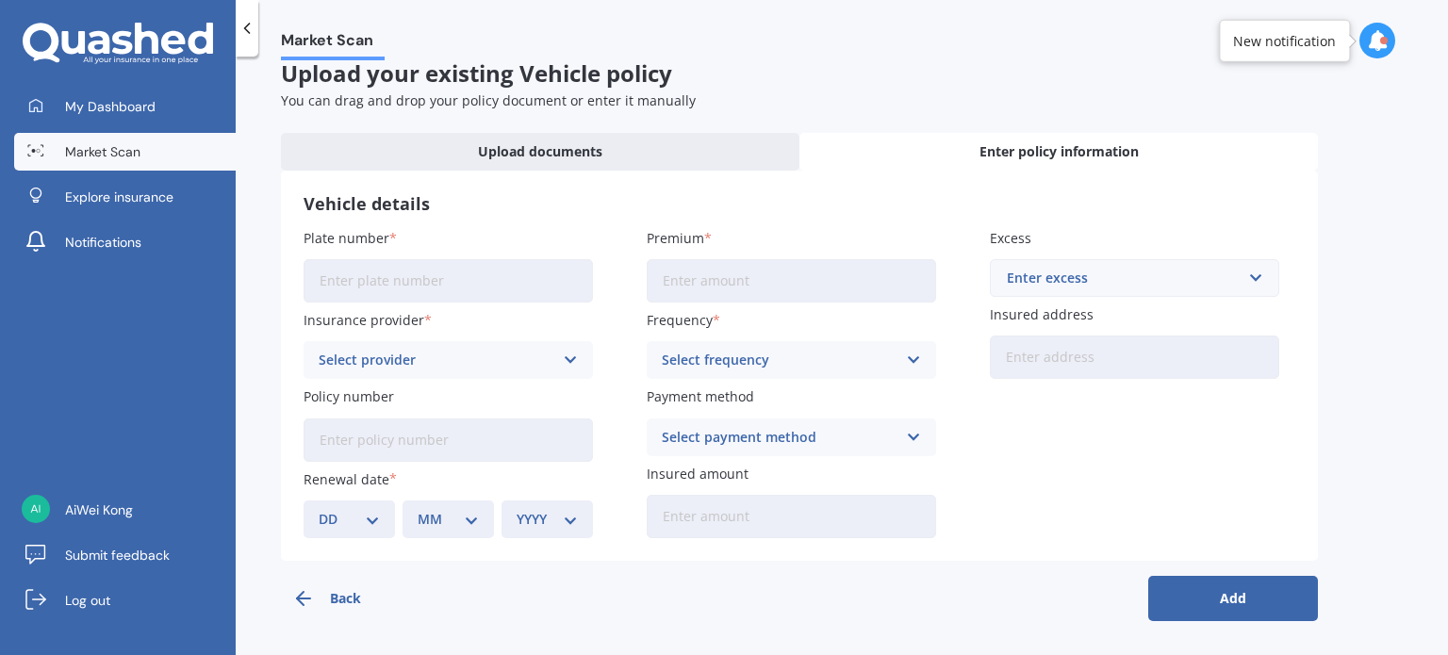
click at [469, 286] on input "Plate number" at bounding box center [447, 280] width 289 height 43
type input "JCJ349"
click at [434, 356] on div "Select provider" at bounding box center [436, 360] width 235 height 21
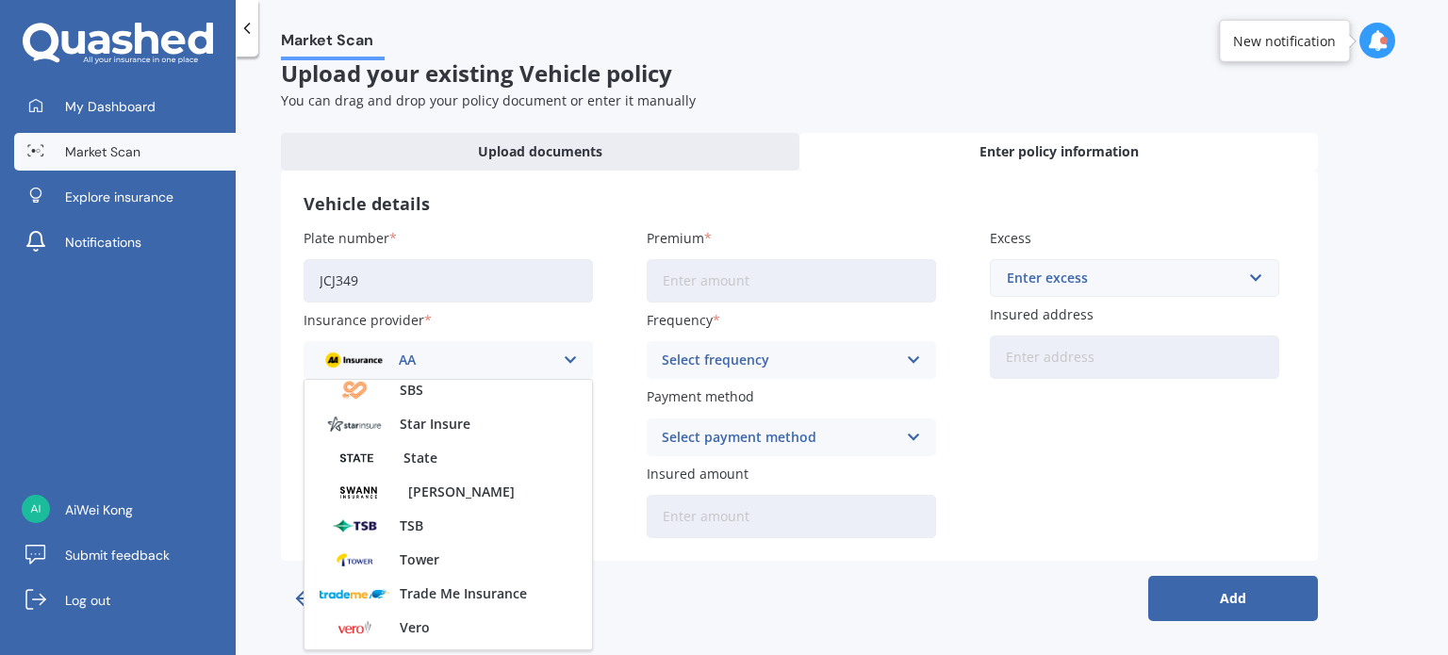
scroll to position [815, 0]
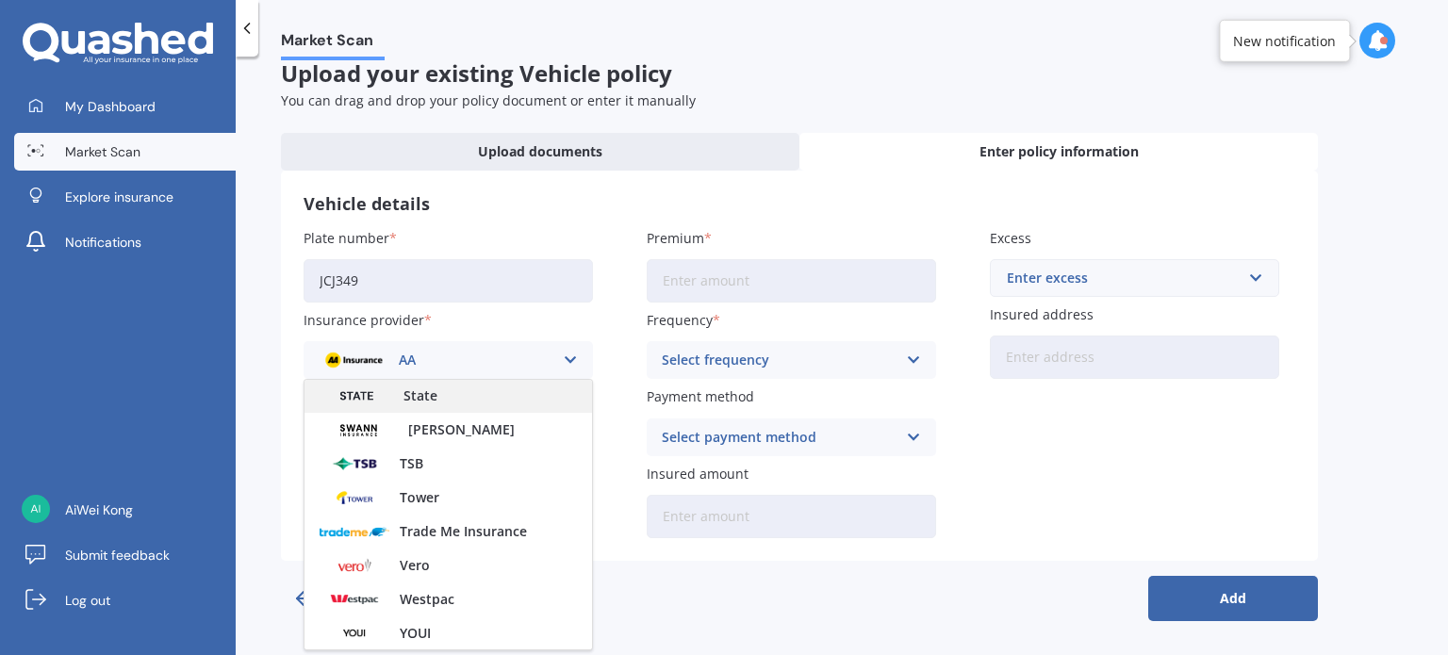
click at [438, 396] on div "State" at bounding box center [447, 396] width 287 height 34
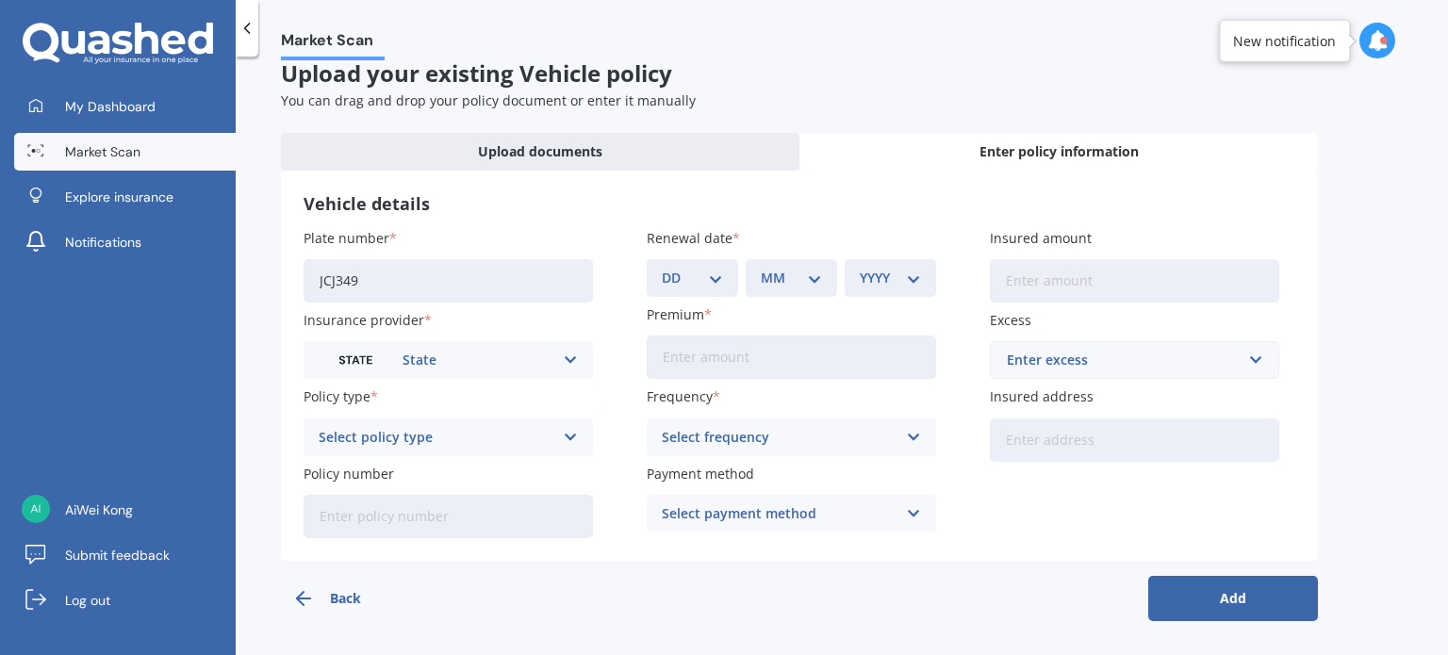
click at [691, 284] on select "DD 01 02 03 04 05 06 07 08 09 10 11 12 13 14 15 16 17 18 19 20 21 22 23 24 25 2…" at bounding box center [692, 278] width 61 height 21
select select "08"
click at [662, 268] on select "DD 01 02 03 04 05 06 07 08 09 10 11 12 13 14 15 16 17 18 19 20 21 22 23 24 25 2…" at bounding box center [692, 278] width 61 height 21
click at [792, 284] on select "MM 01 02 03 04 05 06 07 08 09 10 11 12" at bounding box center [791, 278] width 61 height 21
select select "10"
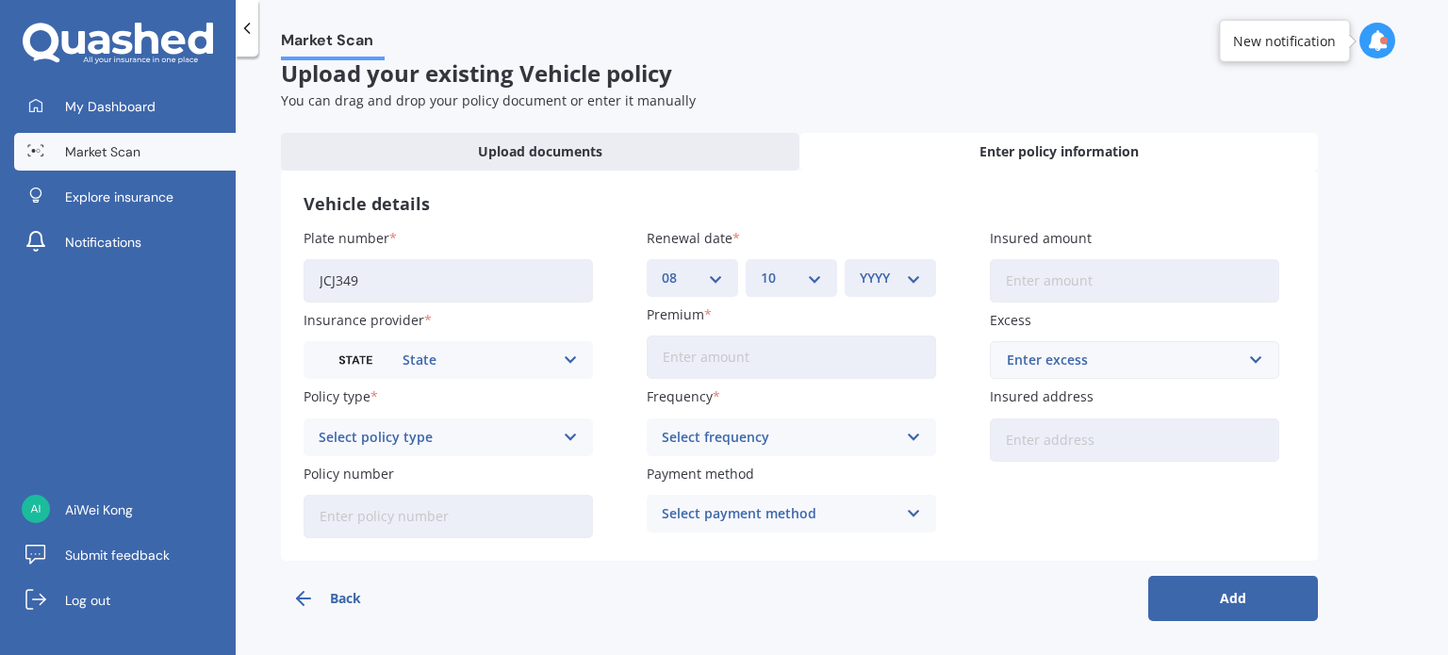
click at [761, 268] on select "MM 01 02 03 04 05 06 07 08 09 10 11 12" at bounding box center [791, 278] width 61 height 21
click at [900, 267] on div "YYYY 2027 2026 2025 2024 2023 2022 2021 2020 2019 2018 2017 2016 2015 2014 2013…" at bounding box center [889, 278] width 91 height 38
click at [900, 270] on select "YYYY 2027 2026 2025 2024 2023 2022 2021 2020 2019 2018 2017 2016 2015 2014 2013…" at bounding box center [890, 278] width 61 height 21
select select "1999"
click at [860, 268] on select "YYYY 2027 2026 2025 2024 2023 2022 2021 2020 2019 2018 2017 2016 2015 2014 2013…" at bounding box center [890, 278] width 61 height 21
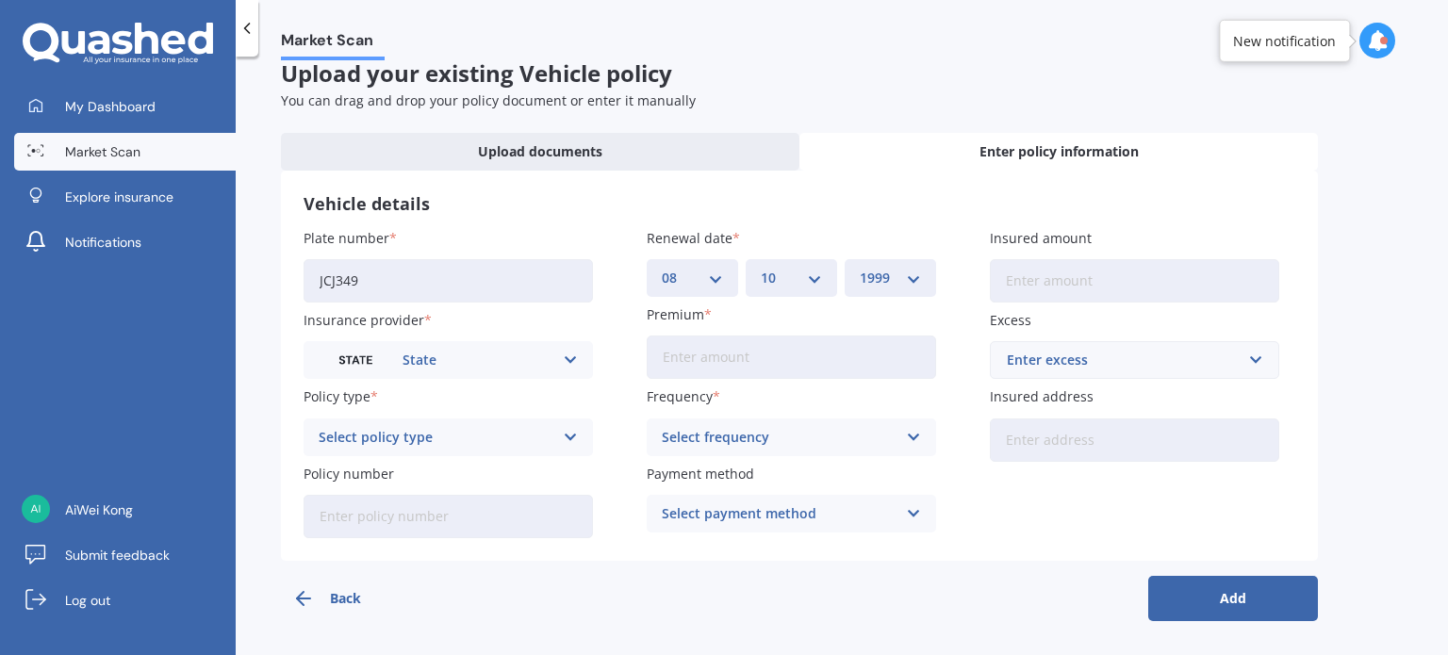
click at [710, 272] on select "DD 01 02 03 04 05 06 07 08 09 10 11 12 13 14 15 16 17 18 19 20 21 22 23 24 25 2…" at bounding box center [692, 278] width 61 height 21
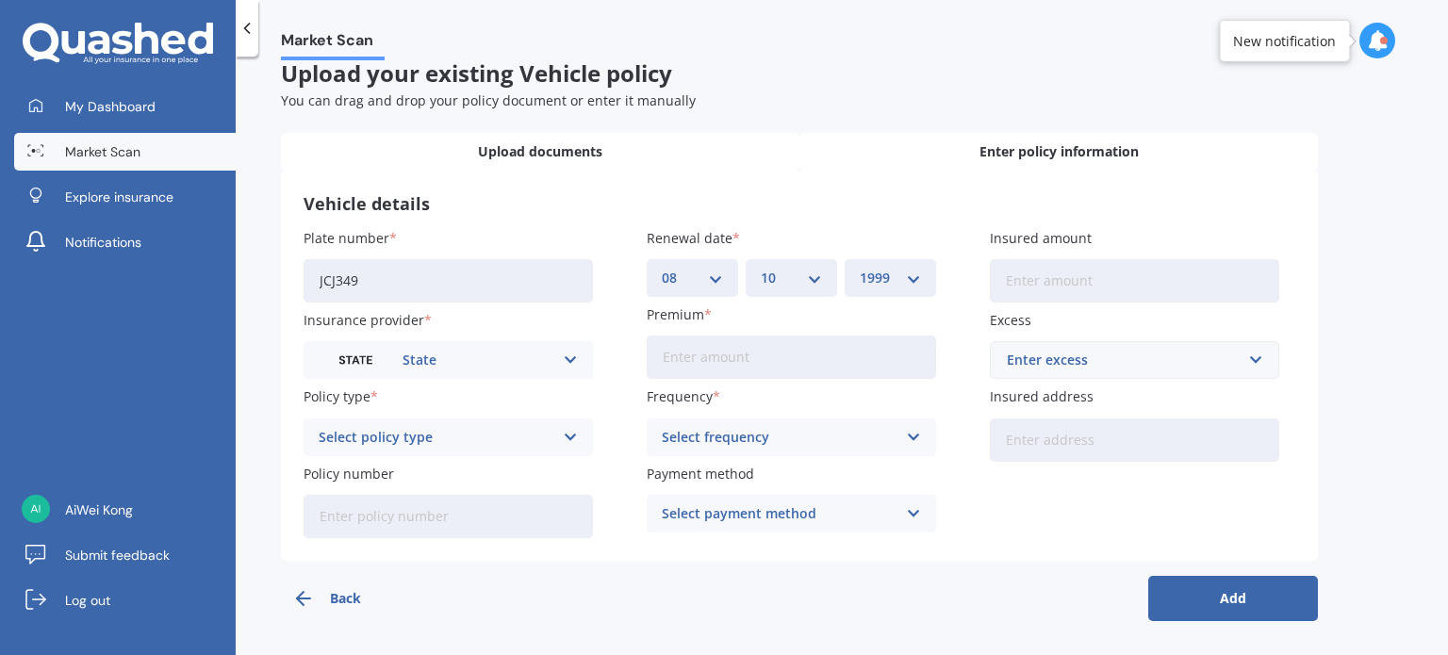
select select "21"
click at [662, 268] on select "DD 01 02 03 04 05 06 07 08 09 10 11 12 13 14 15 16 17 18 19 20 21 22 23 24 25 2…" at bounding box center [692, 278] width 61 height 21
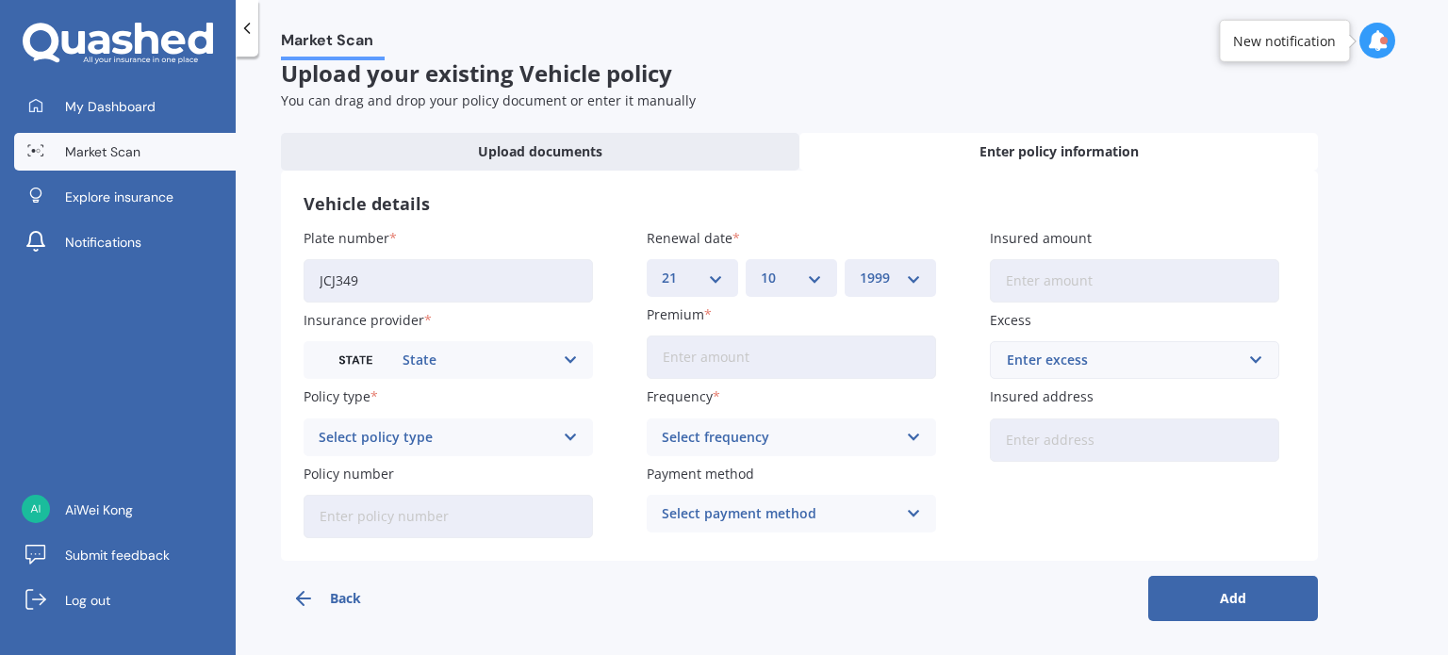
click at [890, 278] on select "YYYY 2027 2026 2025 2024 2023 2022 2021 2020 2019 2018 2017 2016 2015 2014 2013…" at bounding box center [890, 278] width 61 height 21
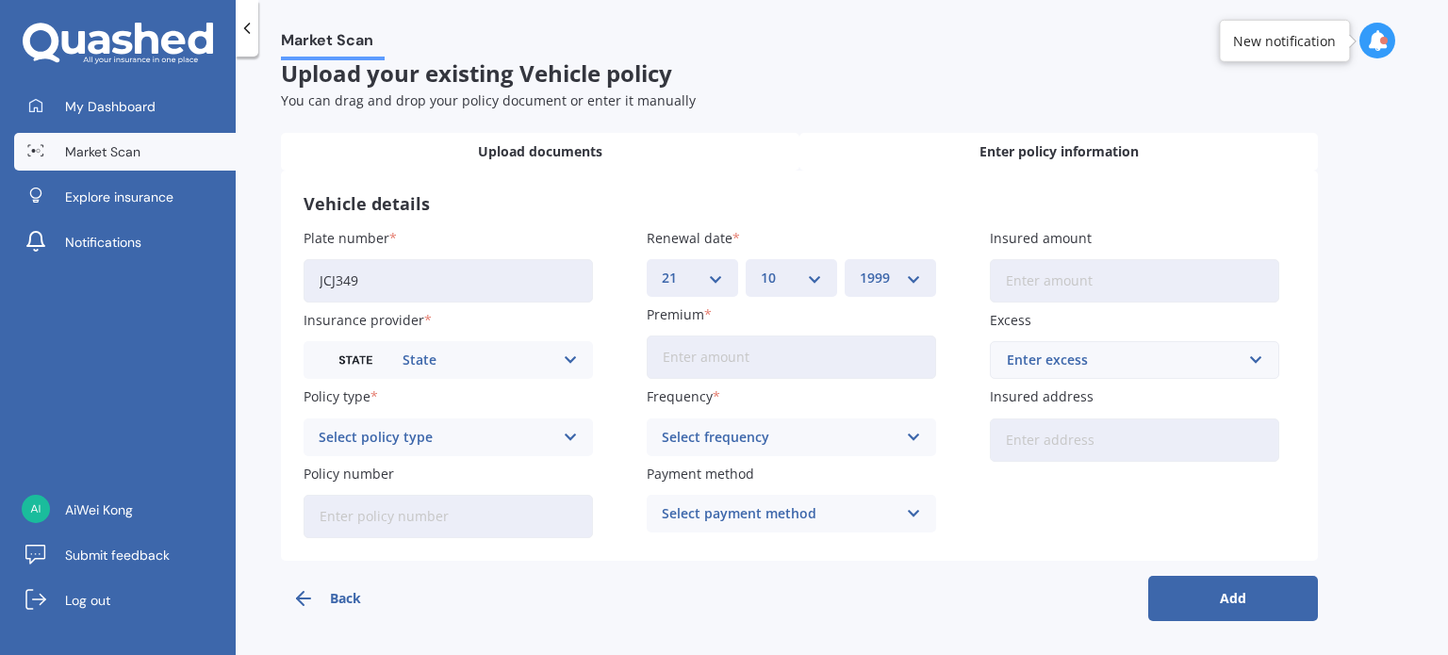
click at [531, 147] on span "Upload documents" at bounding box center [540, 151] width 124 height 19
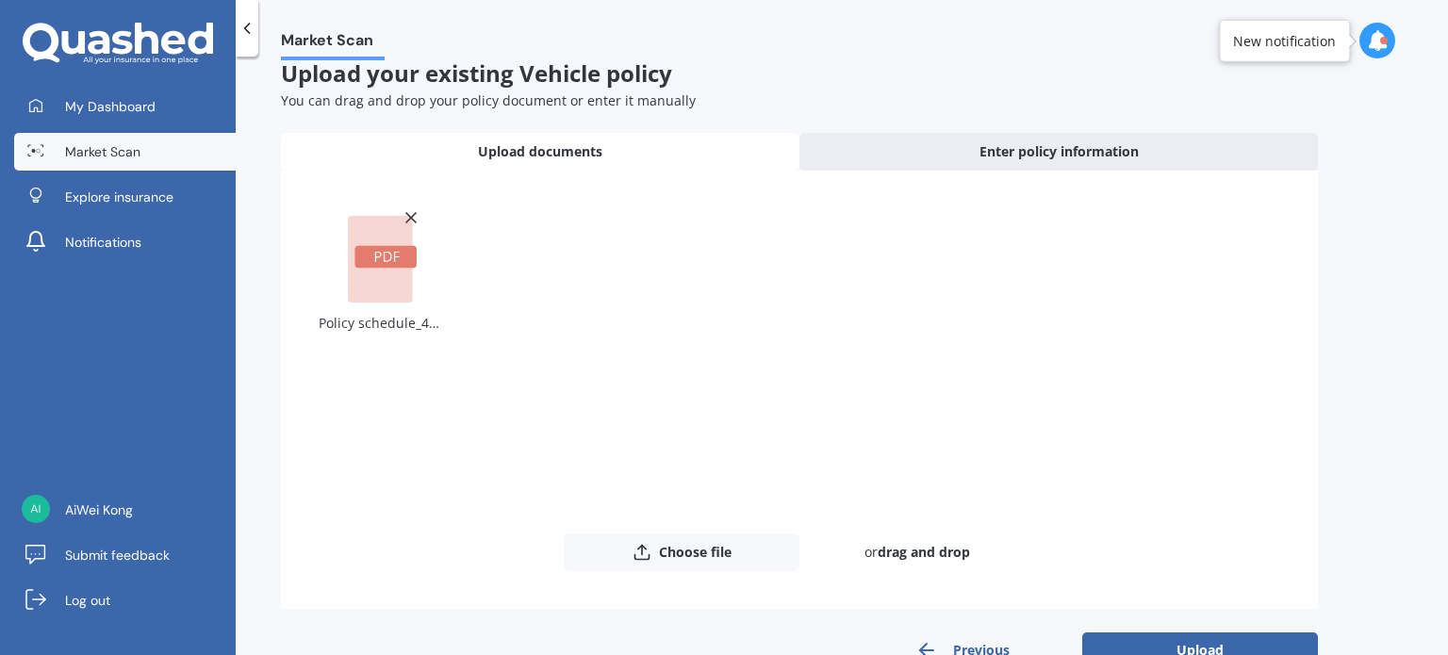
scroll to position [70, 0]
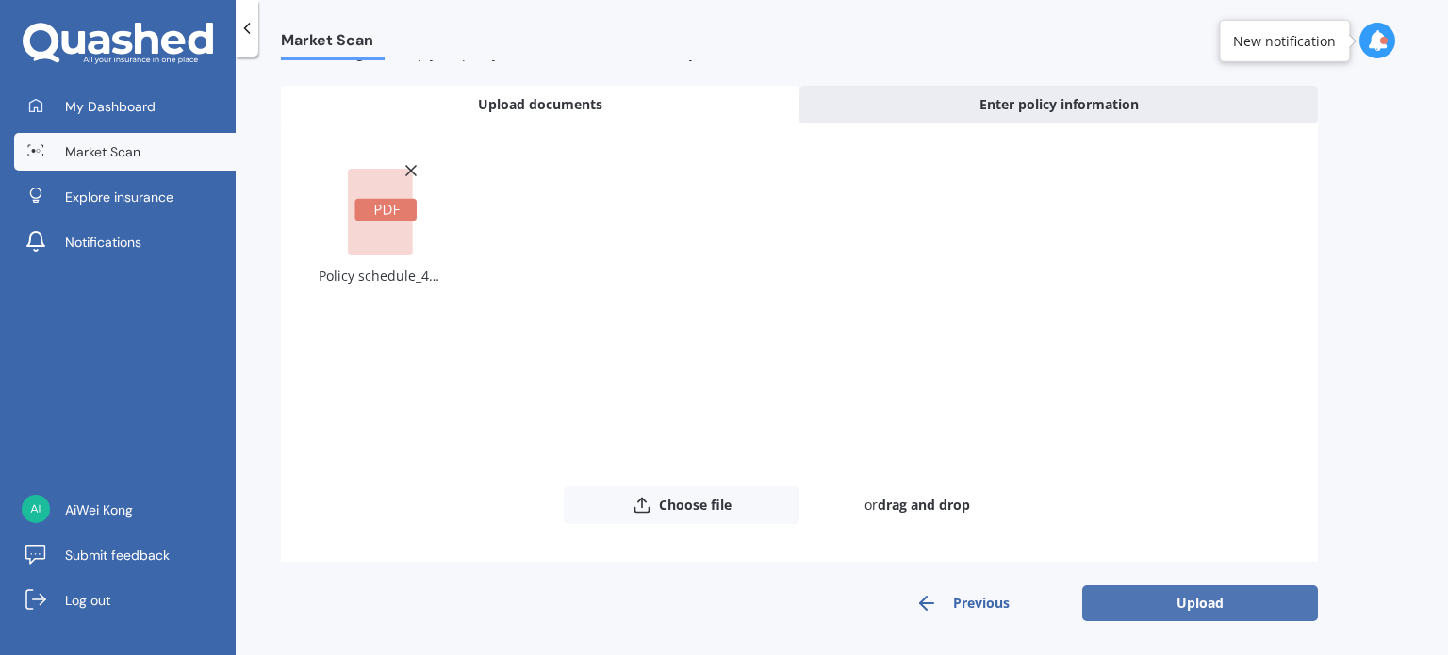
click at [1168, 595] on button "Upload" at bounding box center [1200, 603] width 236 height 36
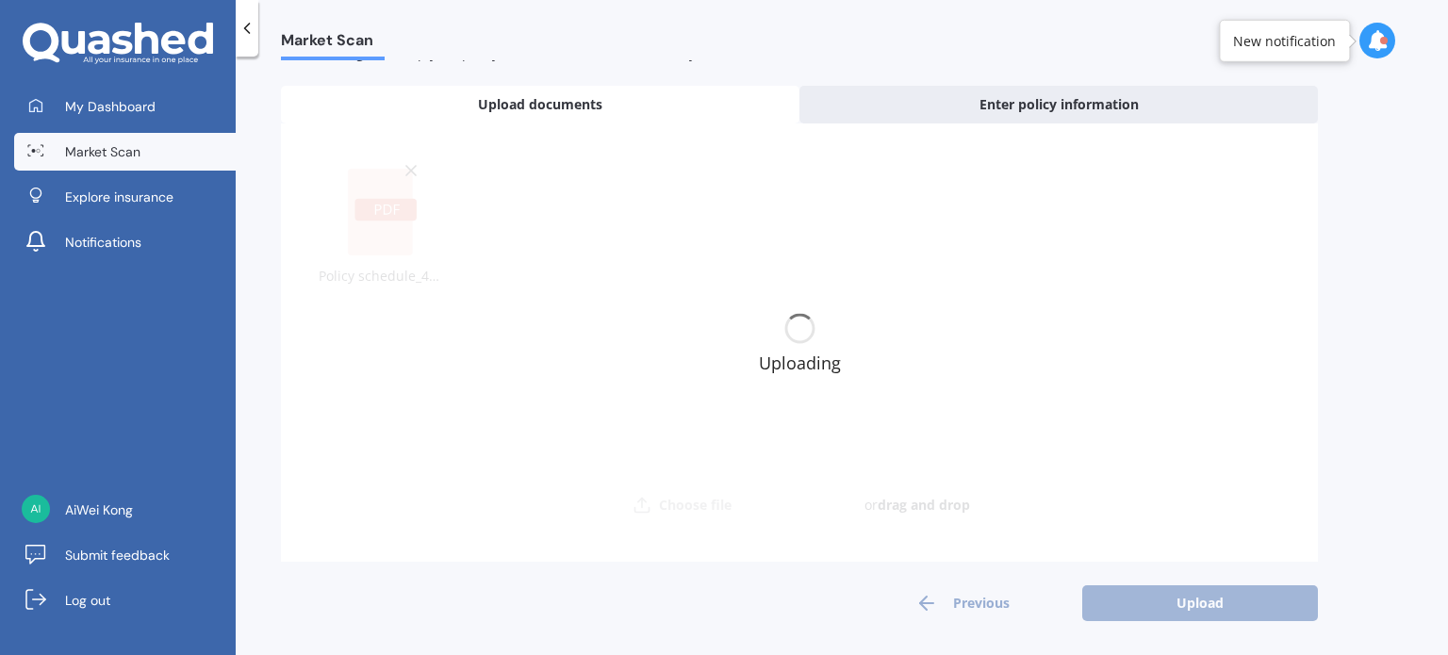
scroll to position [0, 0]
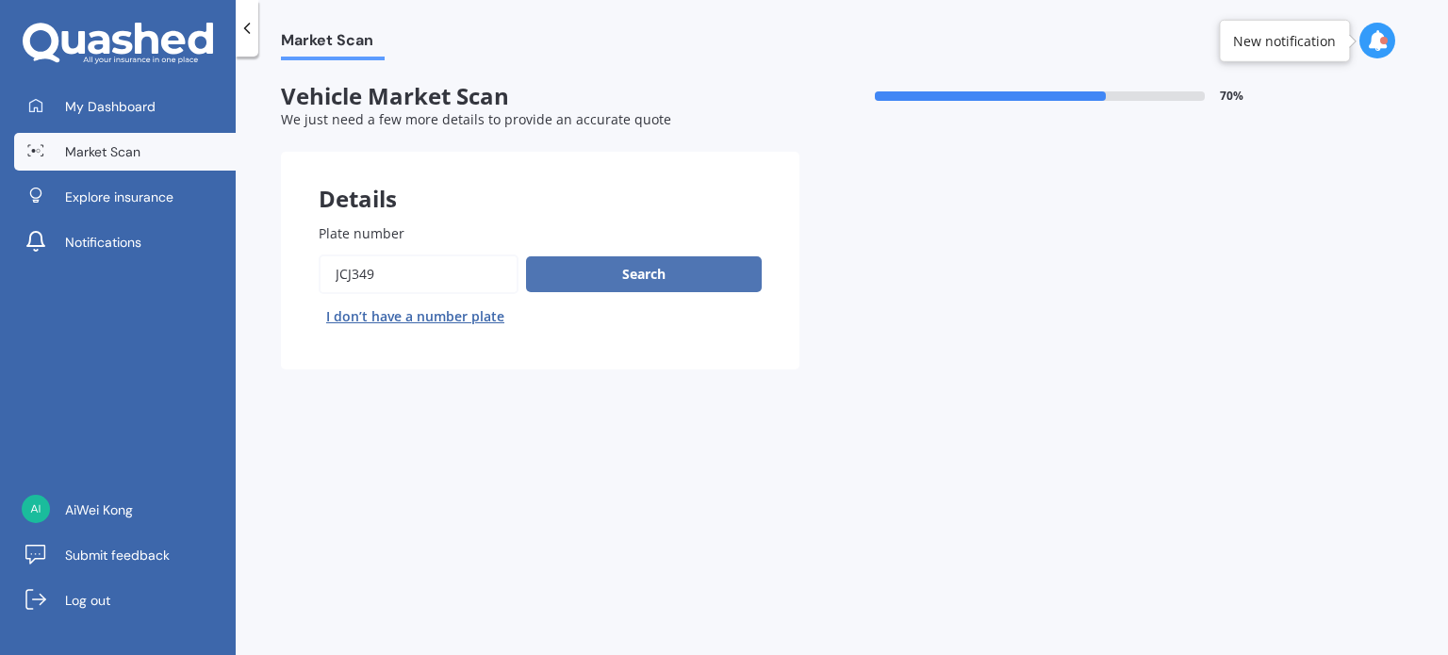
click at [722, 291] on button "Search" at bounding box center [644, 274] width 236 height 36
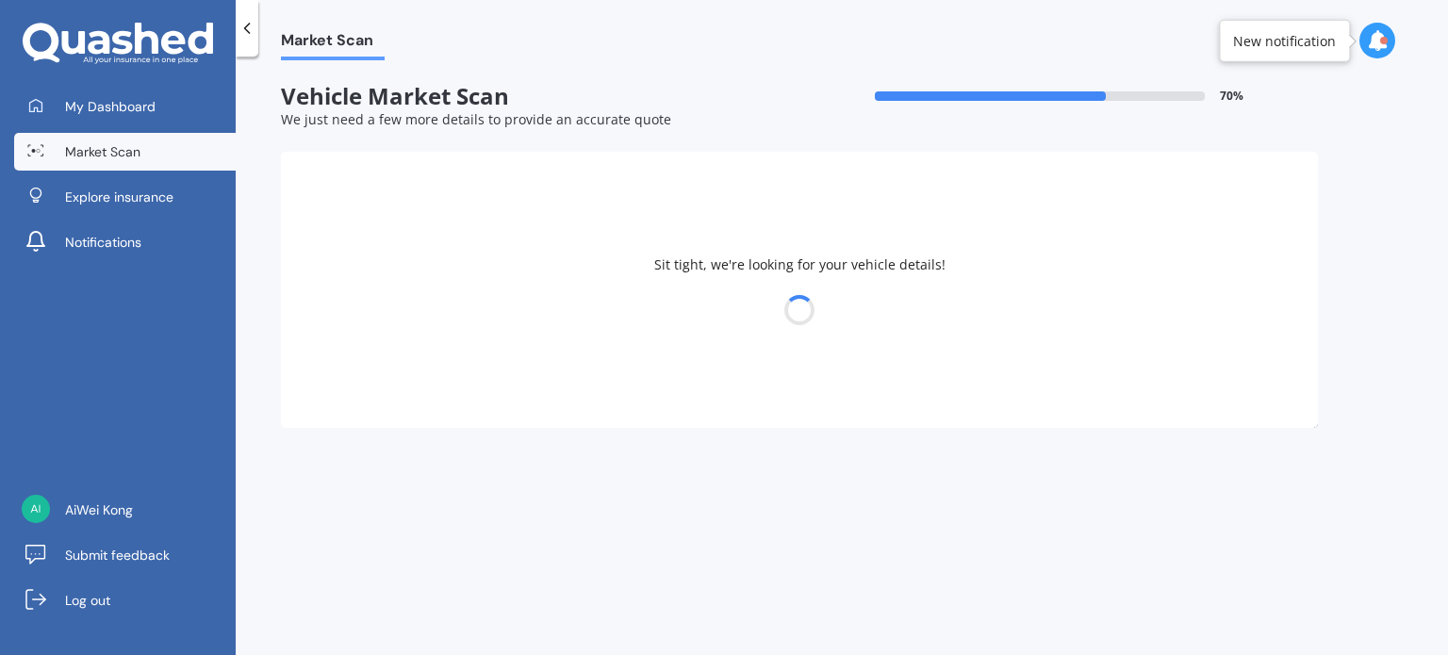
select select "MAZDA"
select select "DEMIO"
select select "20"
select select "04"
select select "1999"
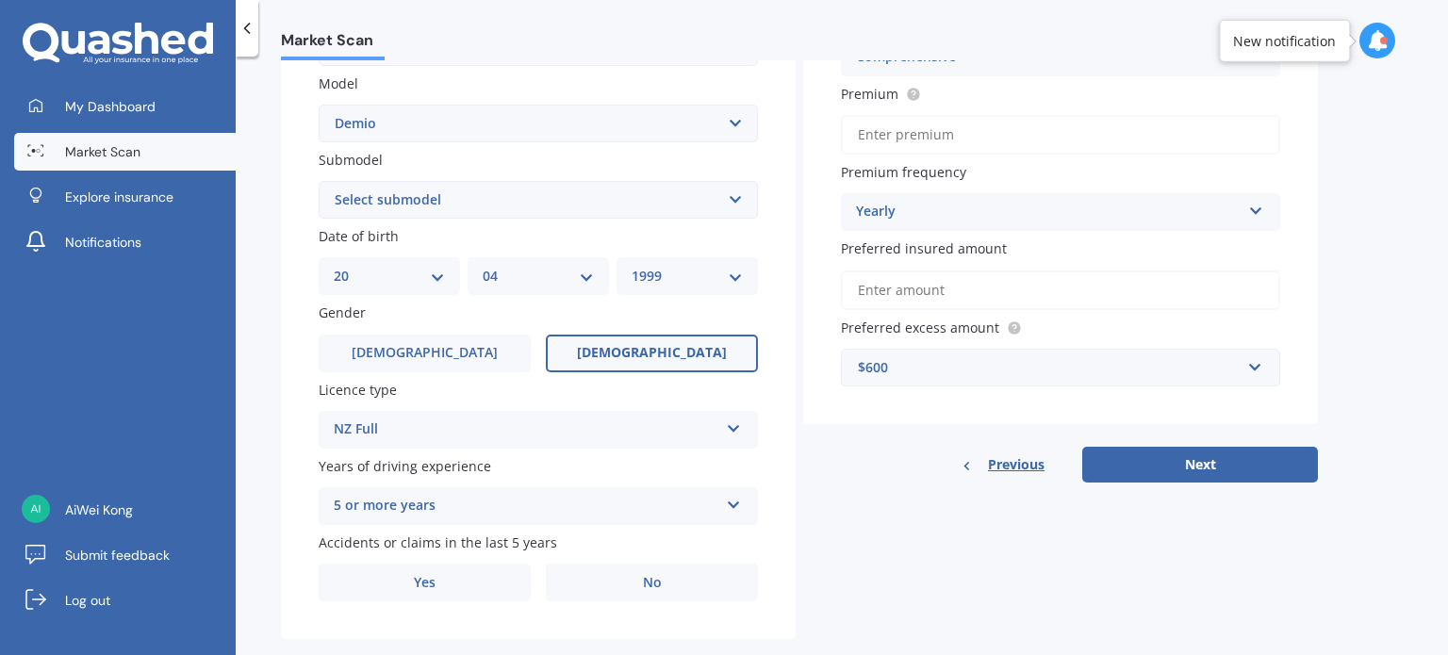
scroll to position [454, 0]
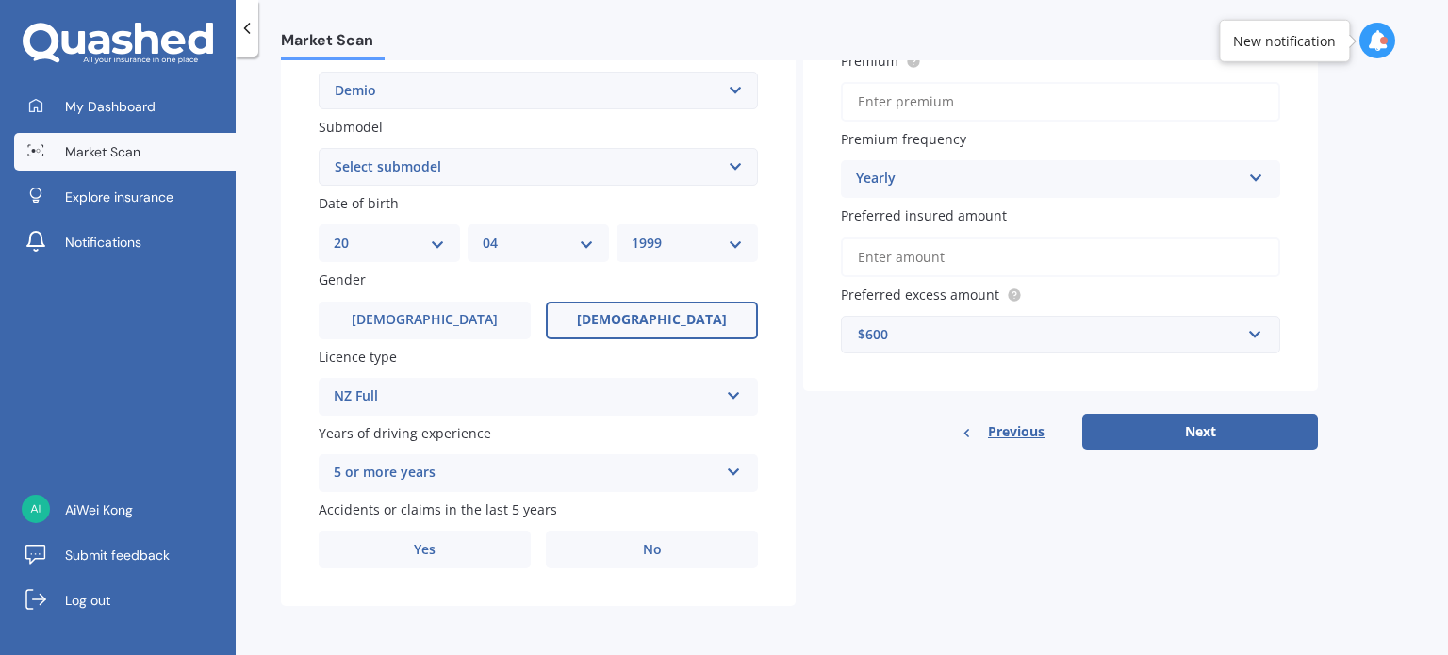
click at [954, 264] on input "Preferred insured amount" at bounding box center [1060, 258] width 439 height 40
click at [879, 340] on div "$600" at bounding box center [1049, 334] width 383 height 21
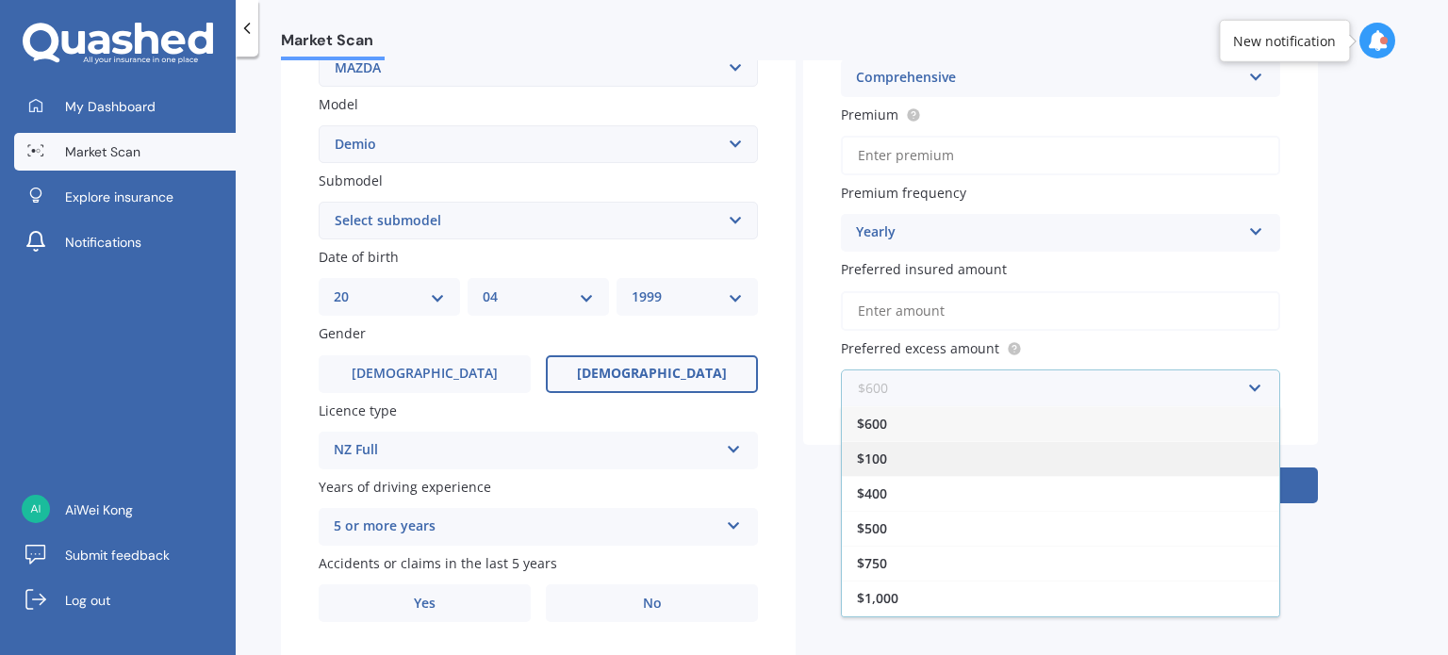
scroll to position [360, 0]
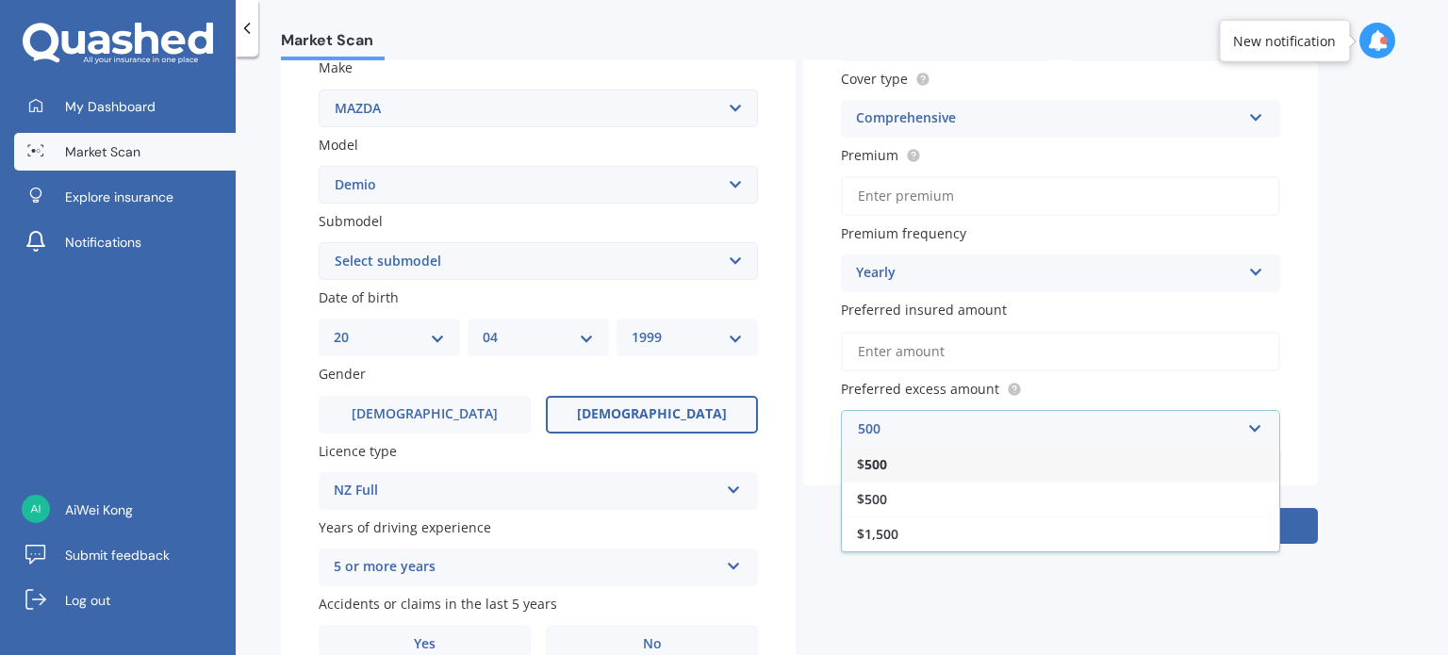
type input "500"
click at [909, 450] on div "$ 500" at bounding box center [1060, 464] width 437 height 35
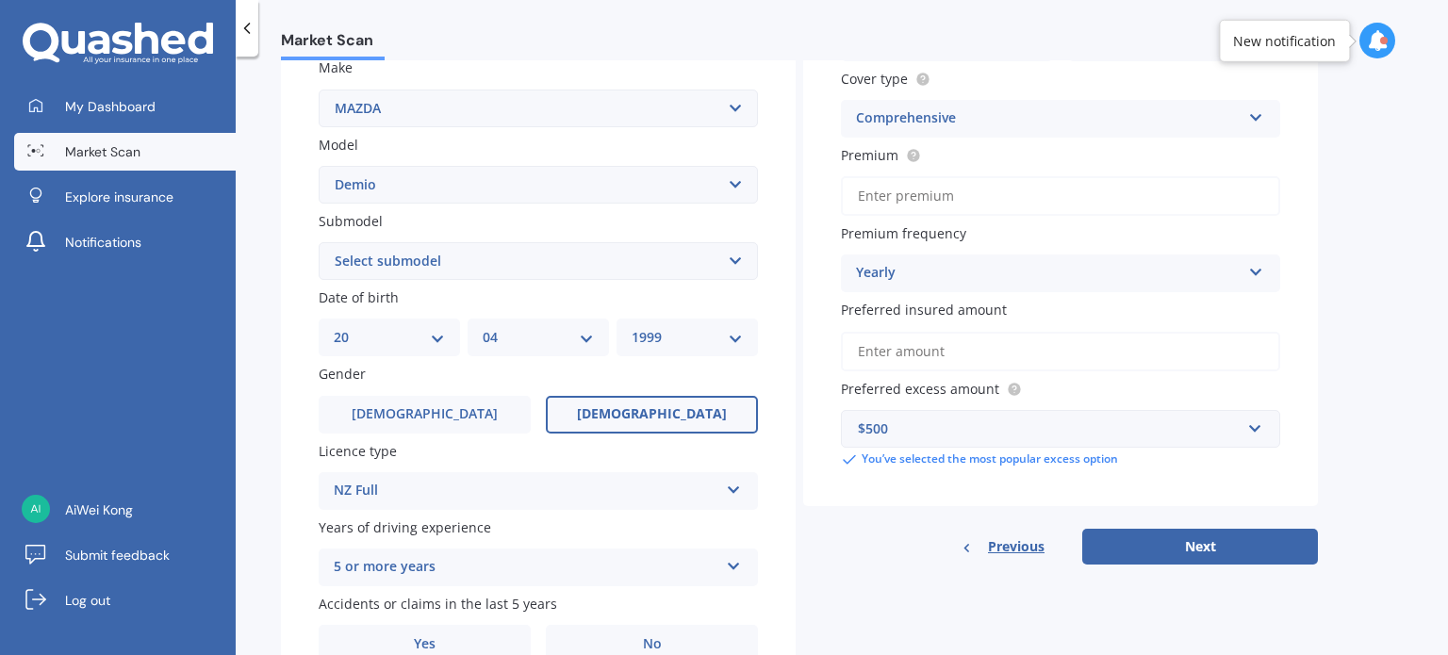
click at [931, 350] on input "Preferred insured amount" at bounding box center [1060, 352] width 439 height 40
type input "$8"
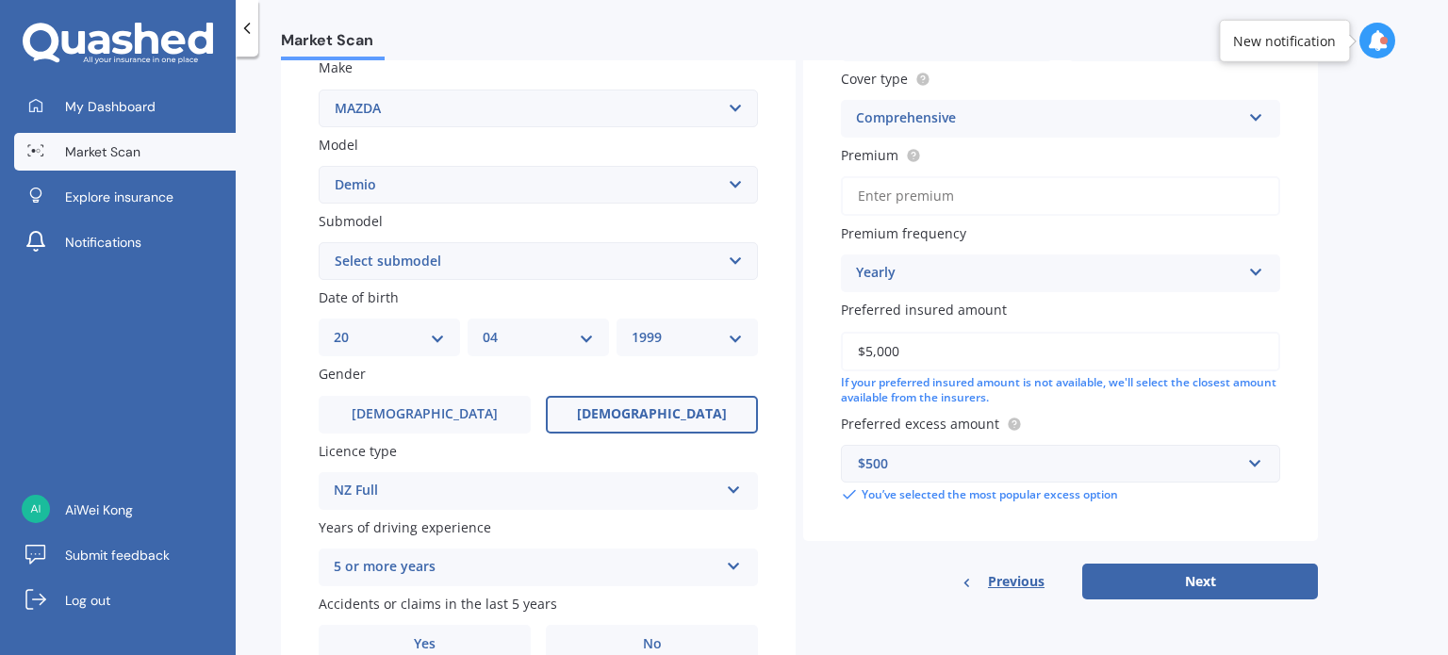
type input "$5,000"
click at [908, 193] on input "Premium" at bounding box center [1060, 196] width 439 height 40
click at [975, 266] on div "Yearly" at bounding box center [1048, 273] width 385 height 23
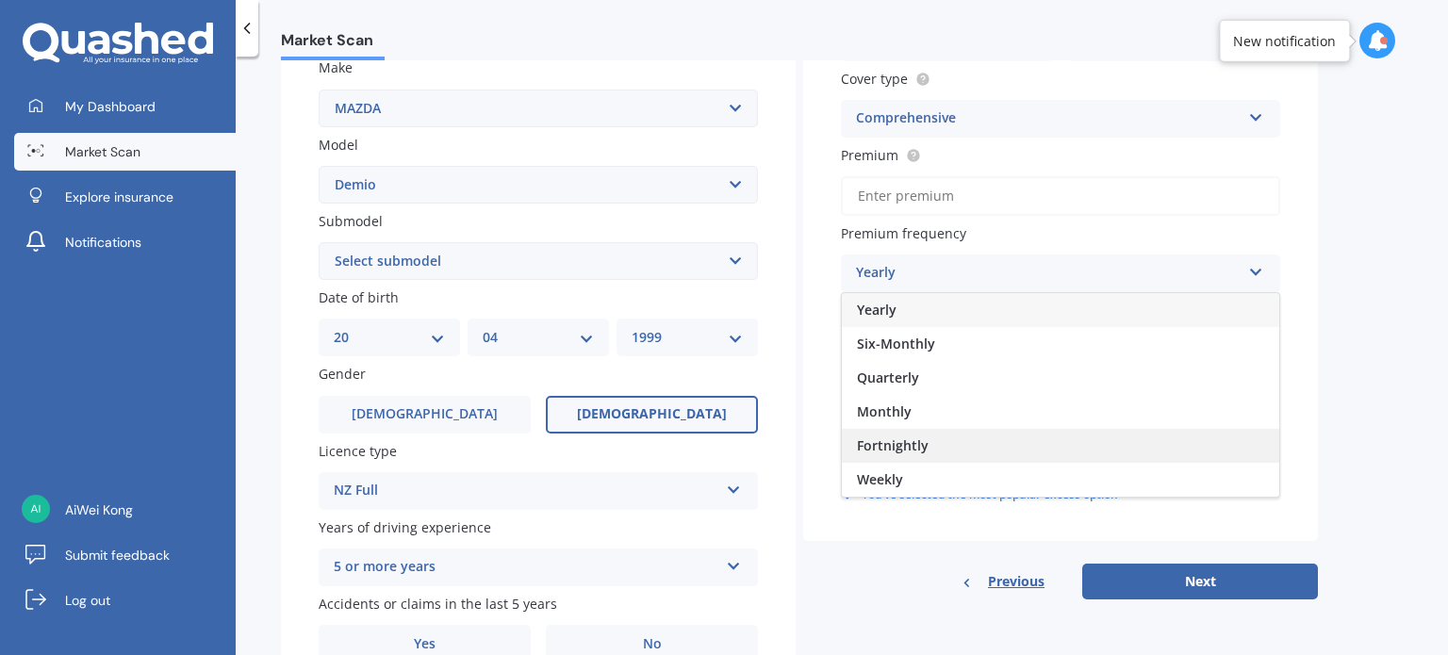
click at [920, 450] on span "Fortnightly" at bounding box center [893, 445] width 72 height 18
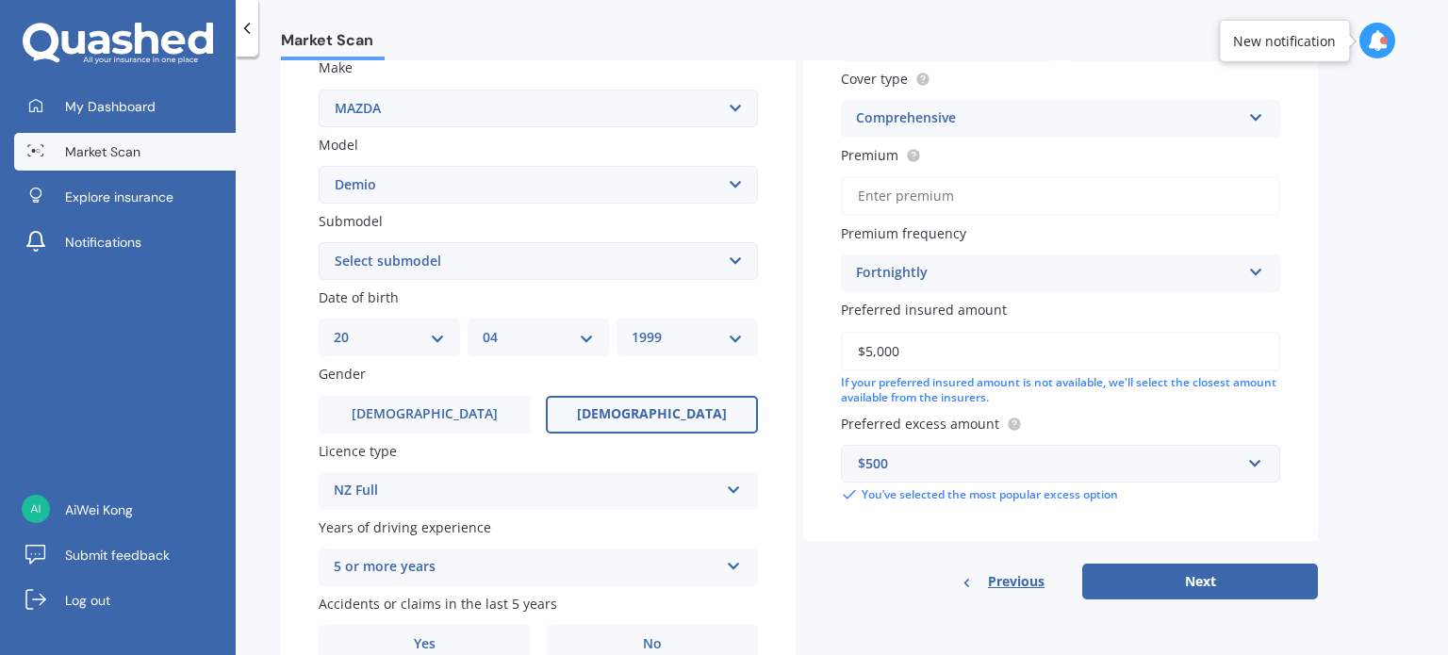
click at [926, 198] on input "Premium" at bounding box center [1060, 196] width 439 height 40
type input "$34.94"
click at [485, 237] on div "Submodel Select submodel (All) Diesel Petrol XD Touring Turbo Diesel" at bounding box center [538, 245] width 439 height 69
click at [486, 245] on select "Select submodel (All) Diesel Petrol XD Touring Turbo Diesel" at bounding box center [538, 261] width 439 height 38
select select "PETROL"
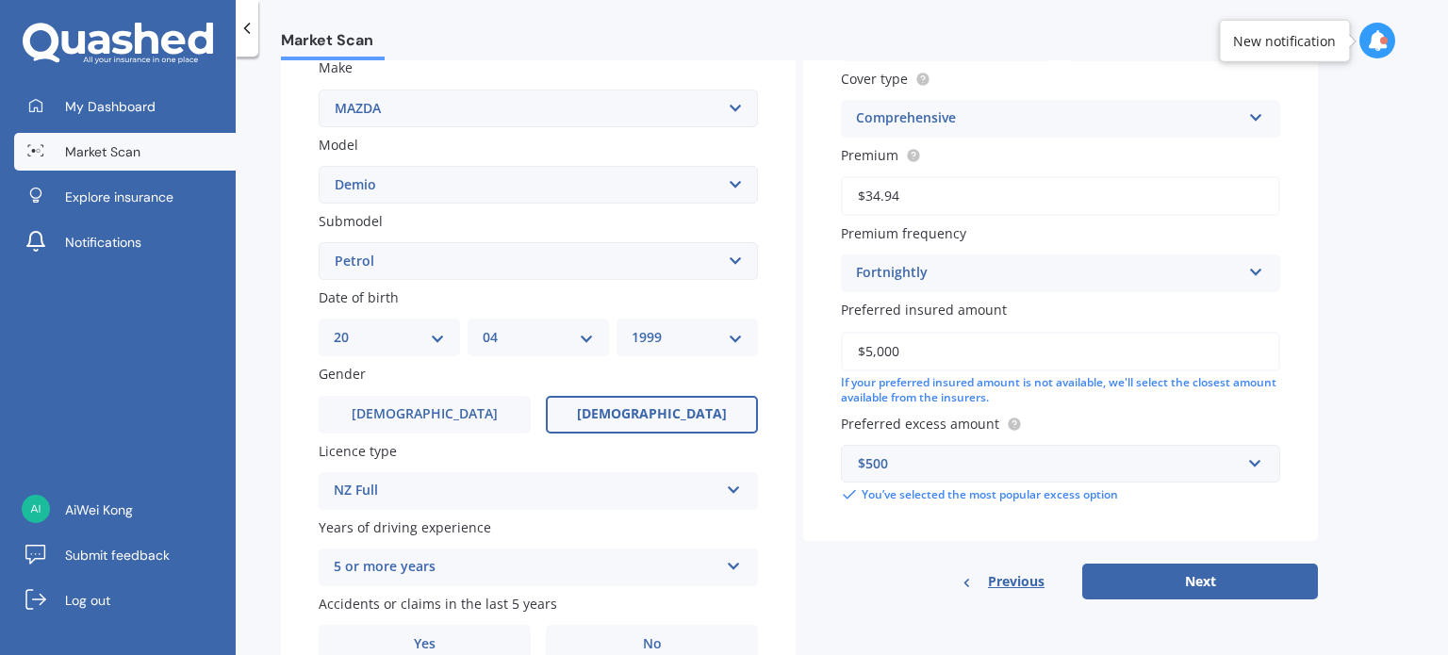
click at [319, 242] on select "Select submodel (All) Diesel Petrol XD Touring Turbo Diesel" at bounding box center [538, 261] width 439 height 38
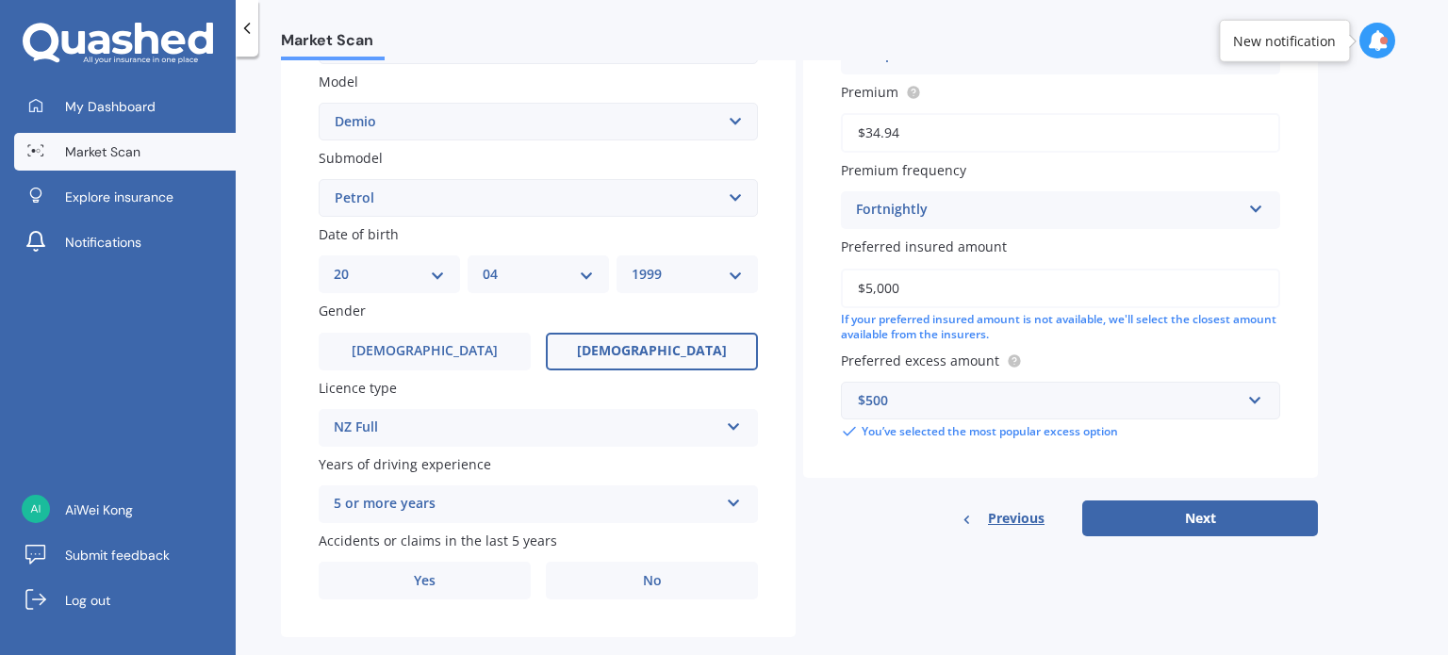
scroll to position [454, 0]
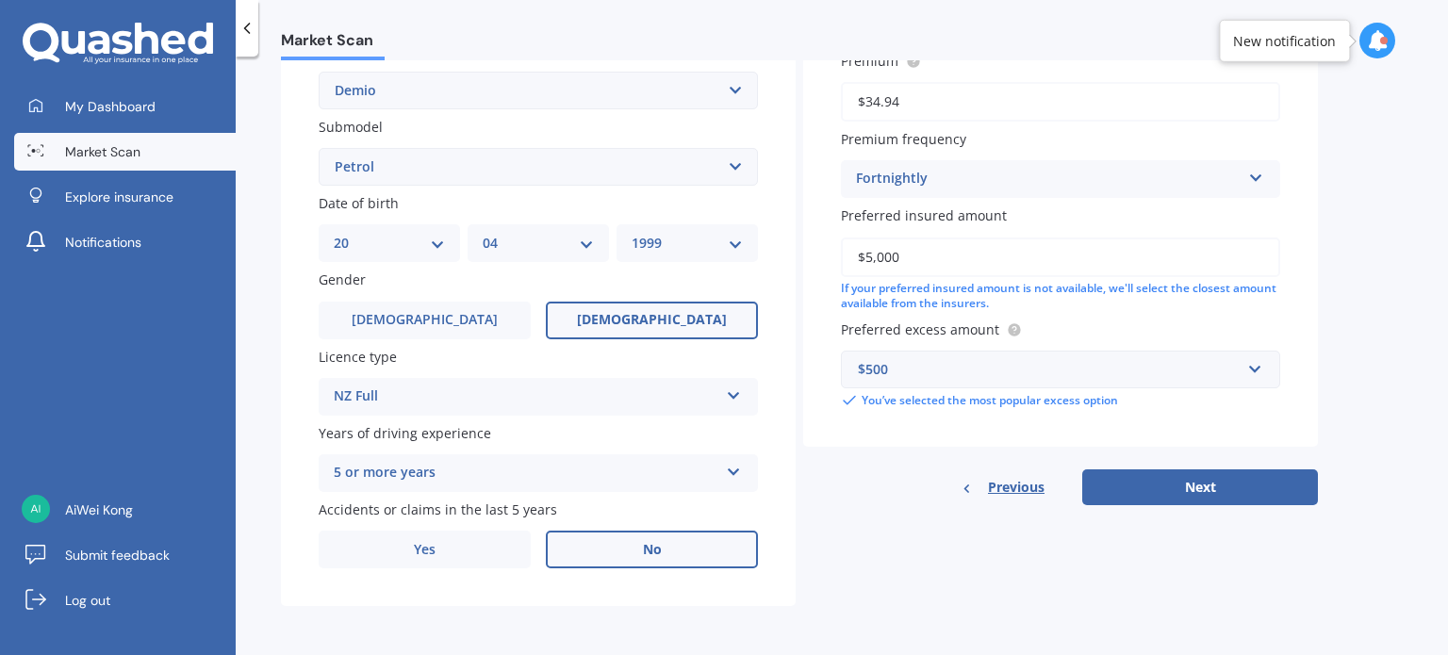
click at [667, 564] on label "No" at bounding box center [652, 550] width 212 height 38
click at [0, 0] on input "No" at bounding box center [0, 0] width 0 height 0
click at [1167, 497] on button "Next" at bounding box center [1200, 487] width 236 height 36
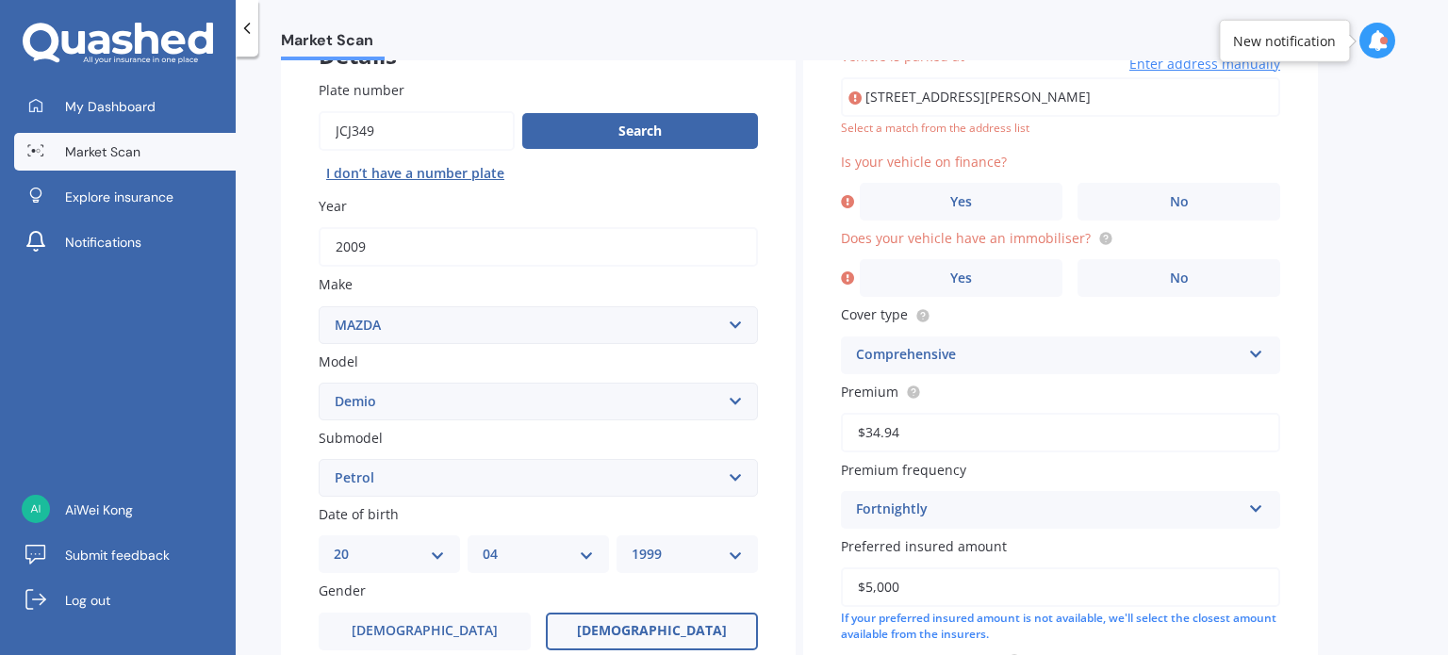
scroll to position [128, 0]
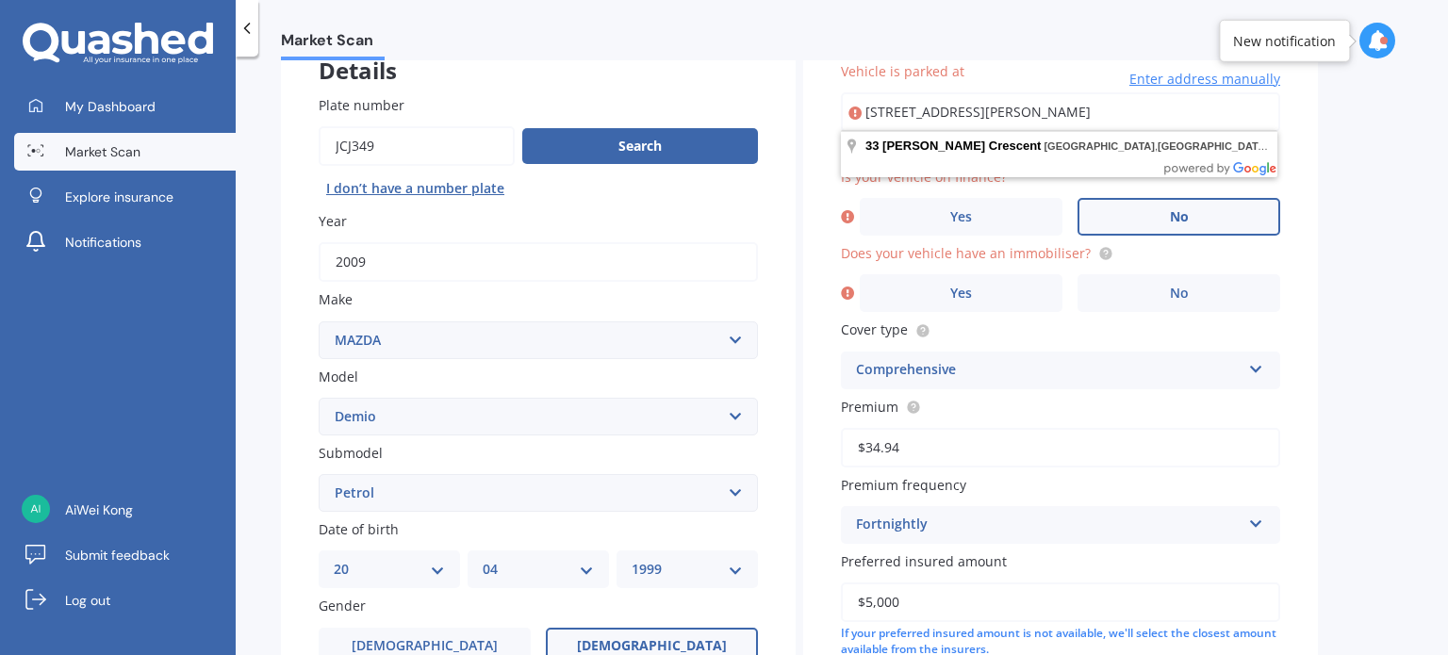
click at [1144, 210] on label "No" at bounding box center [1178, 217] width 203 height 38
click at [0, 0] on input "No" at bounding box center [0, 0] width 0 height 0
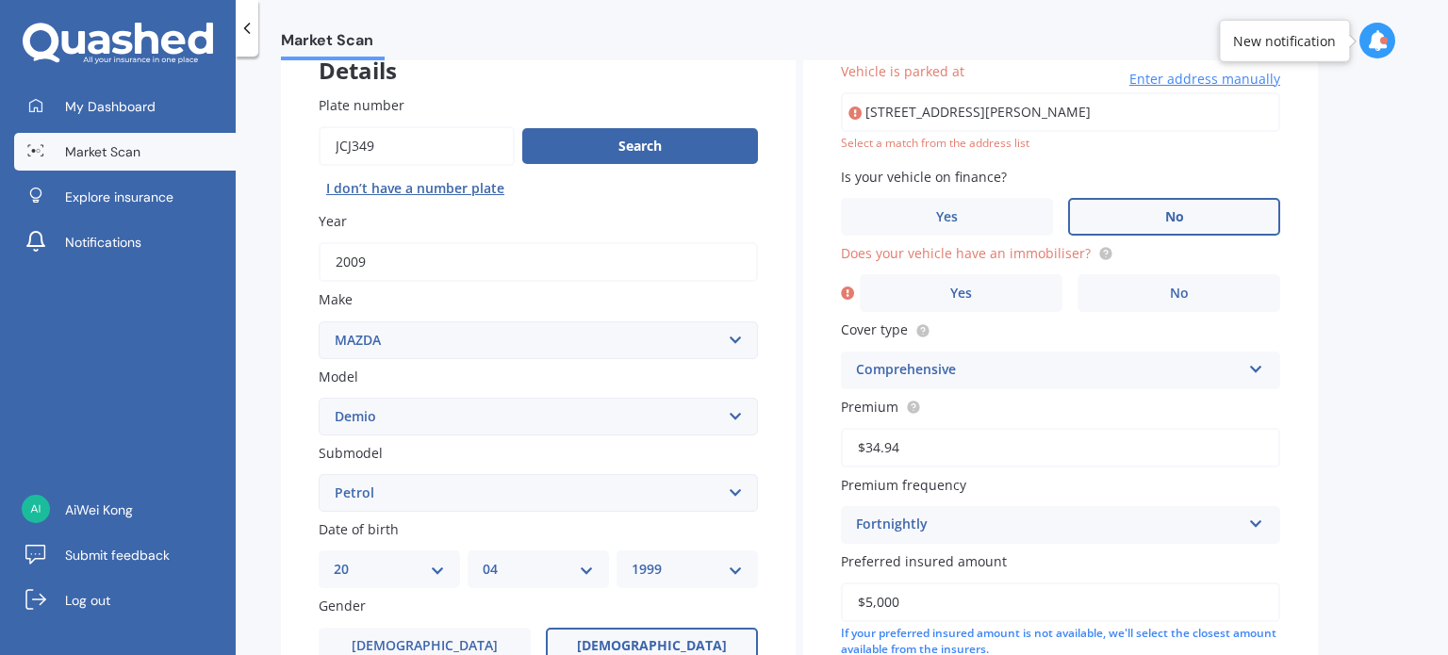
click at [1160, 265] on div "Does your vehicle have an immobiliser? Yes No" at bounding box center [1060, 277] width 439 height 69
click at [1160, 293] on label "No" at bounding box center [1178, 293] width 203 height 38
click at [0, 0] on input "No" at bounding box center [0, 0] width 0 height 0
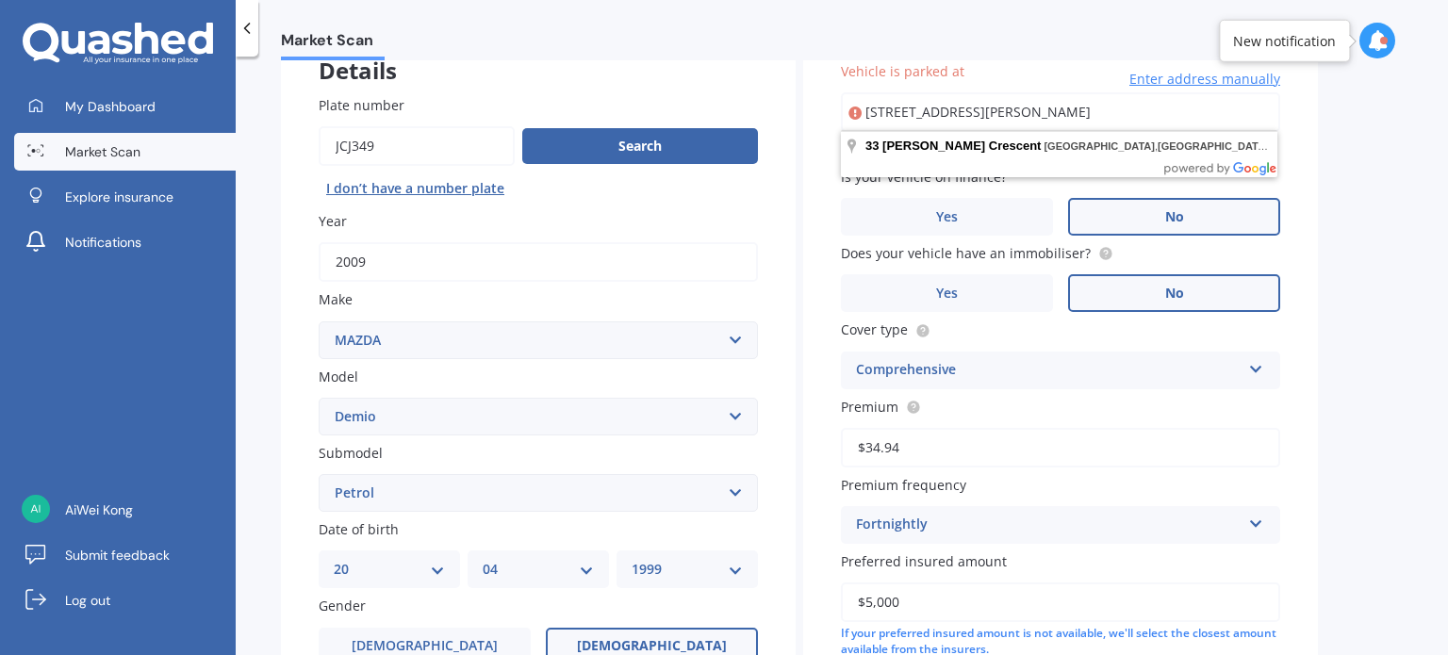
click at [1148, 120] on input "[STREET_ADDRESS][PERSON_NAME]" at bounding box center [1060, 112] width 439 height 40
click at [1101, 162] on body "We are experiencing high volume of Market Scans . Just a heads up we will have …" at bounding box center [724, 327] width 1448 height 655
click at [1082, 118] on input "[STREET_ADDRESS][PERSON_NAME]" at bounding box center [1060, 112] width 439 height 40
type input "[STREET_ADDRESS][PERSON_NAME]"
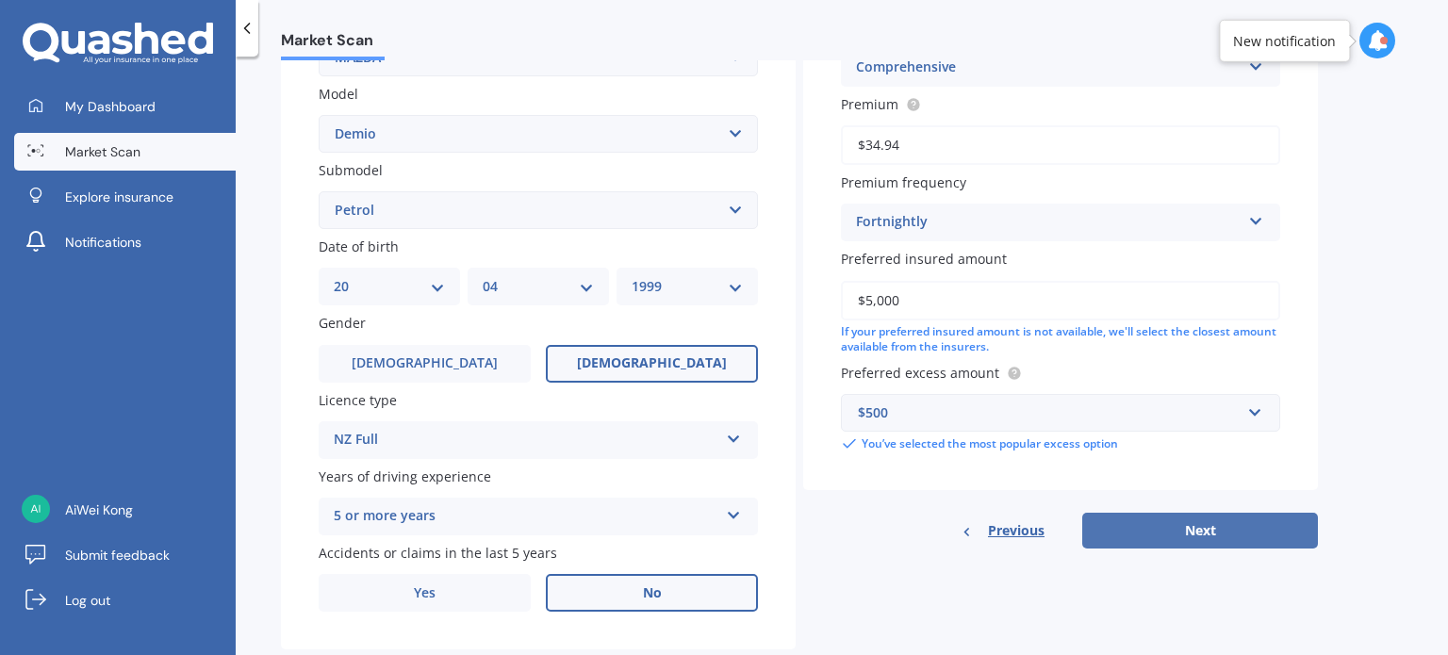
click at [1157, 523] on button "Next" at bounding box center [1200, 531] width 236 height 36
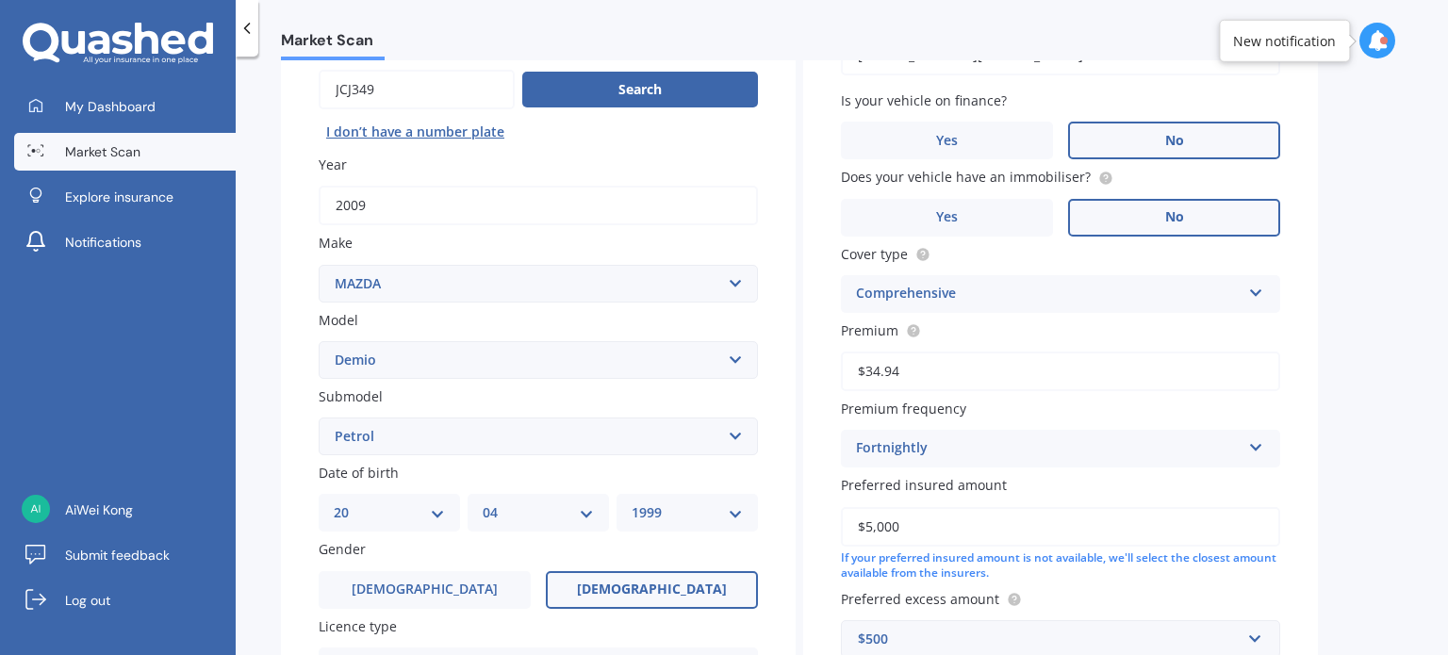
select select "20"
select select "04"
select select "1999"
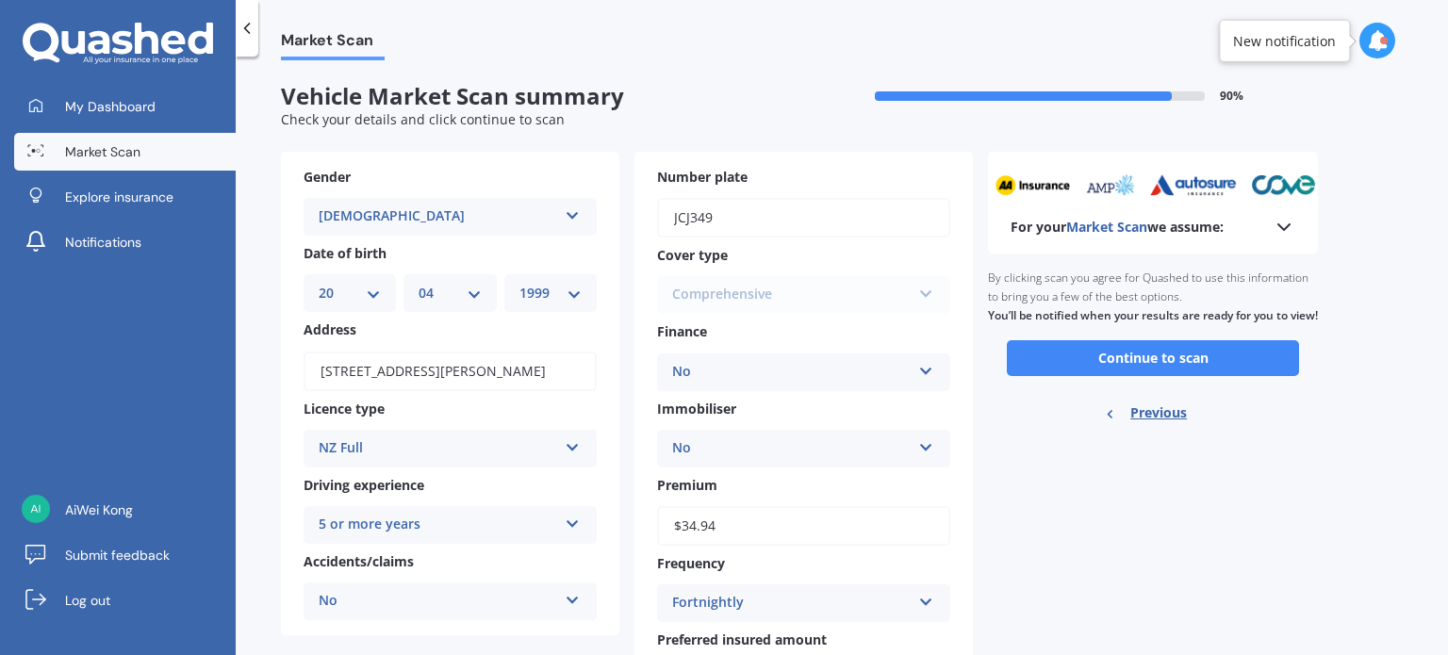
scroll to position [0, 0]
click at [814, 285] on div "Comprehensive Comprehensive Third Party, Fire & Theft Third Party" at bounding box center [803, 295] width 293 height 38
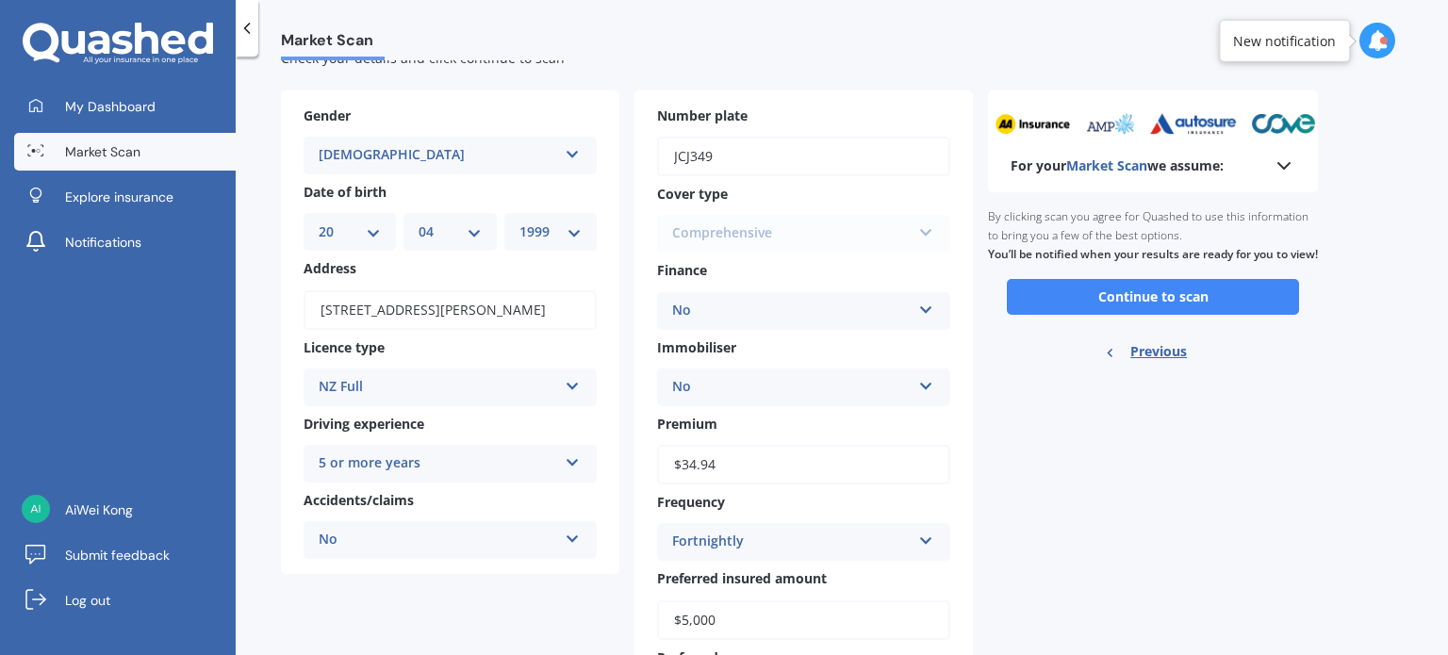
scroll to position [94, 0]
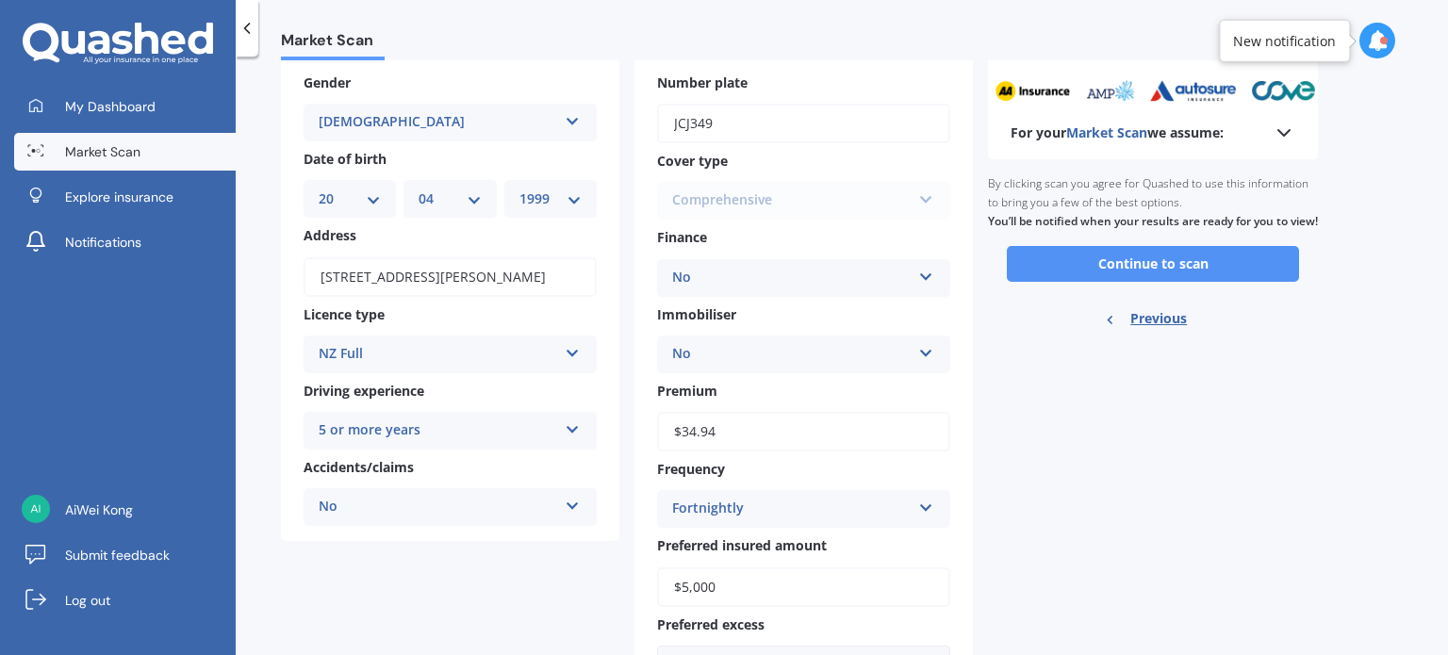
click at [1098, 282] on button "Continue to scan" at bounding box center [1153, 264] width 292 height 36
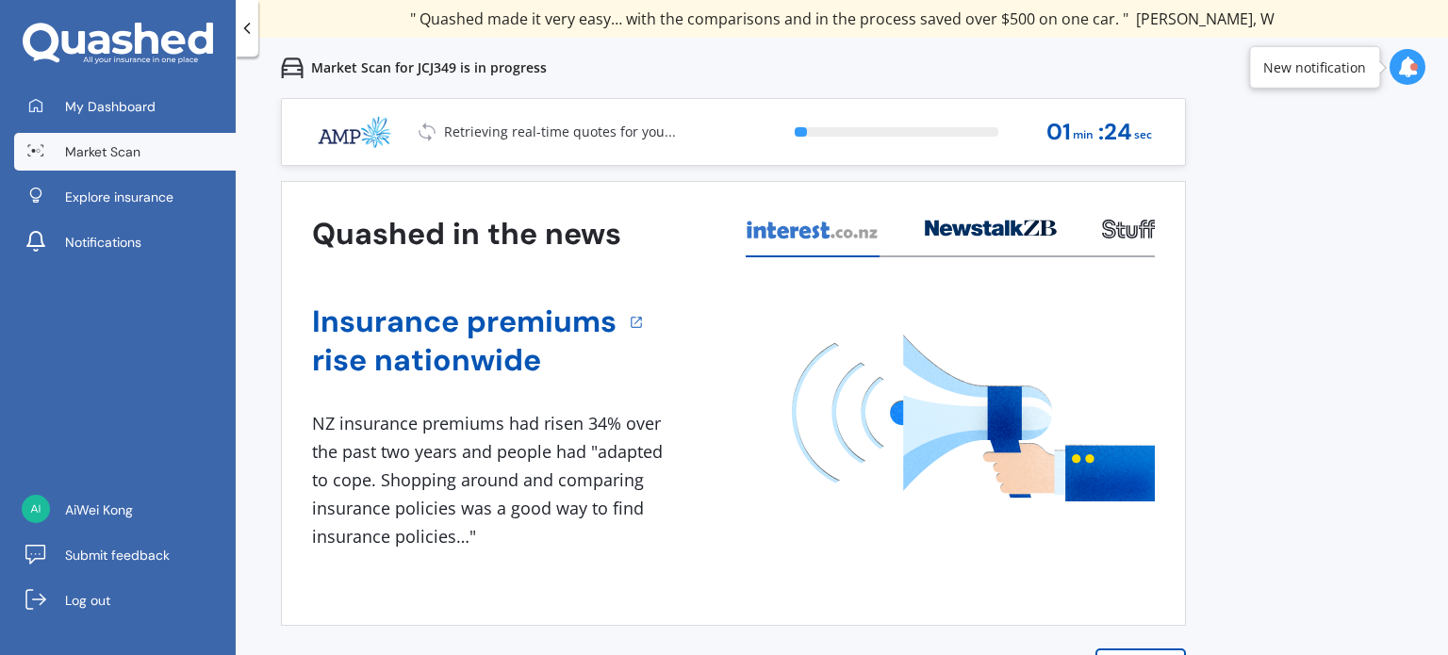
click at [975, 223] on icon at bounding box center [991, 228] width 132 height 17
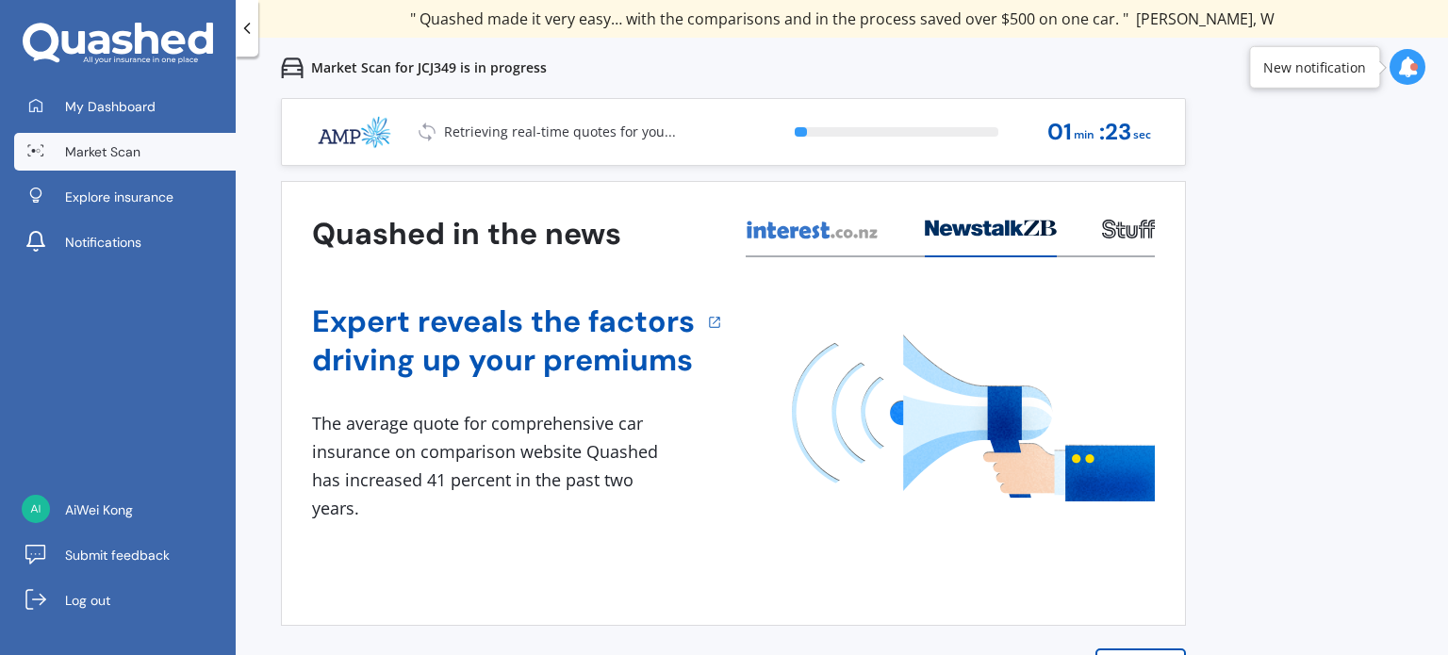
click at [1118, 239] on div at bounding box center [1128, 234] width 53 height 45
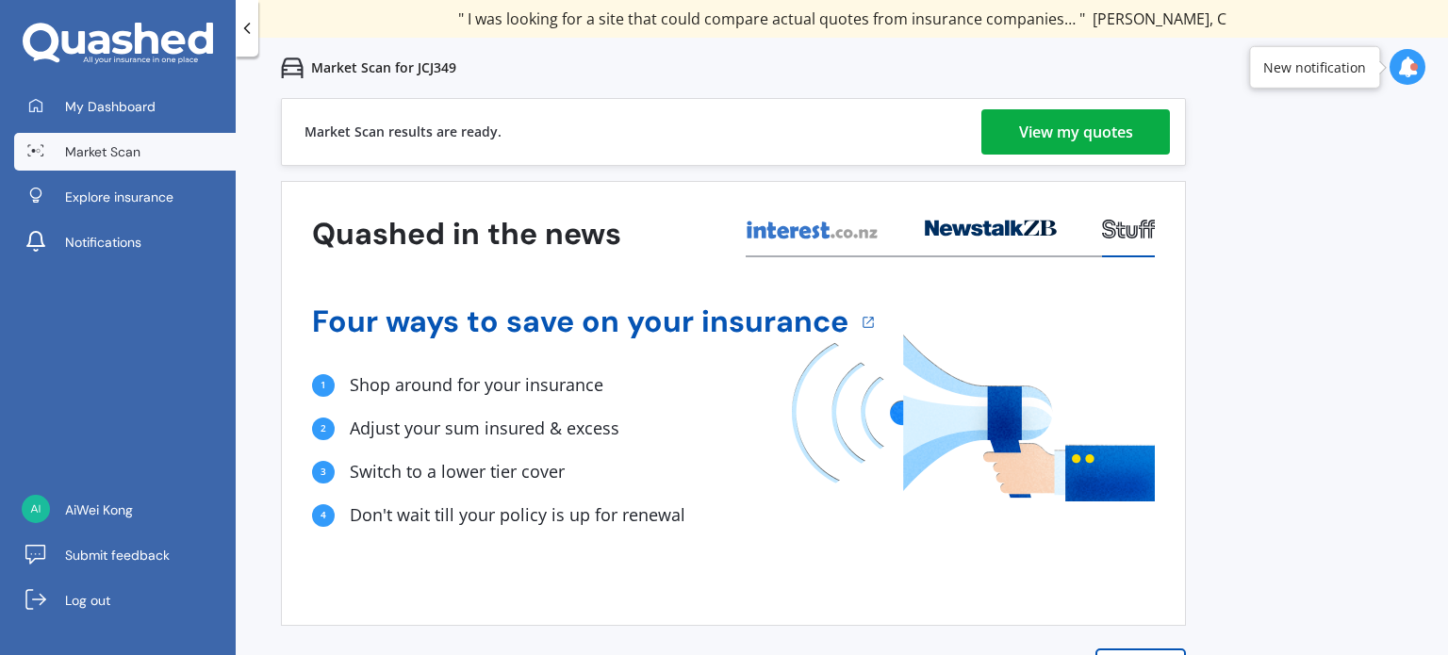
click at [1066, 105] on div "Market Scan results are ready. View my quotes" at bounding box center [733, 132] width 905 height 68
click at [1065, 119] on div "View my quotes" at bounding box center [1076, 131] width 114 height 45
